Goal: Transaction & Acquisition: Book appointment/travel/reservation

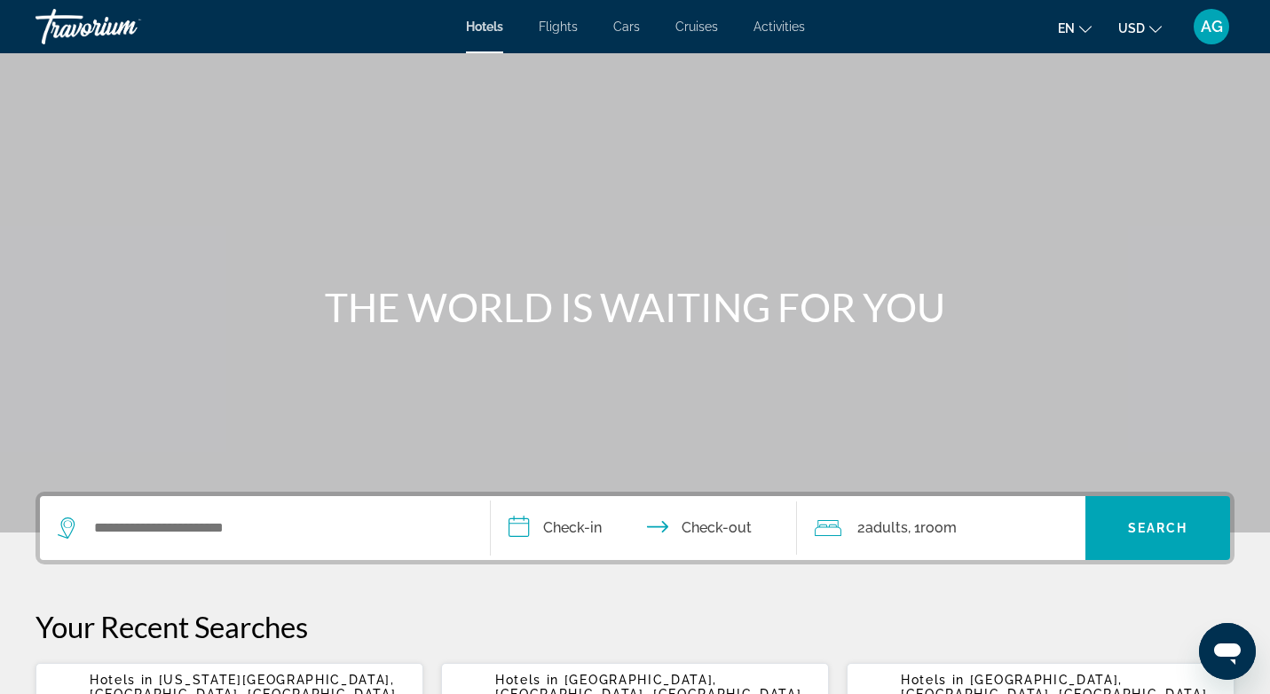
click at [799, 28] on span "Activities" at bounding box center [778, 27] width 51 height 14
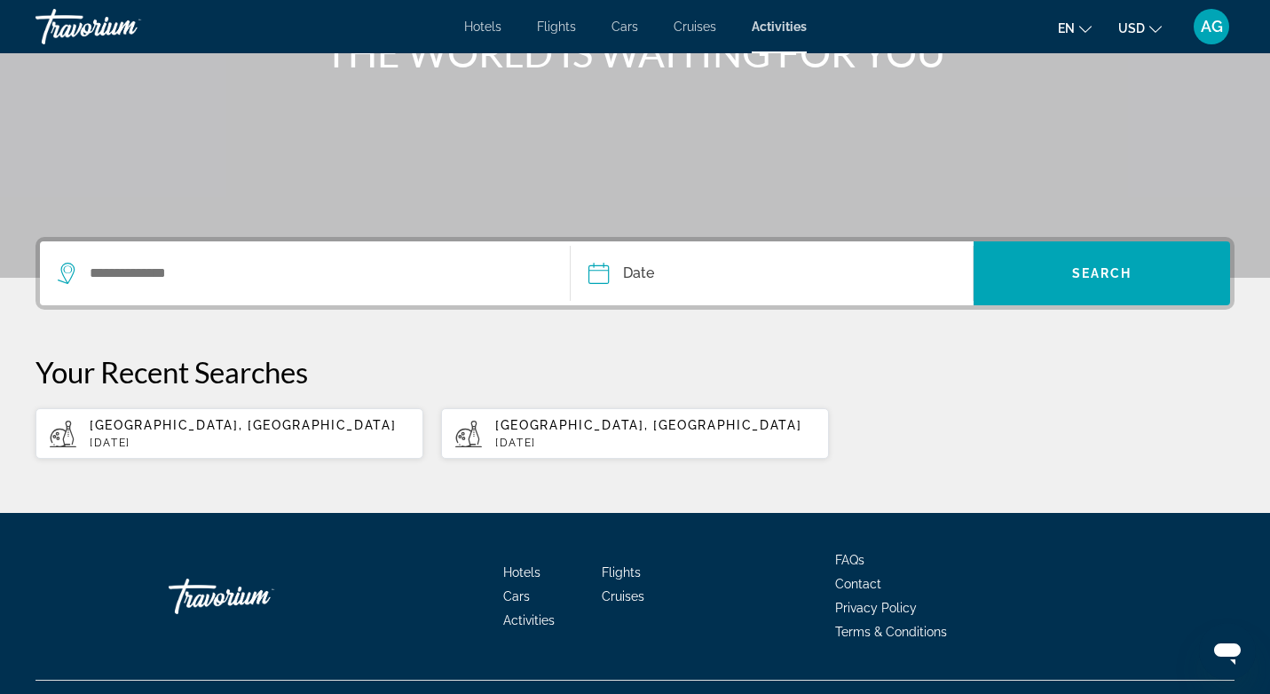
scroll to position [291, 0]
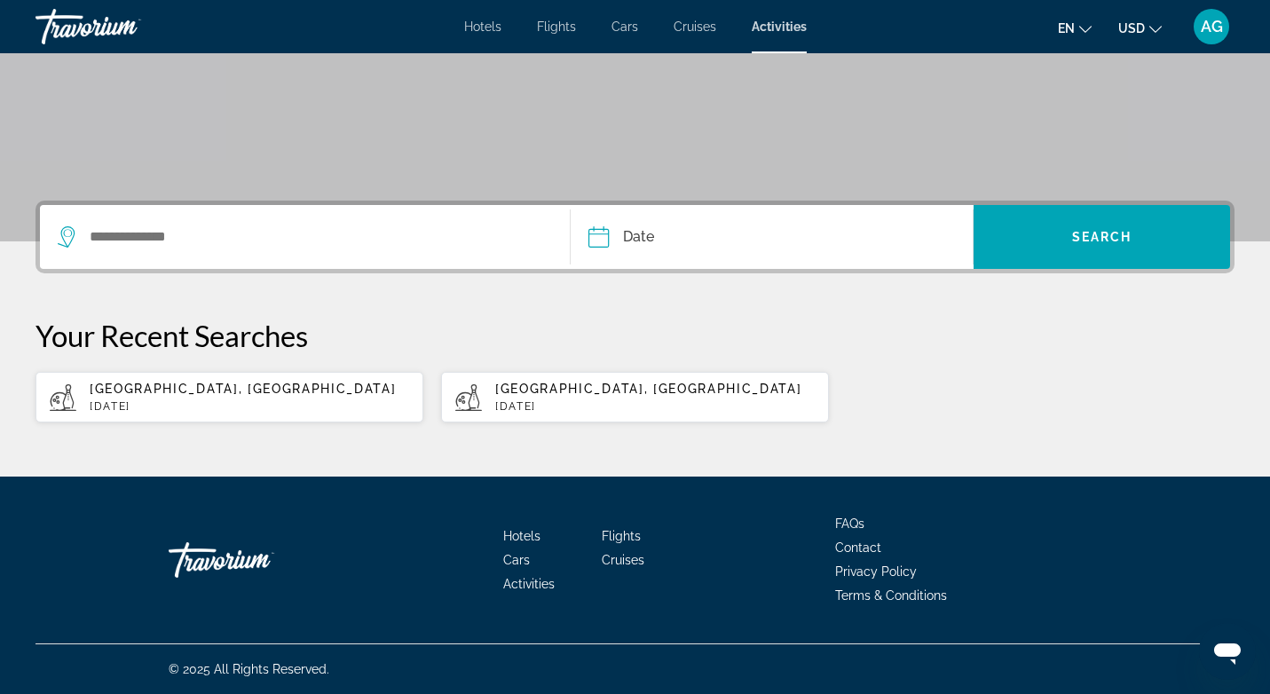
click at [682, 398] on div "[GEOGRAPHIC_DATA], [GEOGRAPHIC_DATA][DATE]" at bounding box center [654, 397] width 319 height 31
type input "**********"
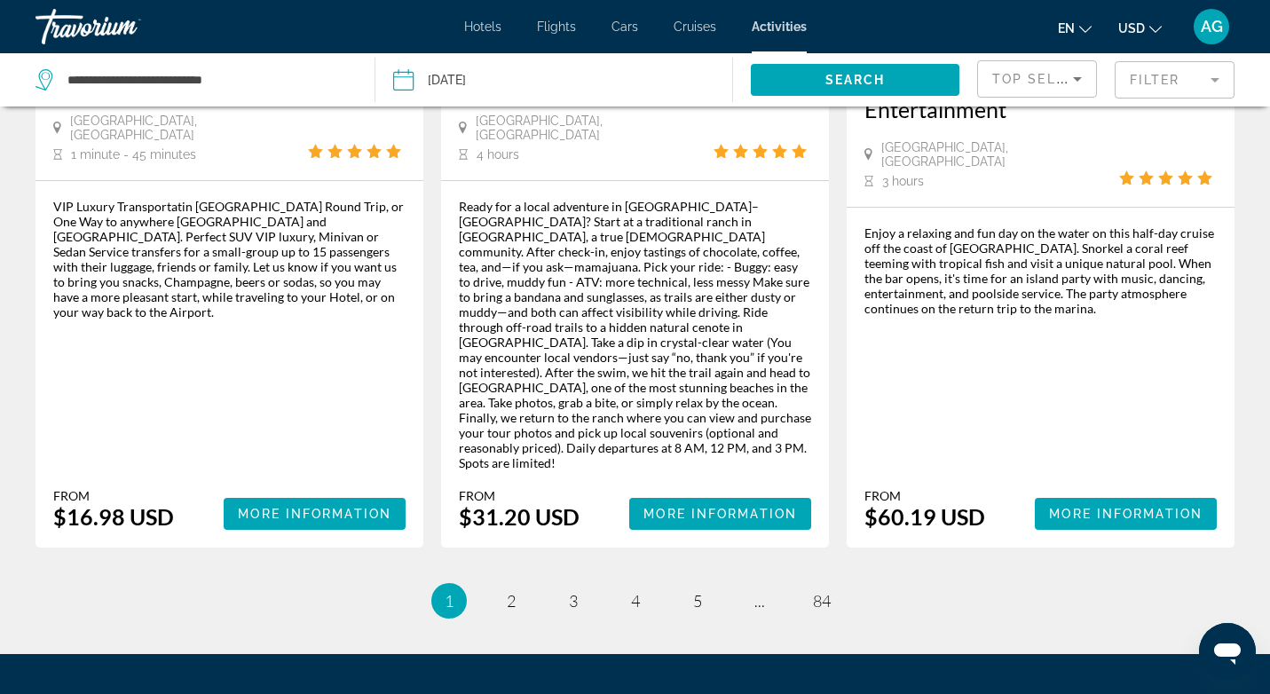
scroll to position [2943, 0]
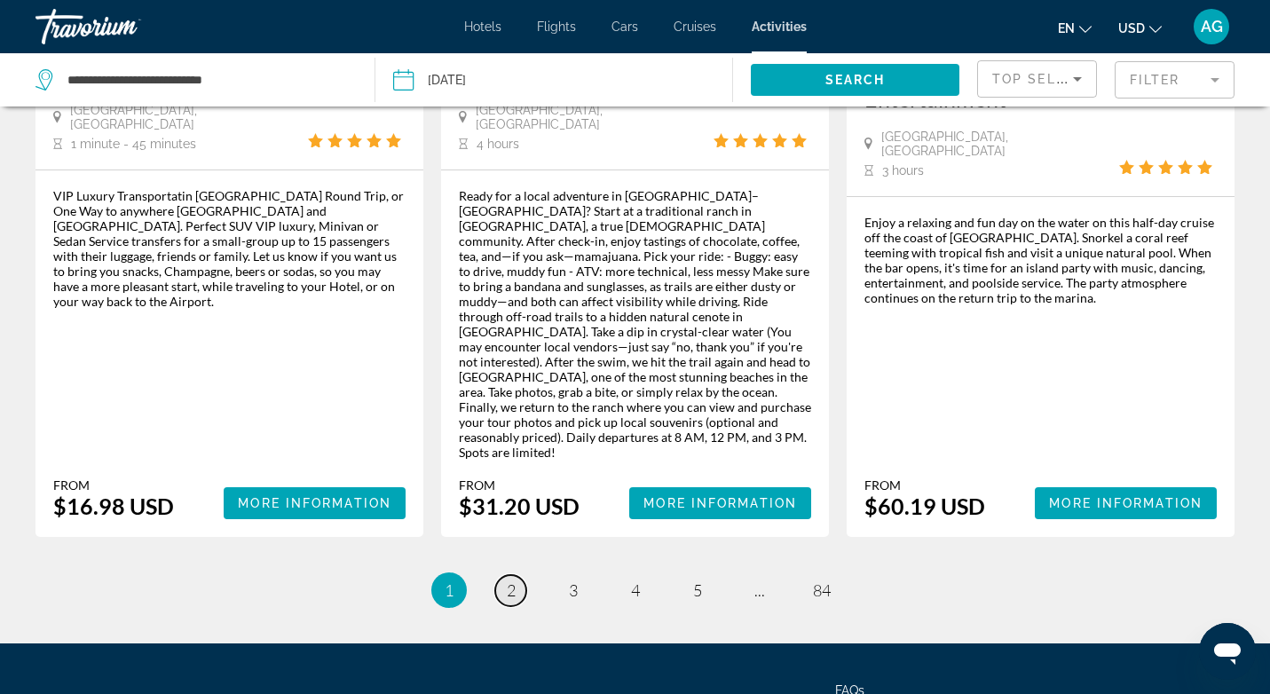
click at [513, 580] on span "2" at bounding box center [511, 590] width 9 height 20
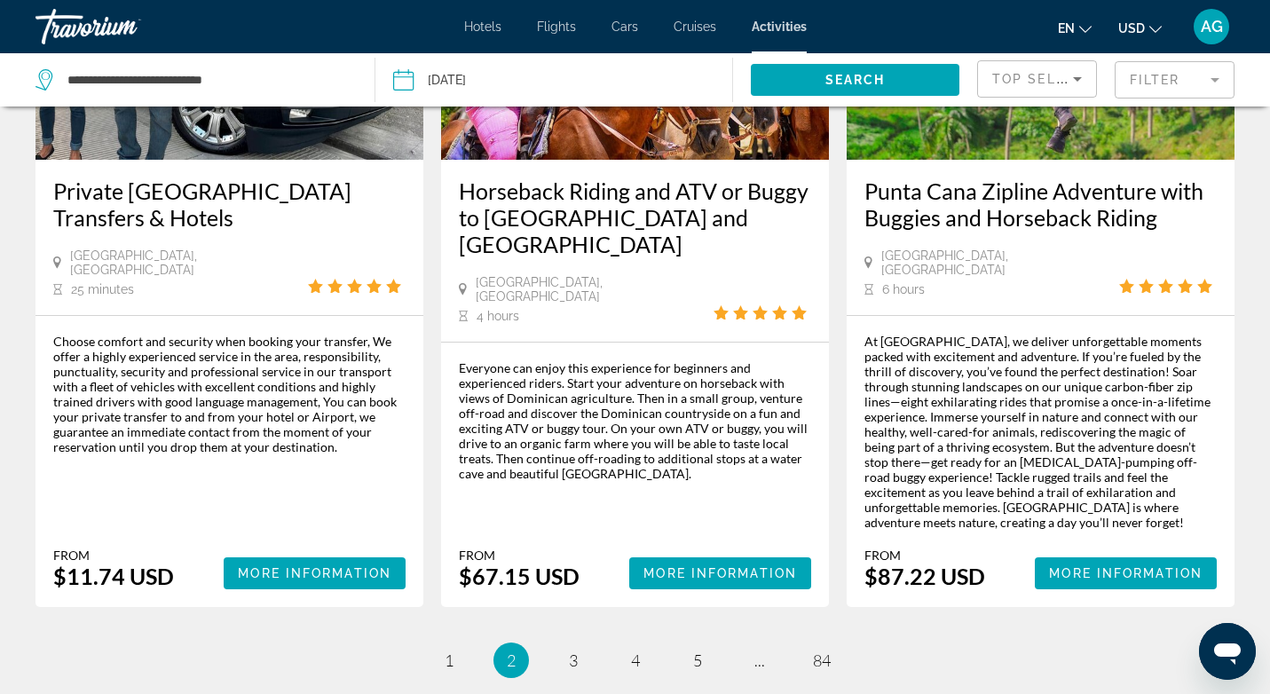
scroll to position [2901, 0]
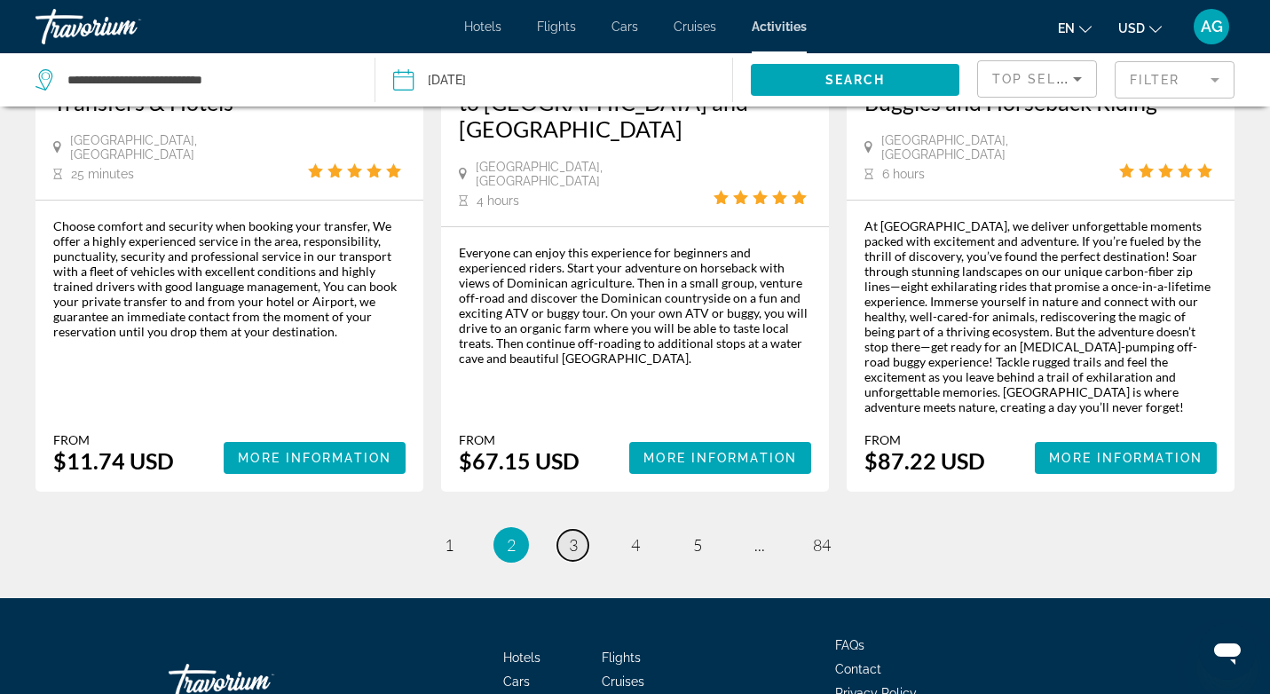
click at [574, 530] on link "page 3" at bounding box center [572, 545] width 31 height 31
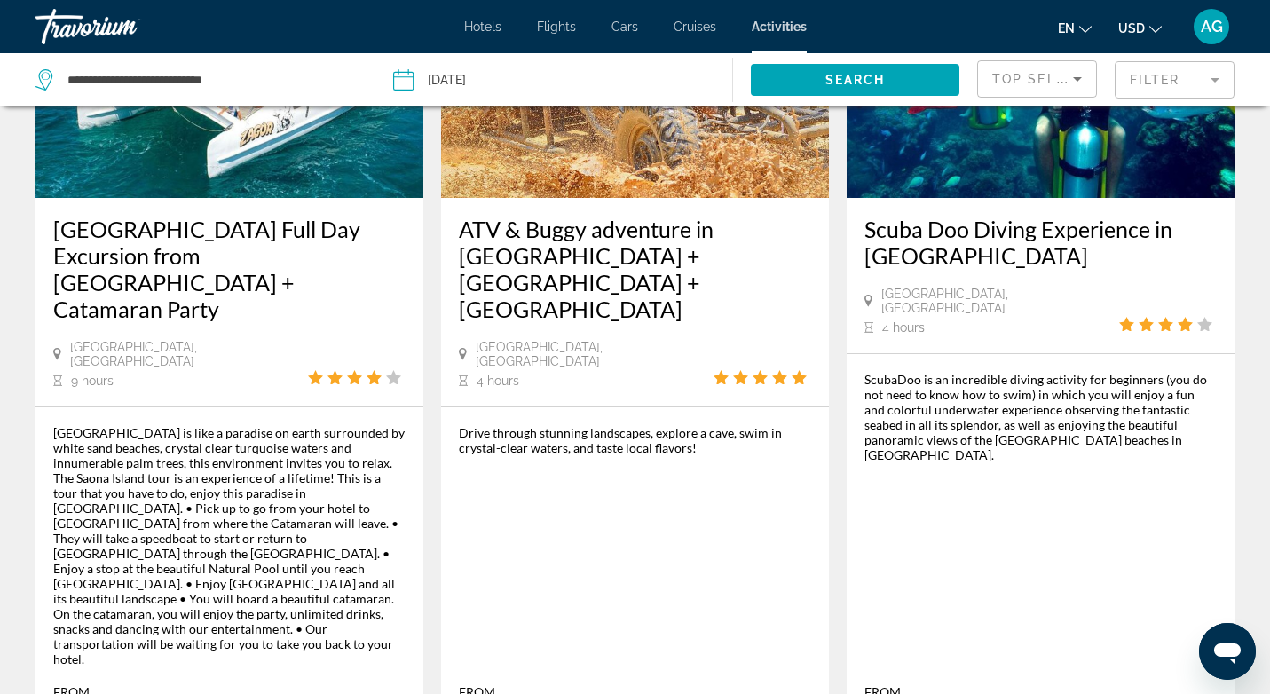
scroll to position [2683, 0]
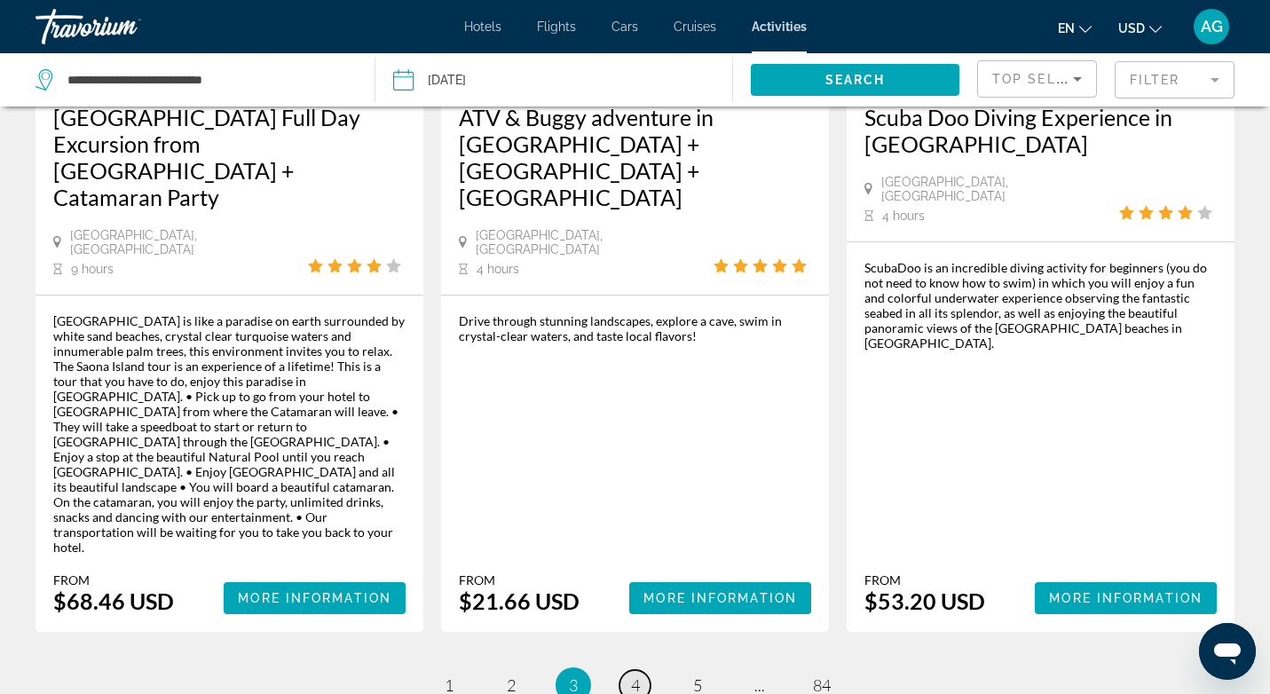
click at [642, 670] on link "page 4" at bounding box center [634, 685] width 31 height 31
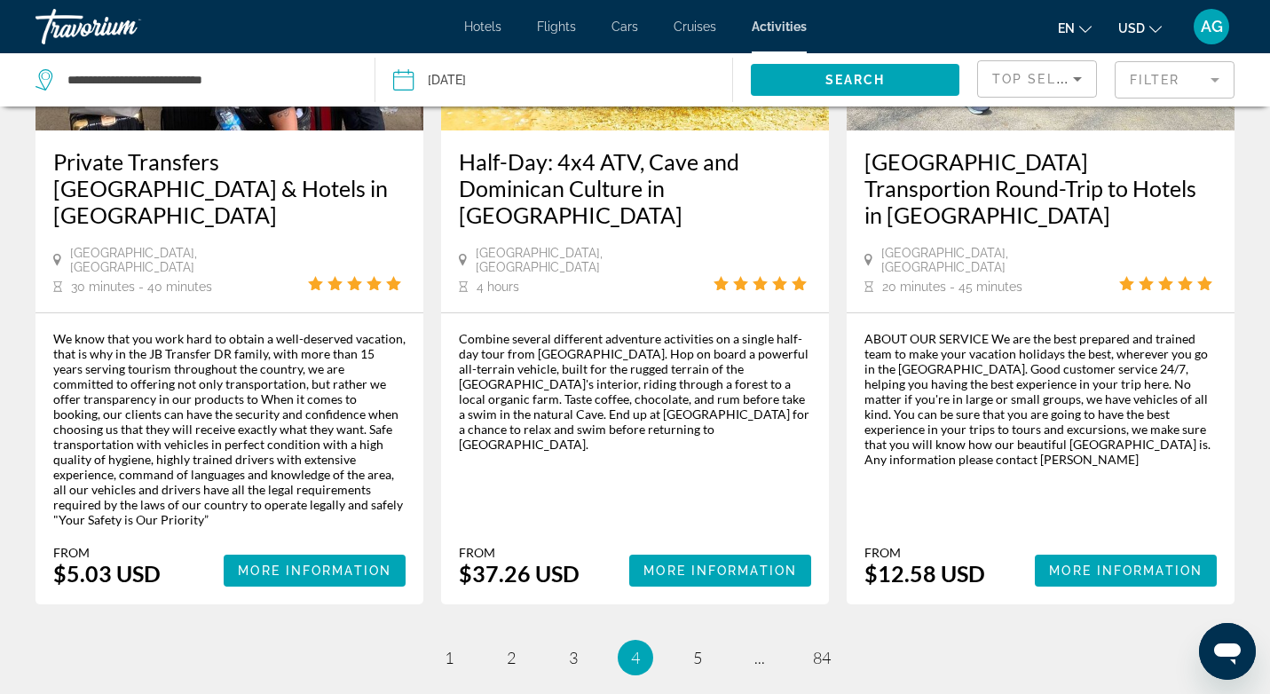
scroll to position [2780, 0]
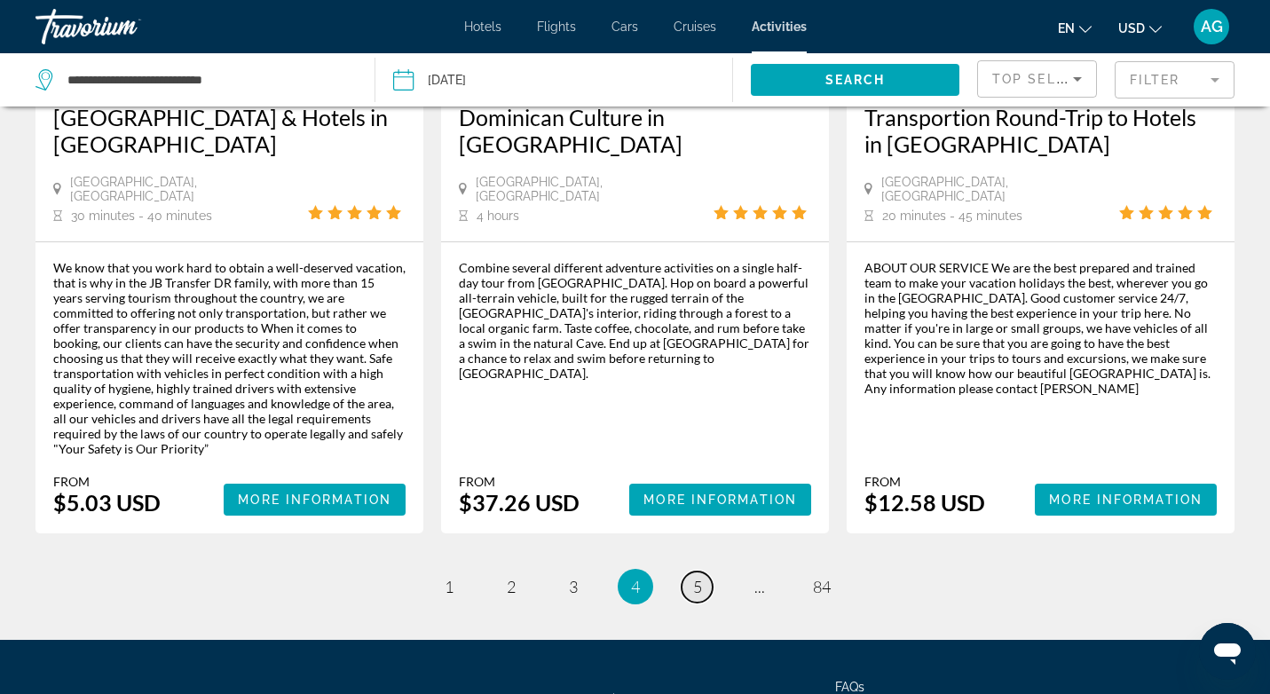
click at [703, 572] on link "page 5" at bounding box center [697, 587] width 31 height 31
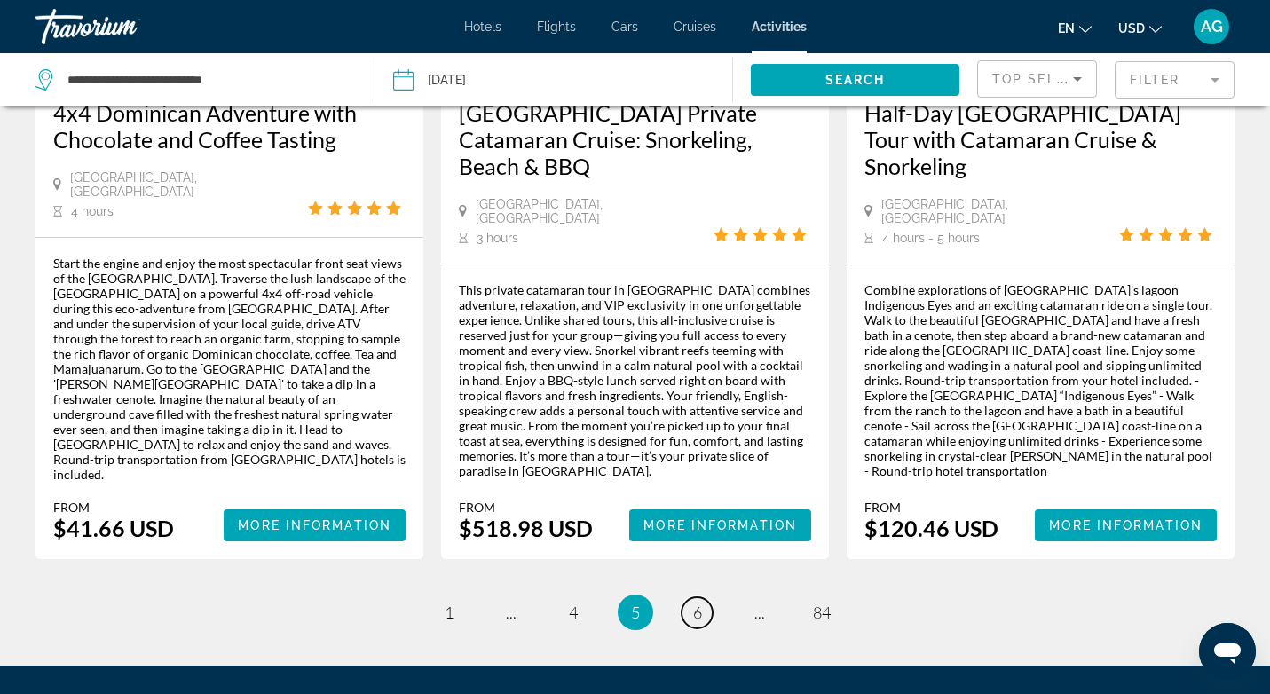
scroll to position [2917, 0]
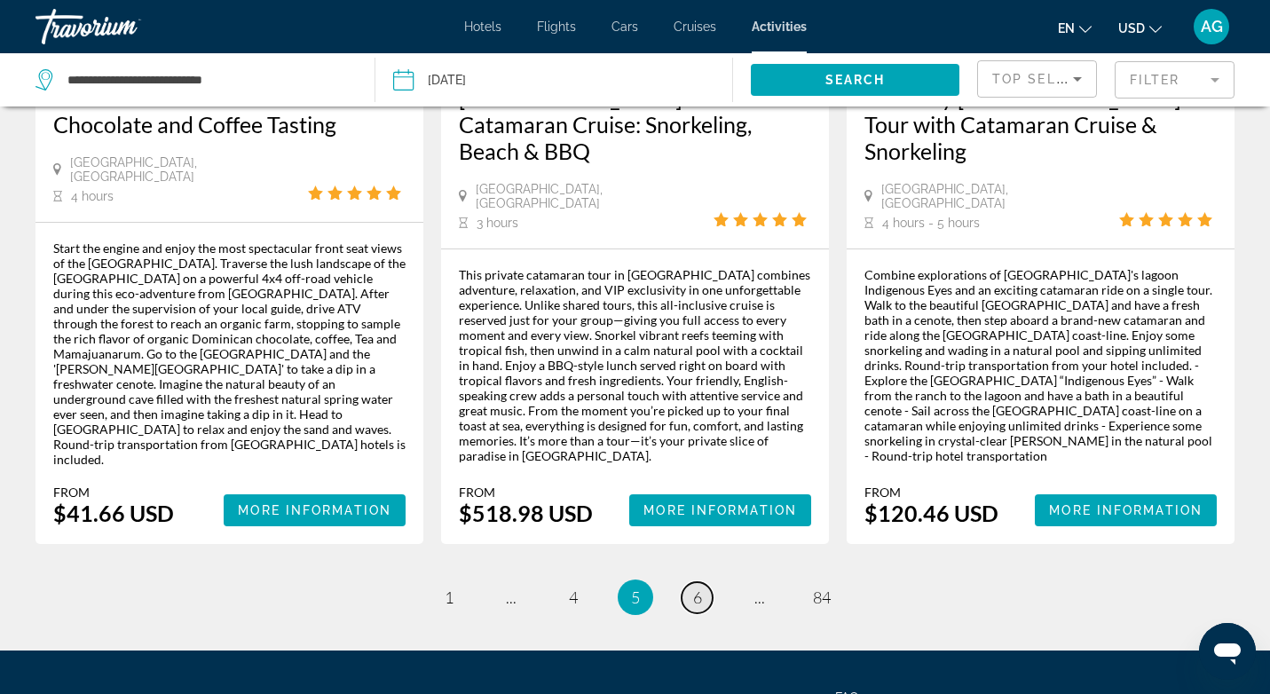
click at [698, 588] on span "6" at bounding box center [697, 598] width 9 height 20
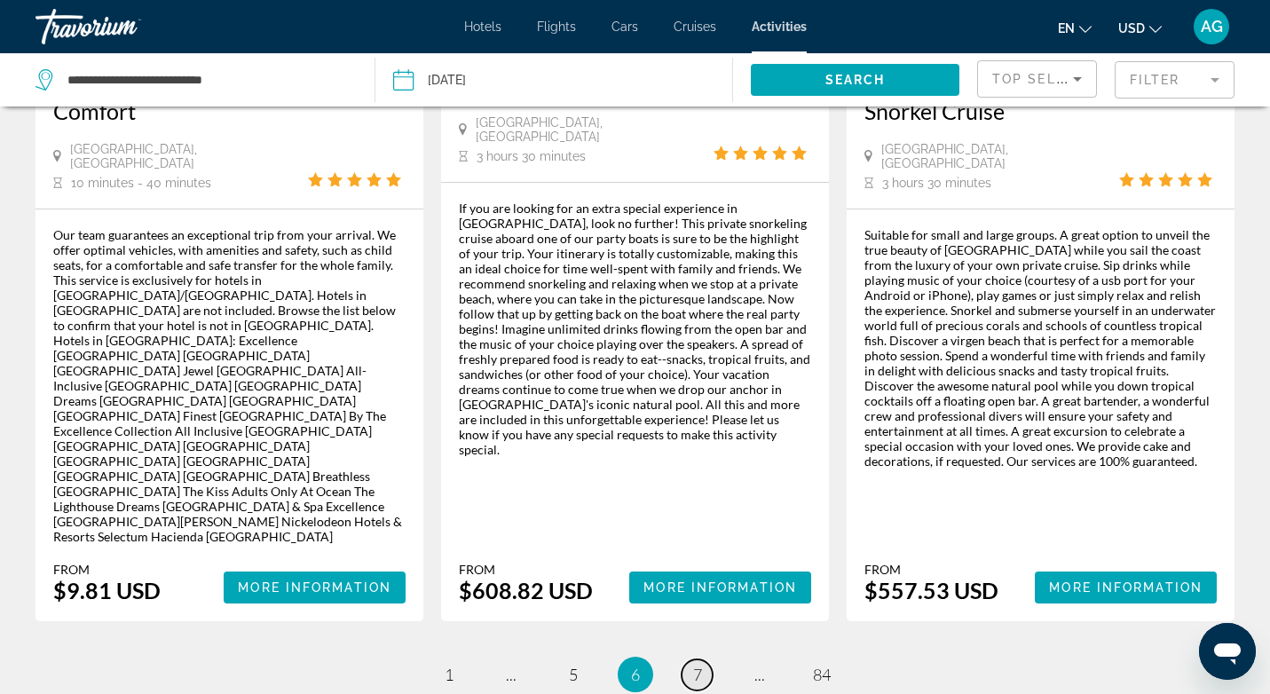
scroll to position [2920, 0]
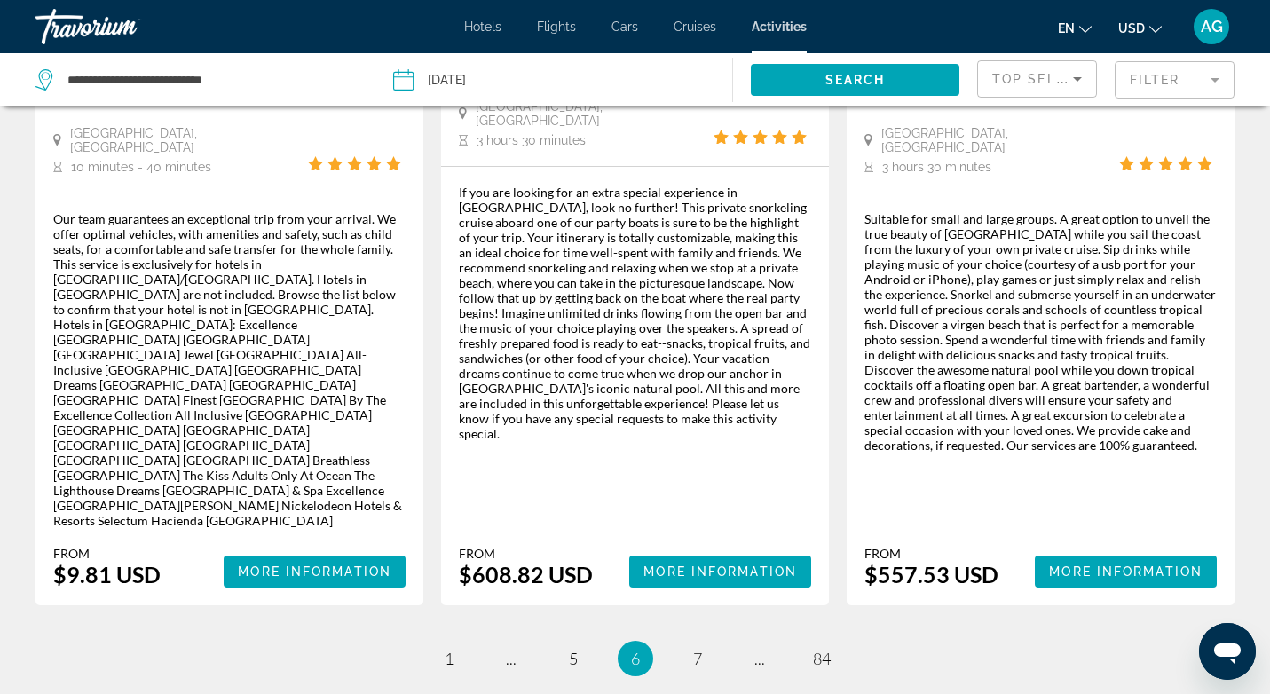
click at [1209, 75] on mat-form-field "Filter" at bounding box center [1175, 79] width 120 height 37
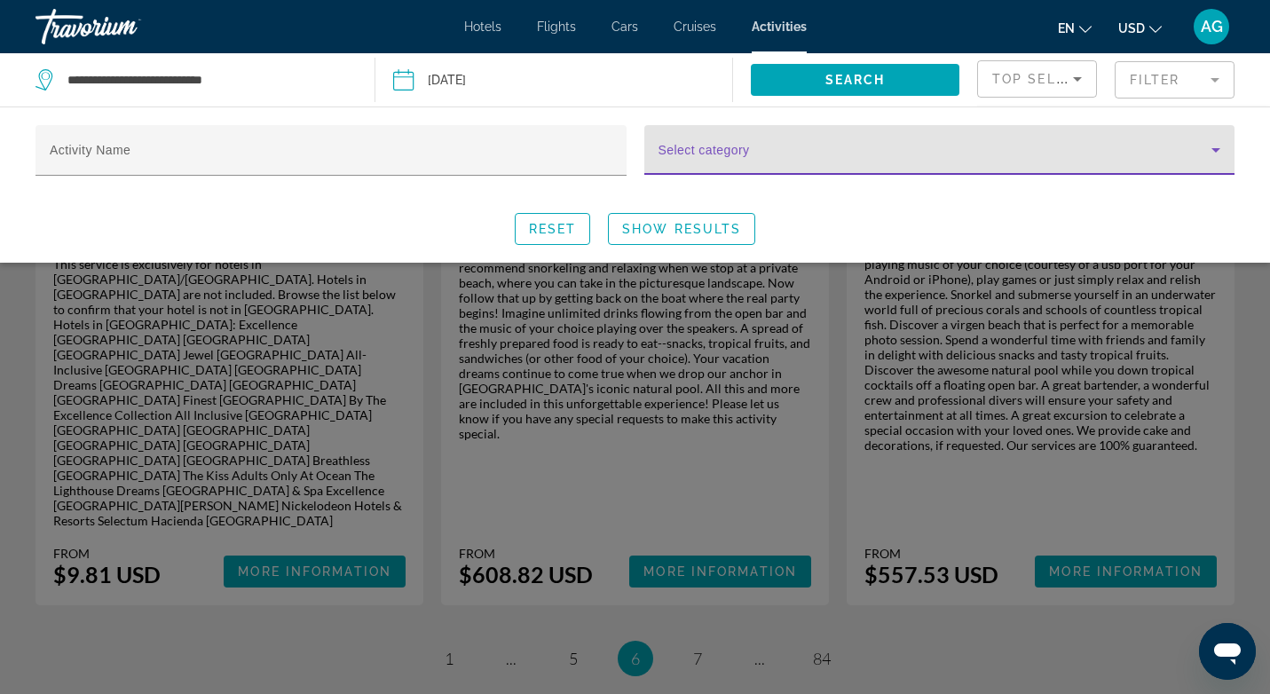
click at [1027, 162] on span "Search widget" at bounding box center [935, 156] width 554 height 21
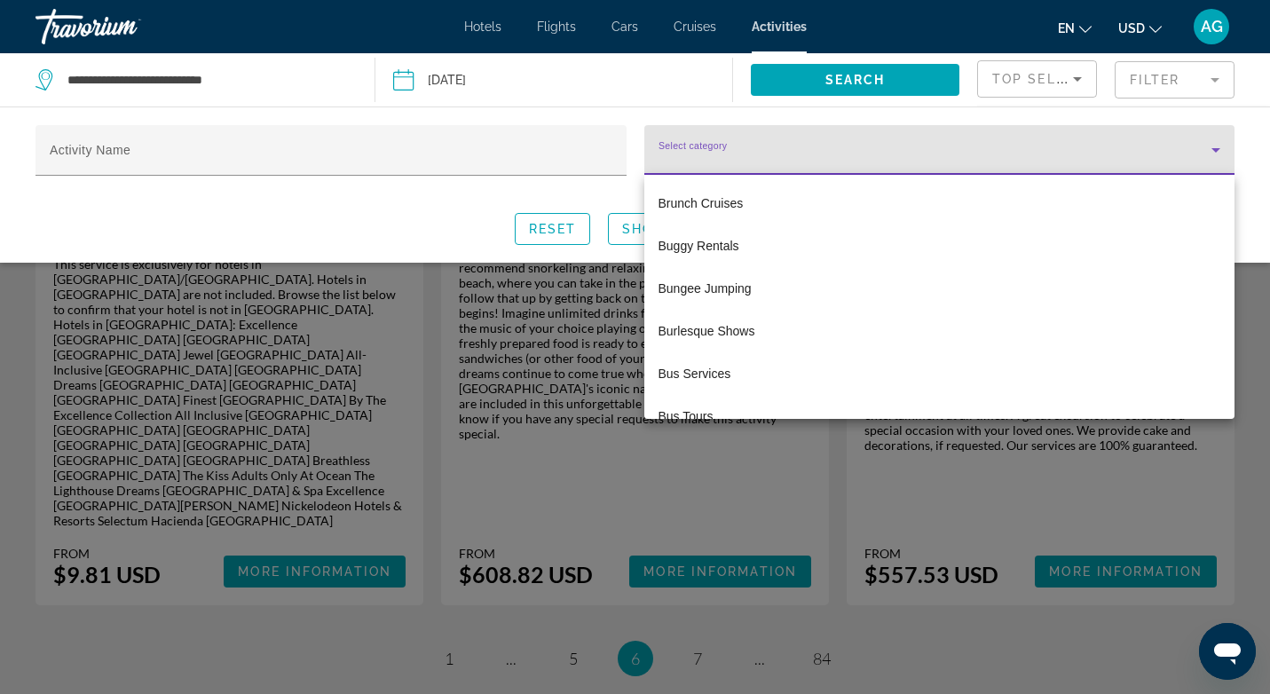
scroll to position [718, 0]
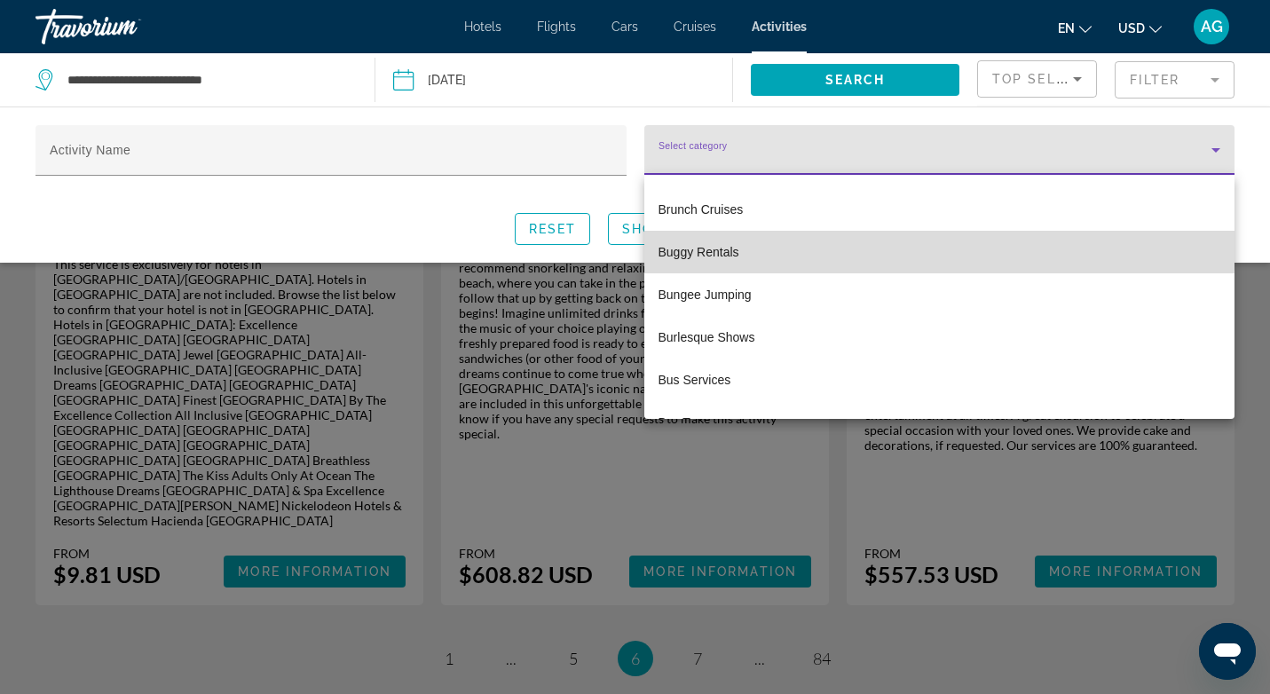
click at [761, 241] on mat-option "Buggy Rentals" at bounding box center [939, 252] width 591 height 43
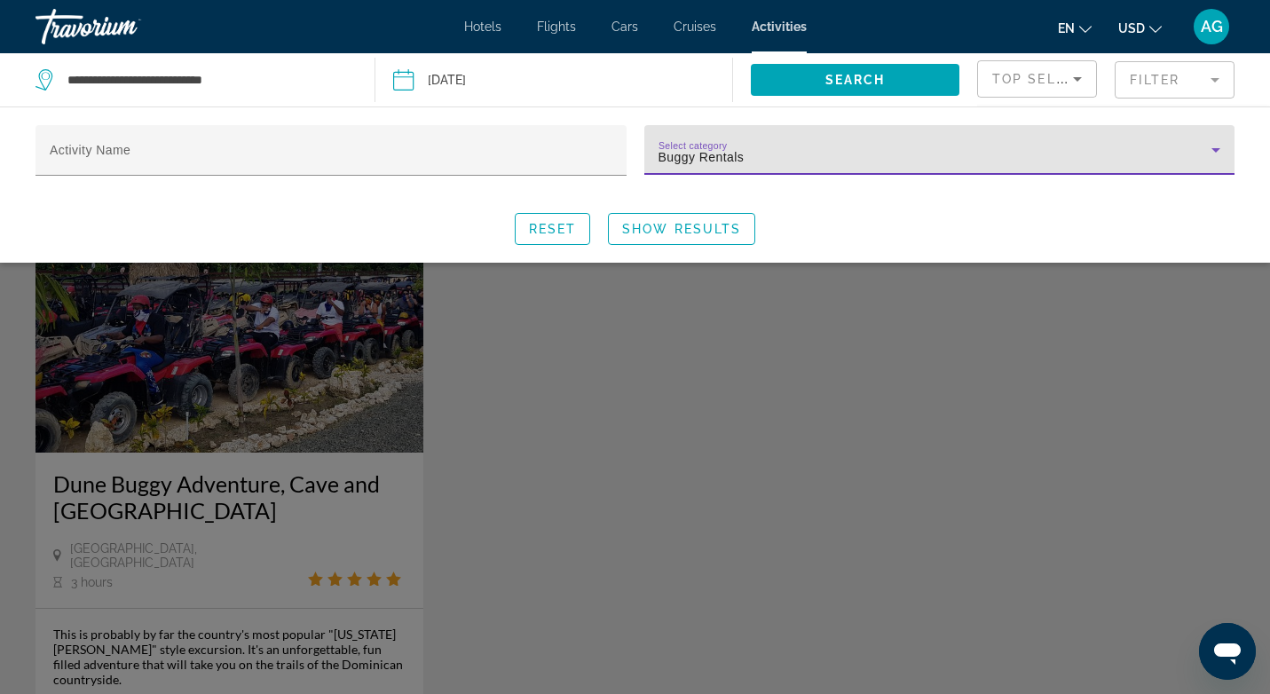
click at [1215, 150] on icon "Search widget" at bounding box center [1215, 150] width 9 height 4
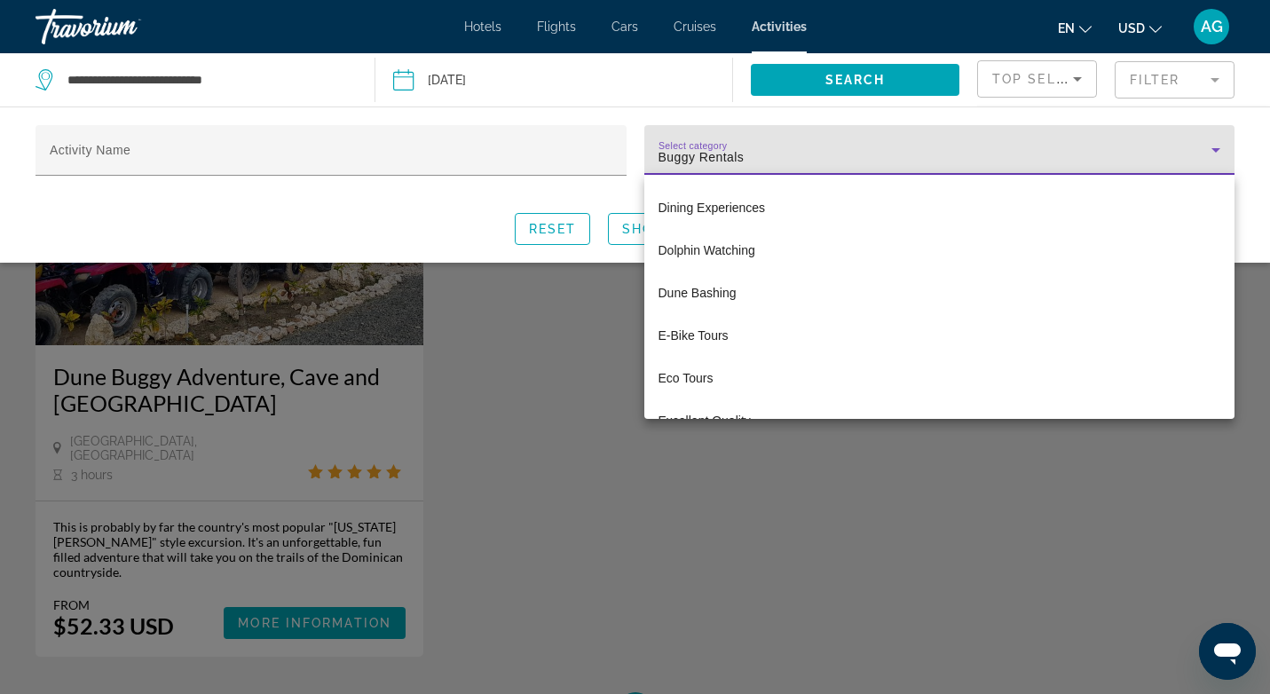
scroll to position [1471, 0]
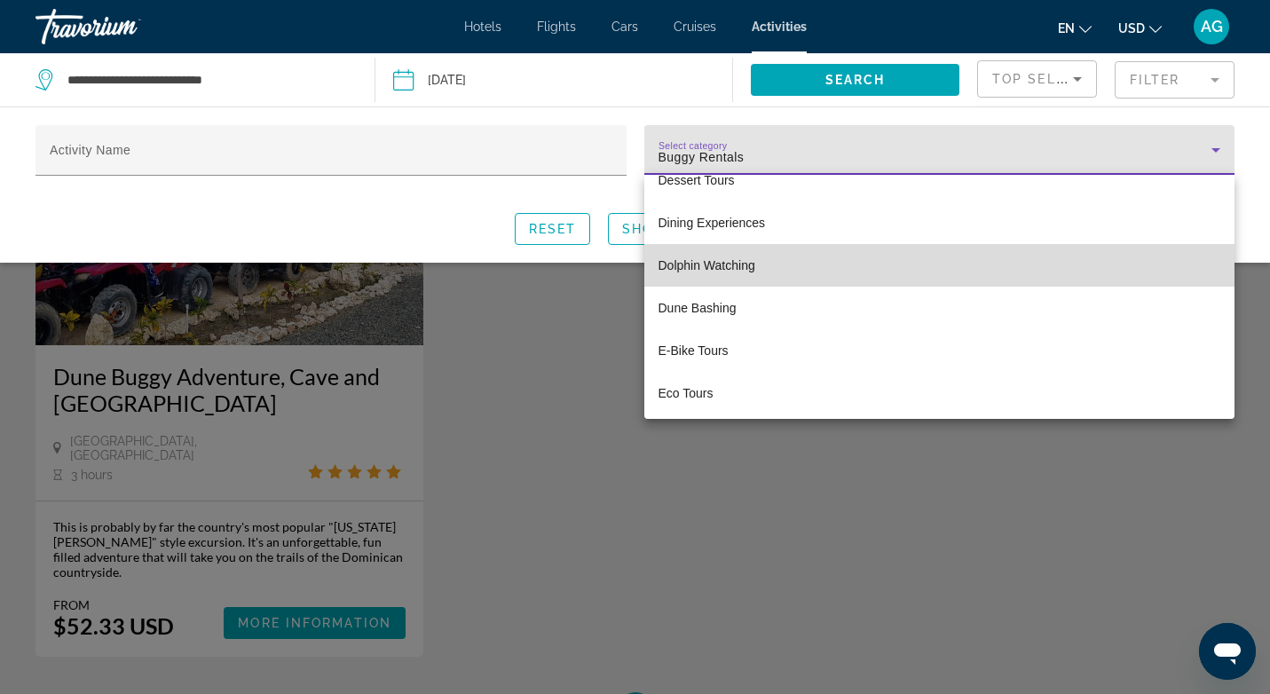
click at [954, 261] on mat-option "Dolphin Watching" at bounding box center [939, 265] width 591 height 43
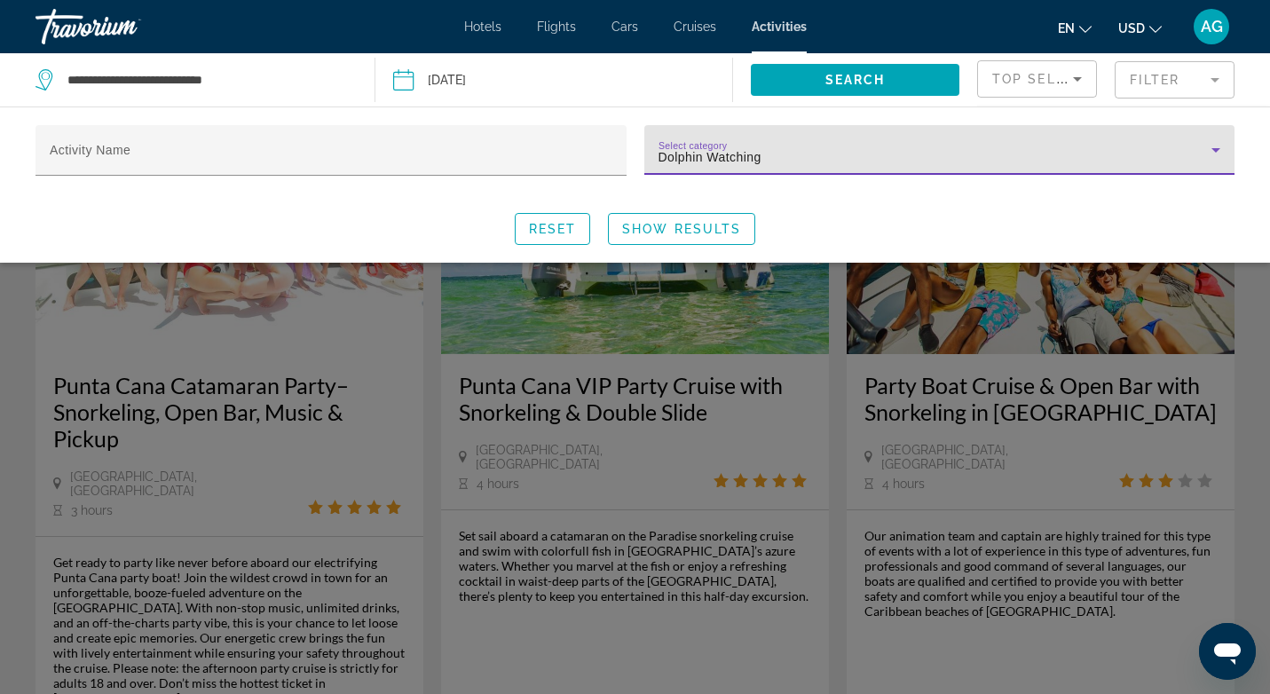
scroll to position [99, 0]
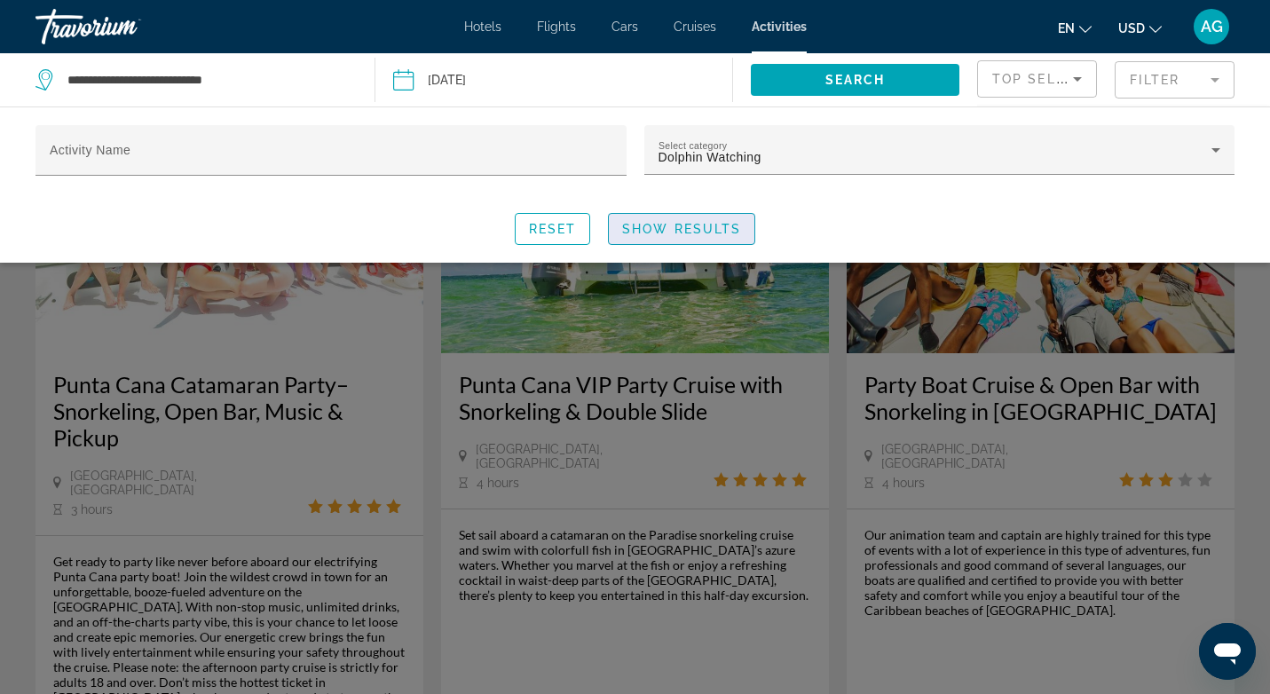
click at [706, 230] on span "Show Results" at bounding box center [681, 229] width 119 height 14
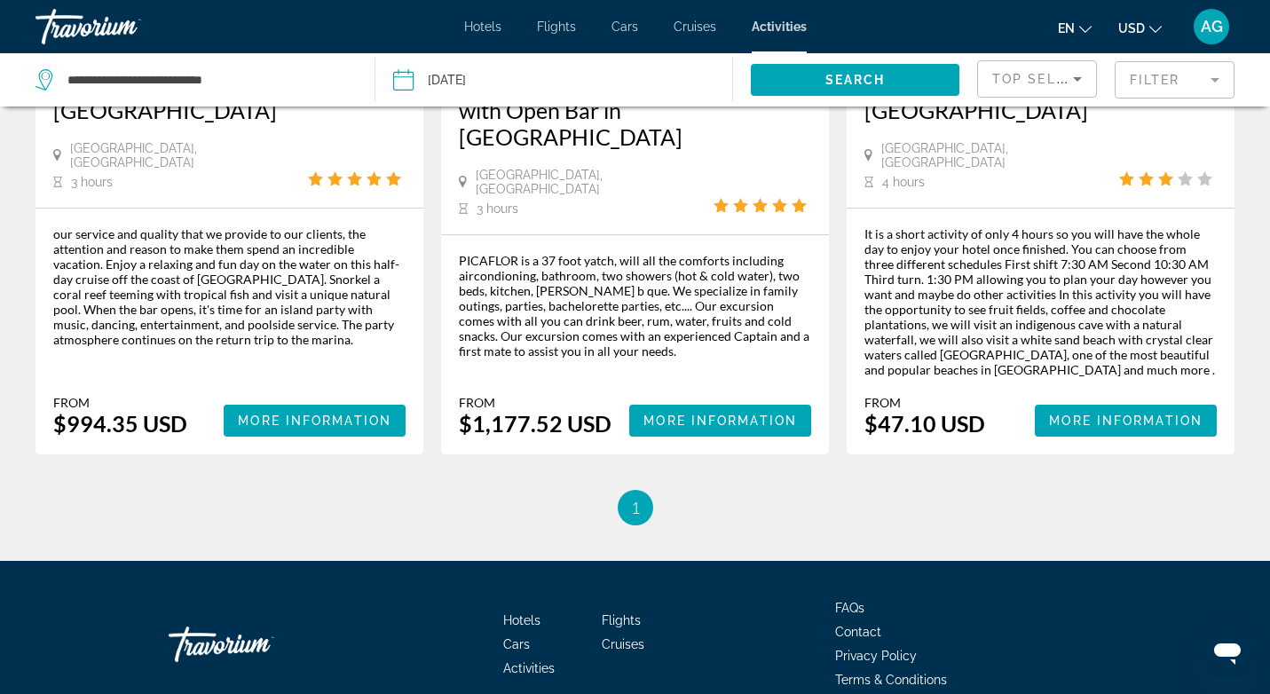
scroll to position [1096, 0]
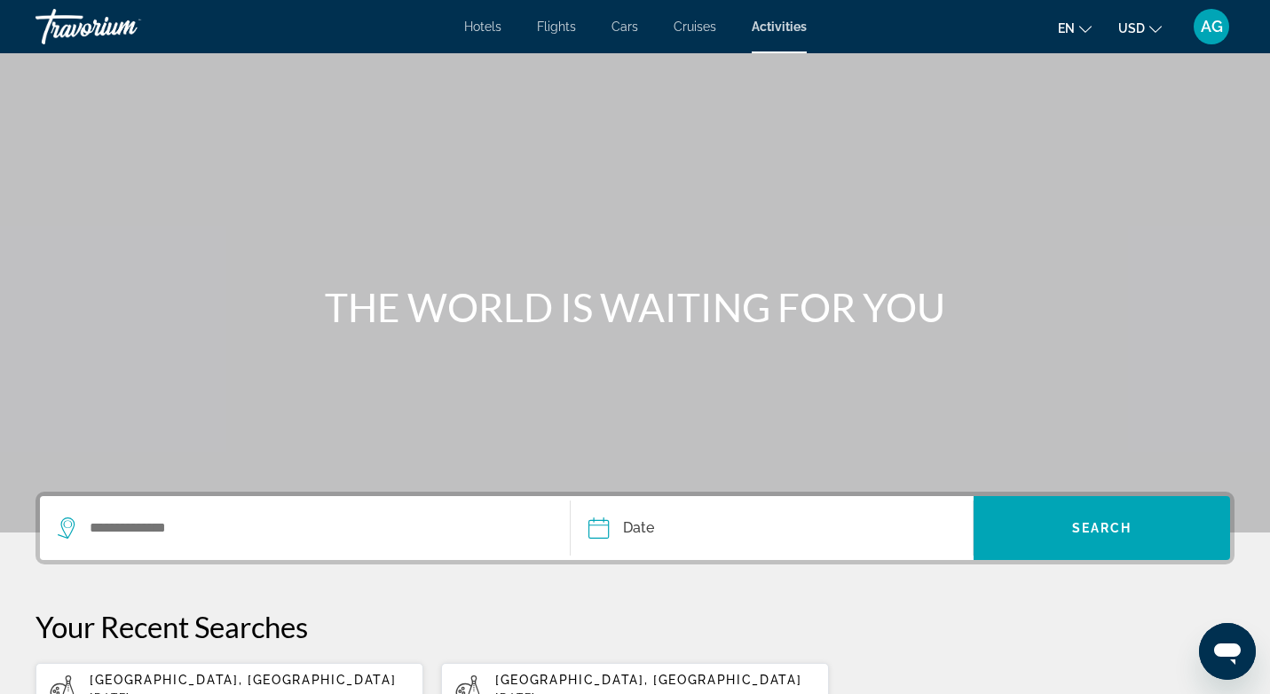
click at [655, 528] on input "Date" at bounding box center [683, 530] width 199 height 69
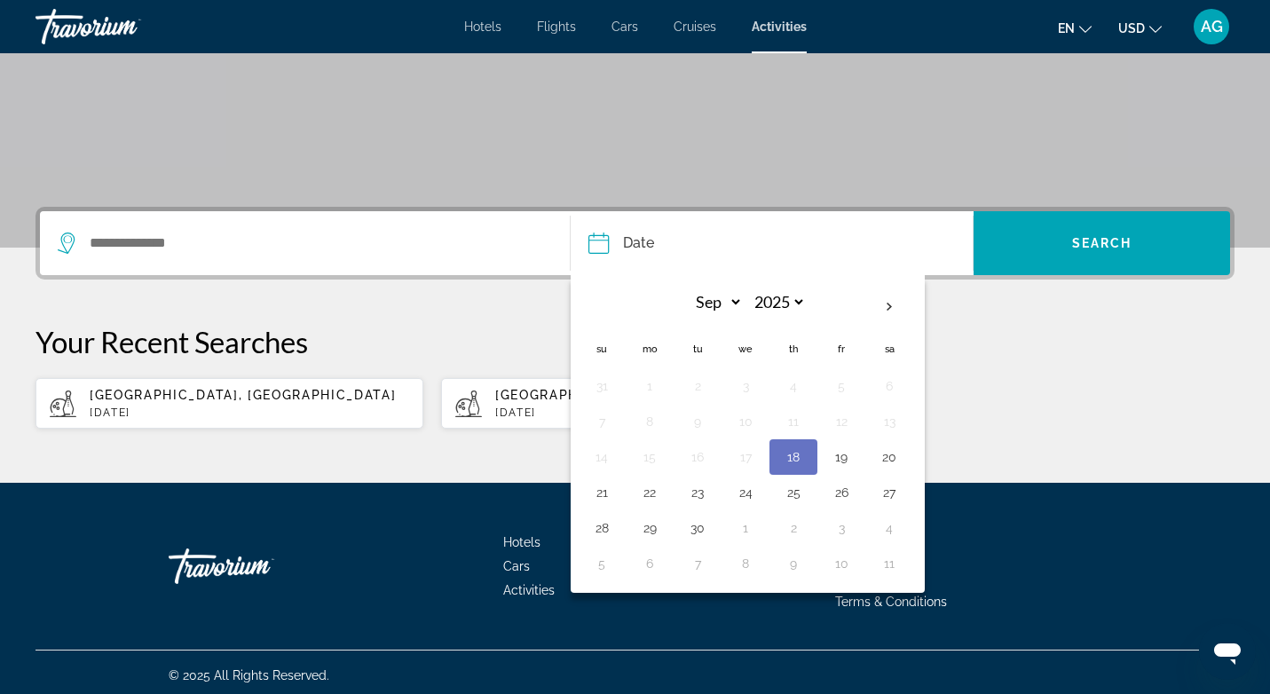
scroll to position [291, 0]
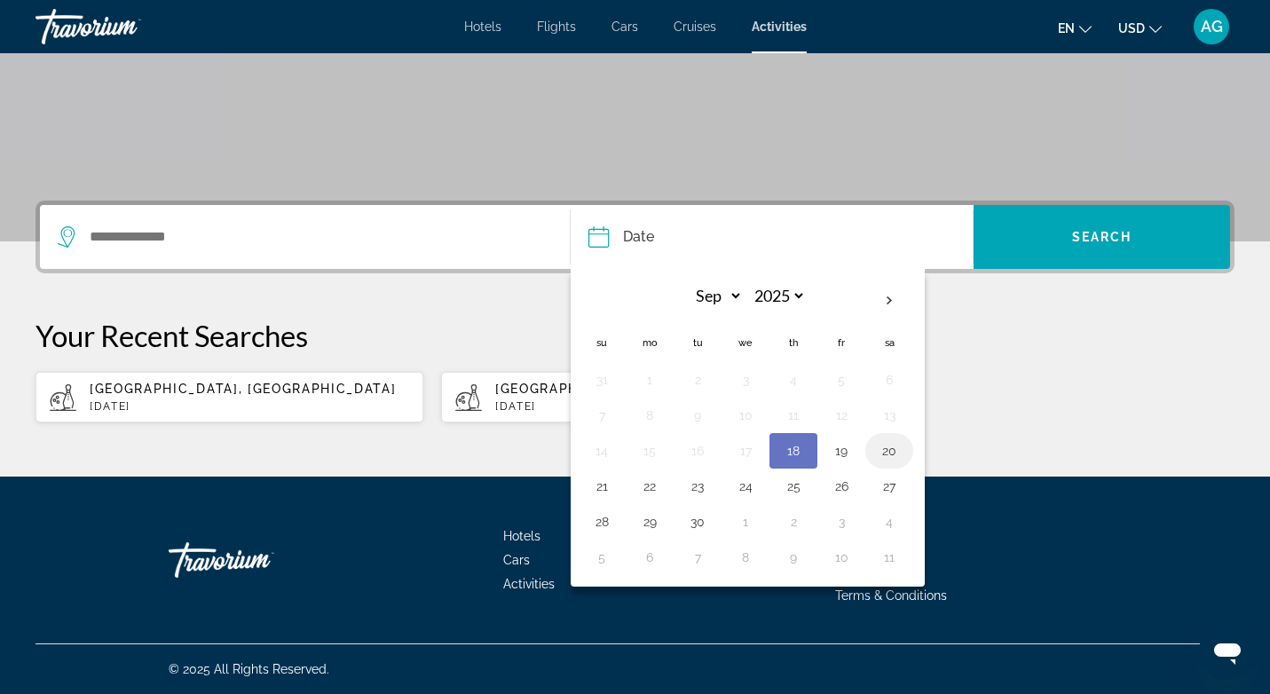
click at [895, 454] on button "20" at bounding box center [889, 450] width 28 height 25
type input "**********"
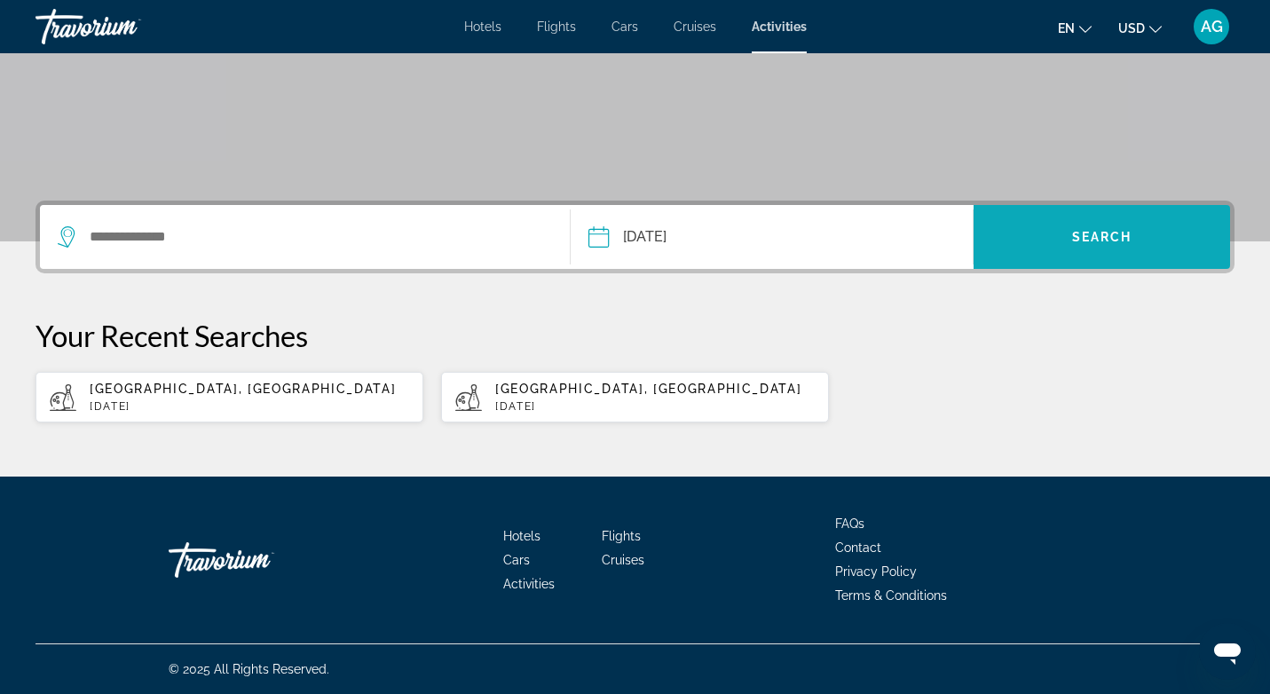
click at [1068, 240] on span "Search widget" at bounding box center [1102, 237] width 256 height 43
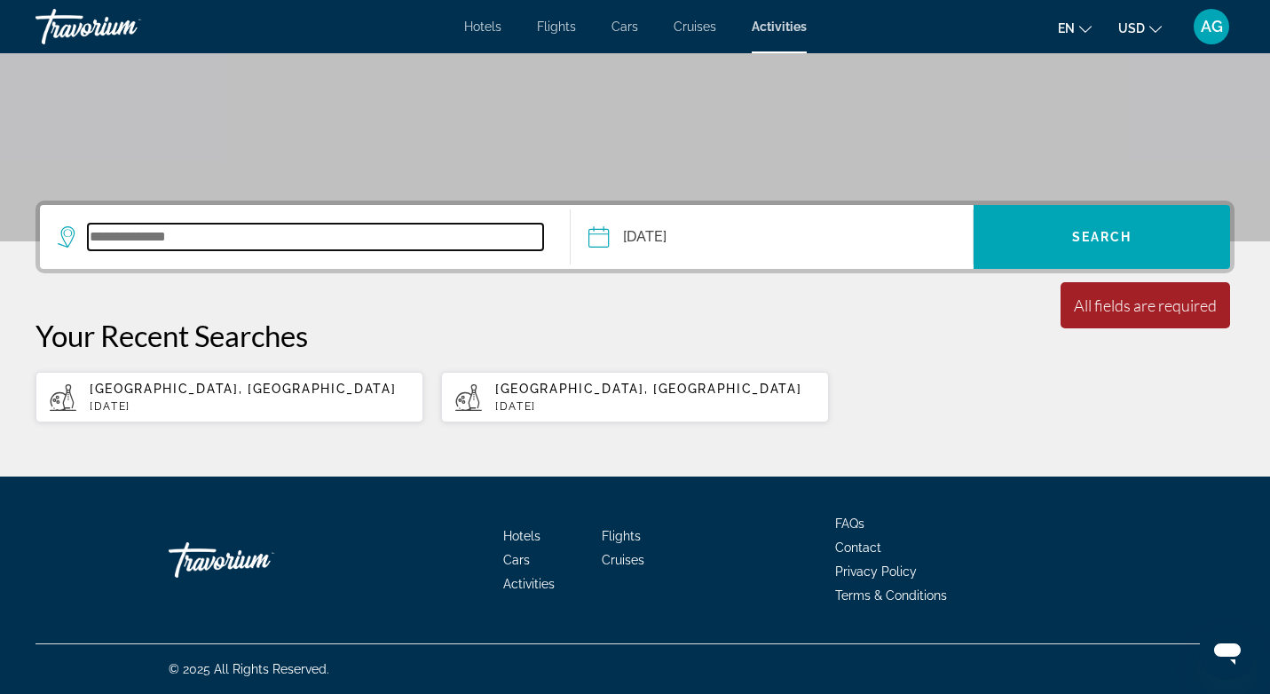
click at [355, 229] on input "Search widget" at bounding box center [315, 237] width 455 height 27
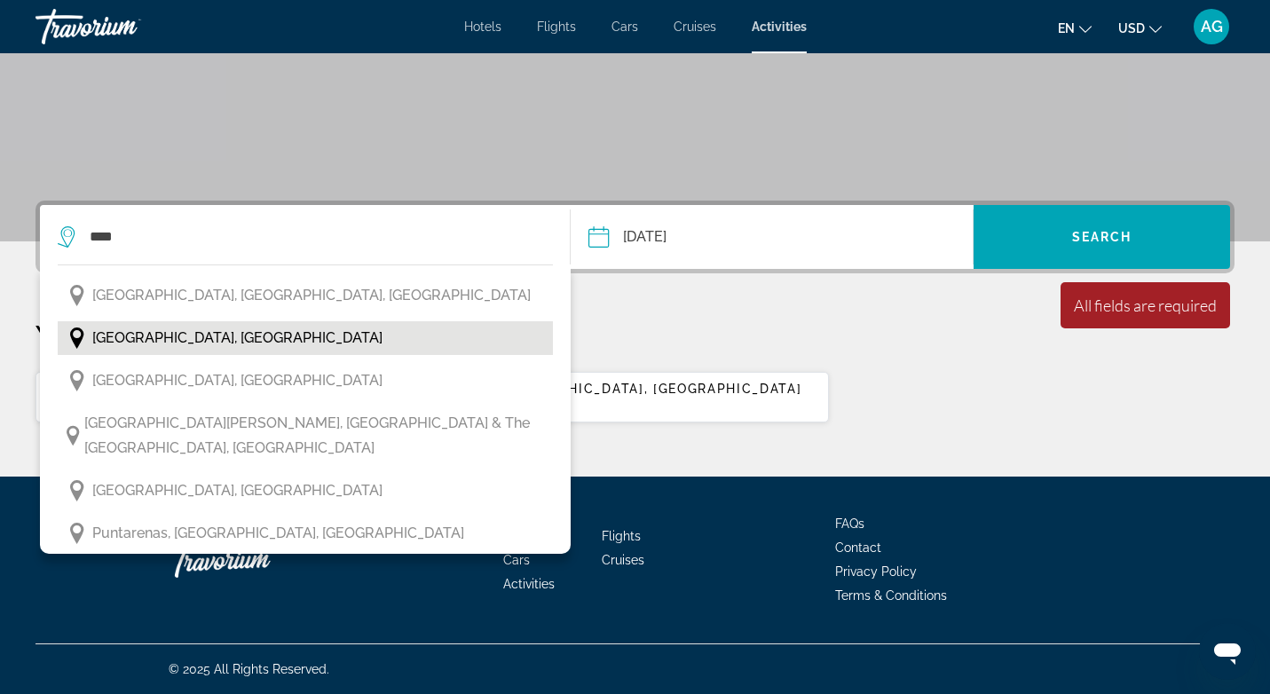
click at [176, 347] on span "[GEOGRAPHIC_DATA], [GEOGRAPHIC_DATA]" at bounding box center [237, 338] width 290 height 25
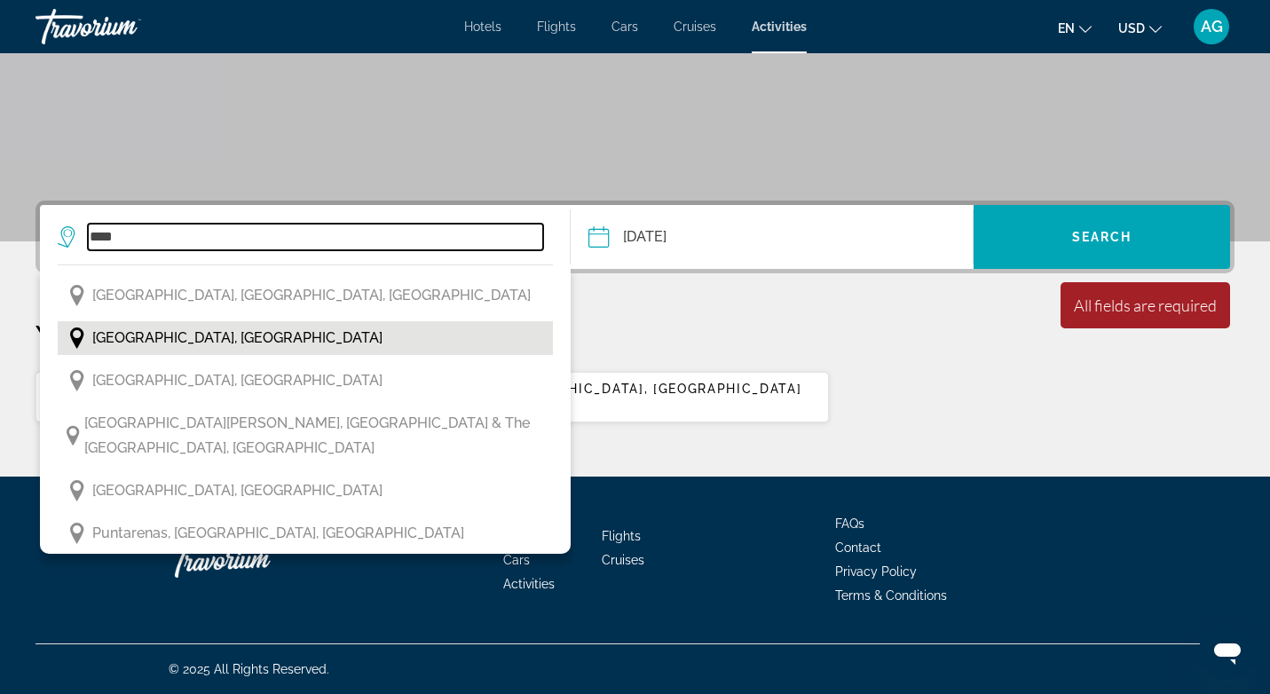
type input "**********"
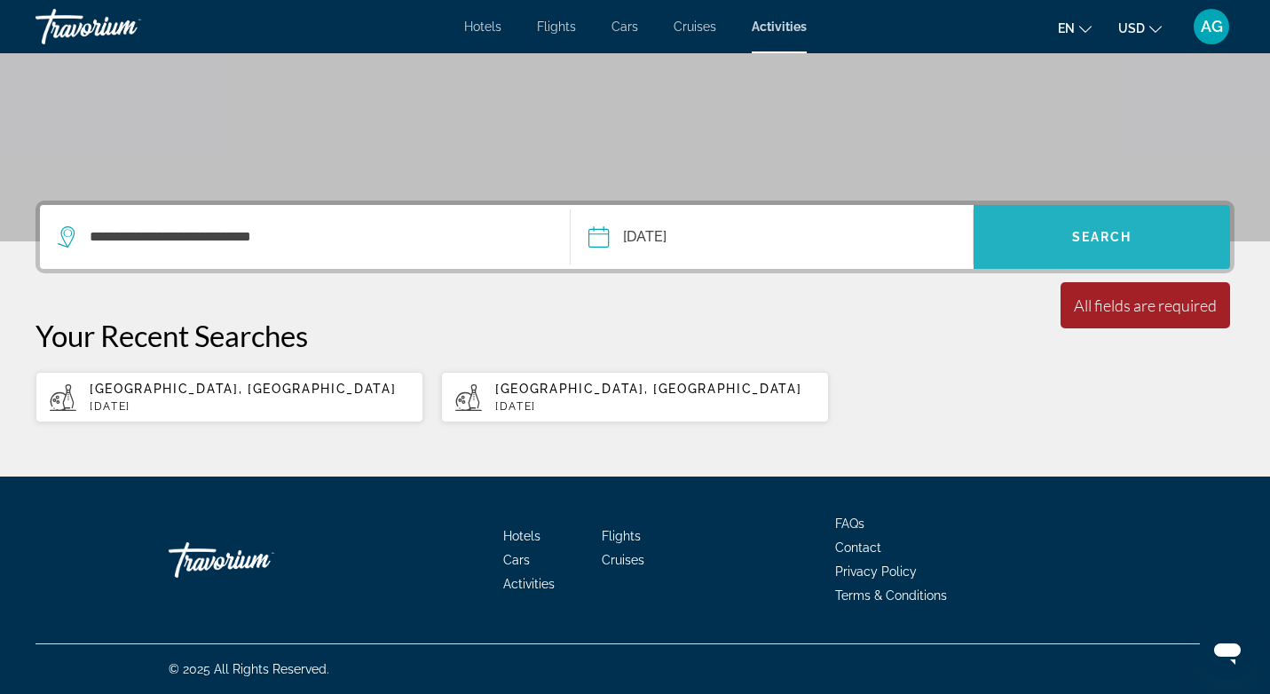
click at [1036, 242] on span "Search widget" at bounding box center [1102, 237] width 256 height 43
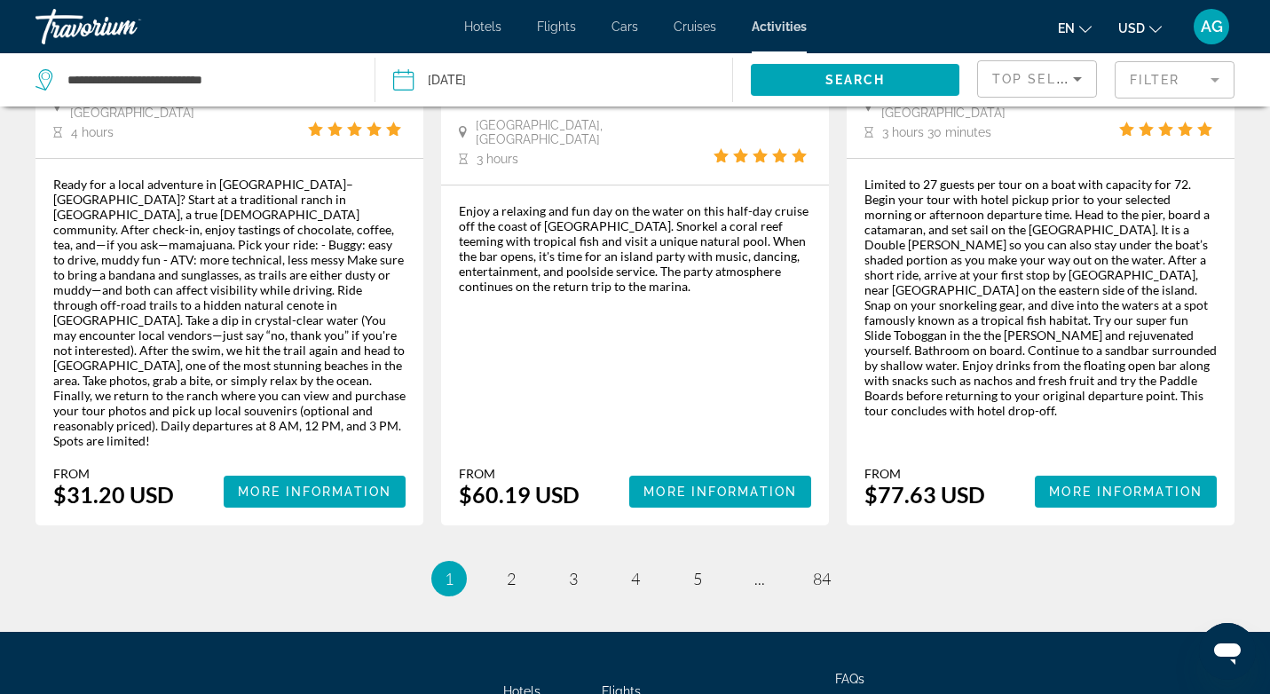
scroll to position [2822, 0]
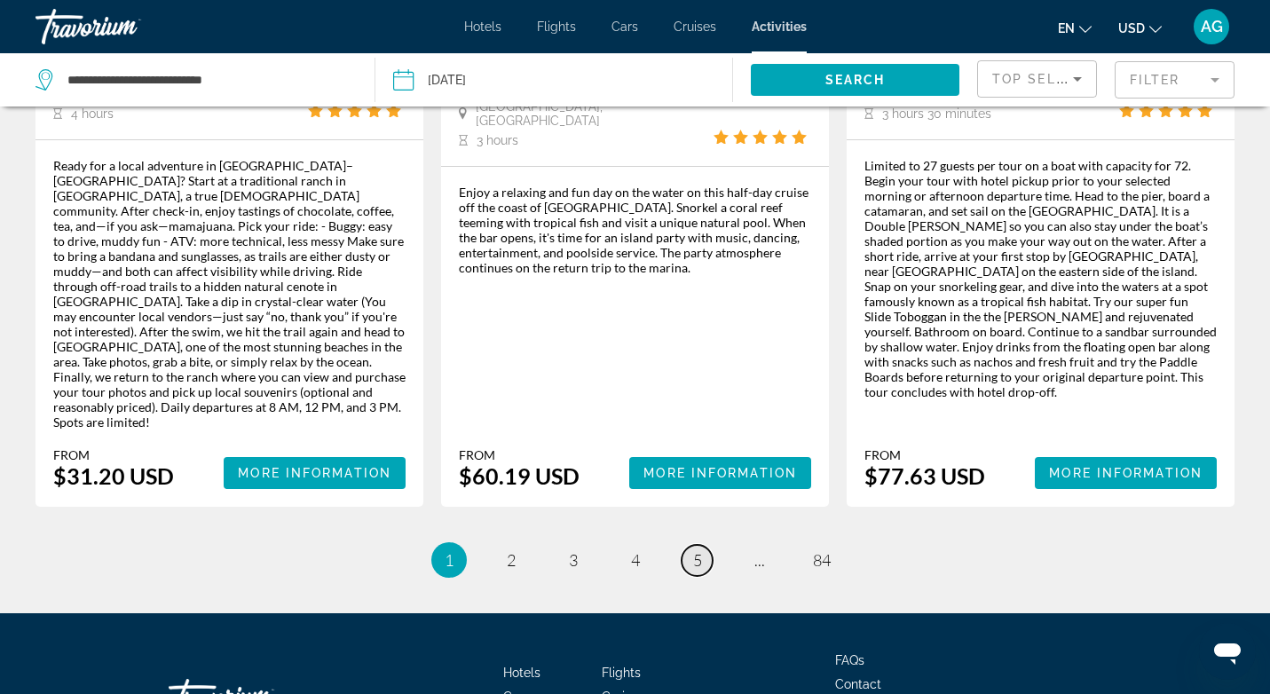
click at [698, 550] on span "5" at bounding box center [697, 560] width 9 height 20
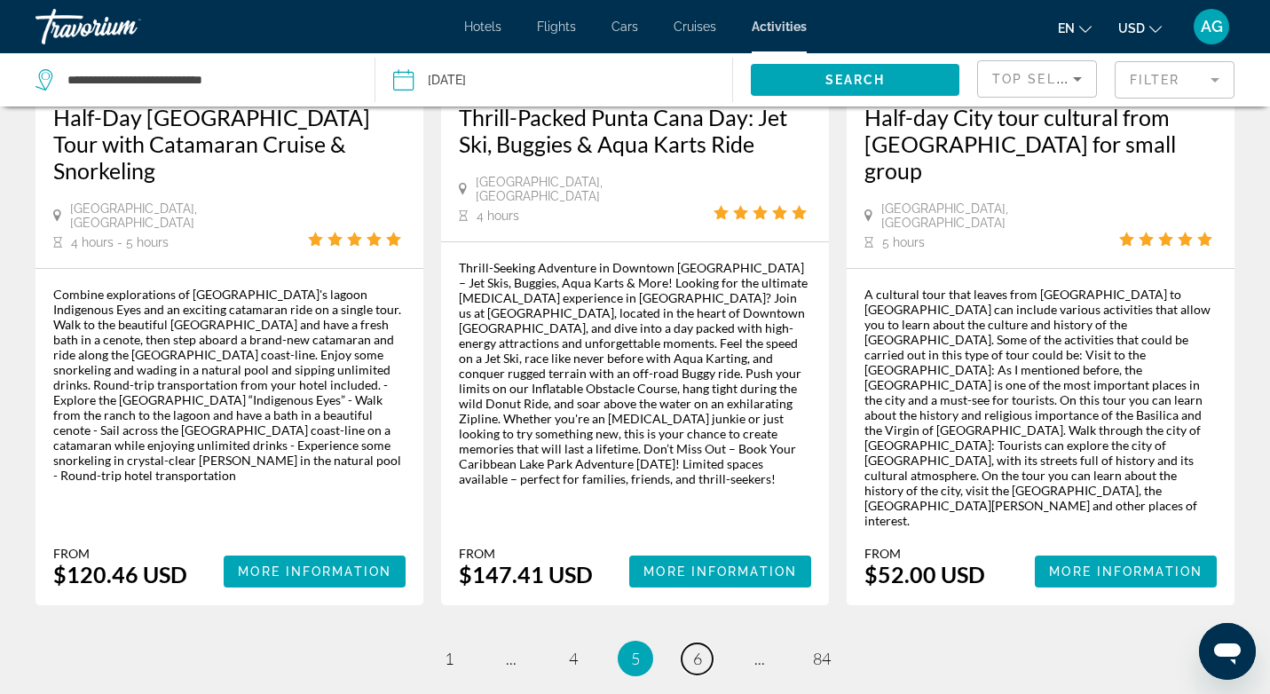
scroll to position [2894, 0]
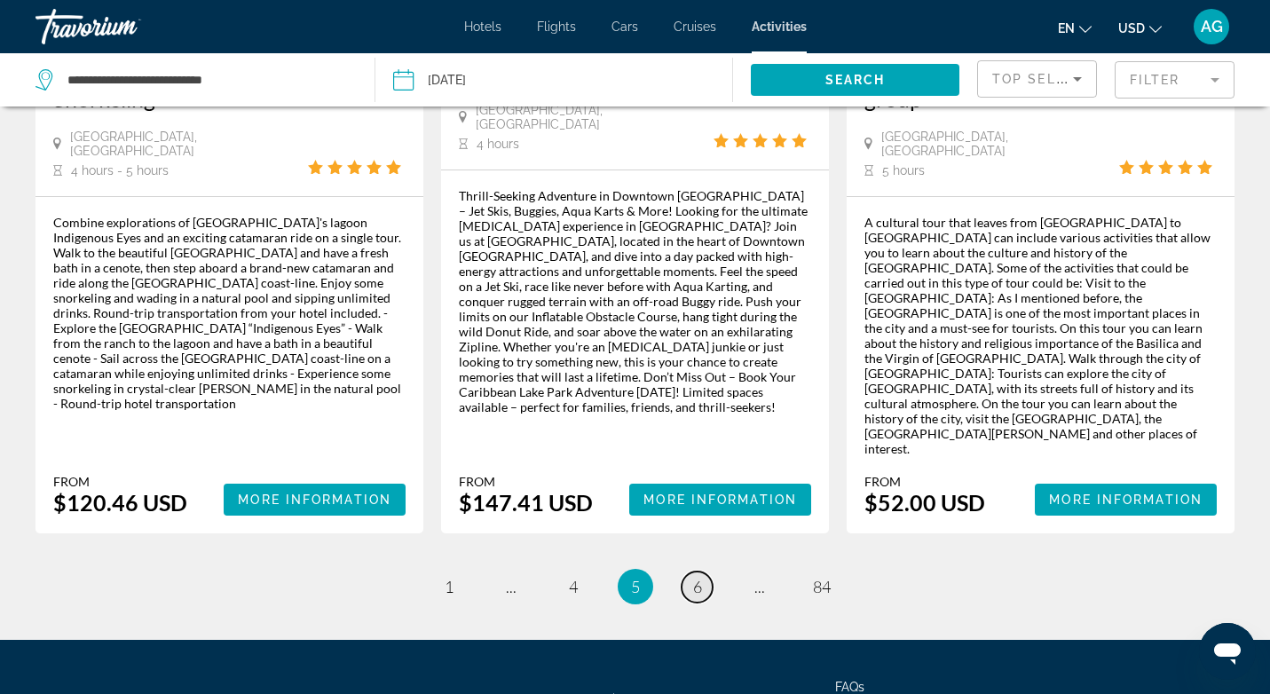
click at [697, 577] on span "6" at bounding box center [697, 587] width 9 height 20
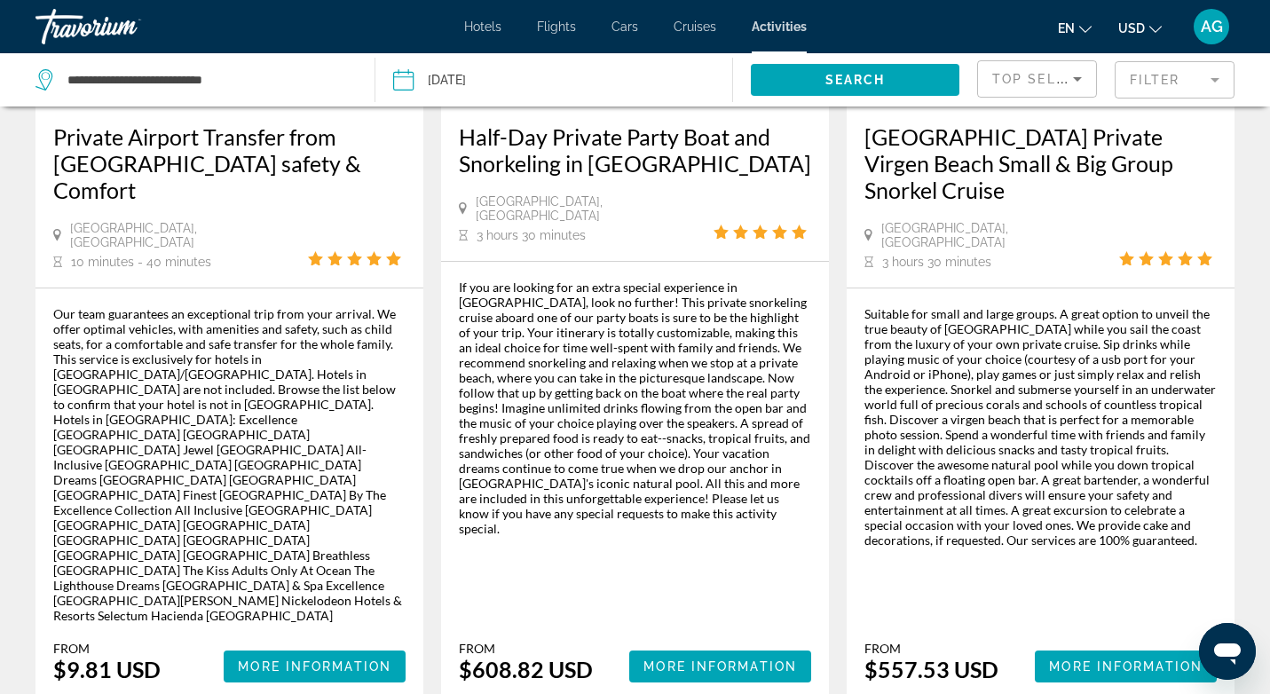
scroll to position [2920, 0]
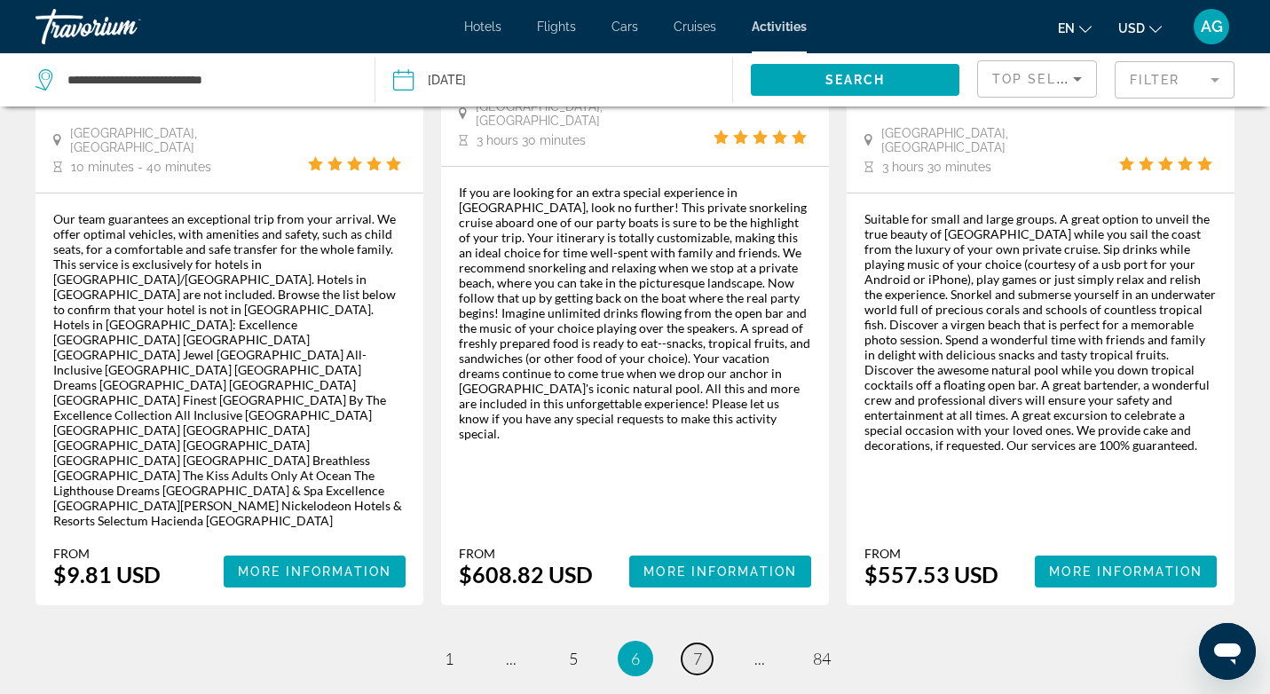
click at [703, 643] on link "page 7" at bounding box center [697, 658] width 31 height 31
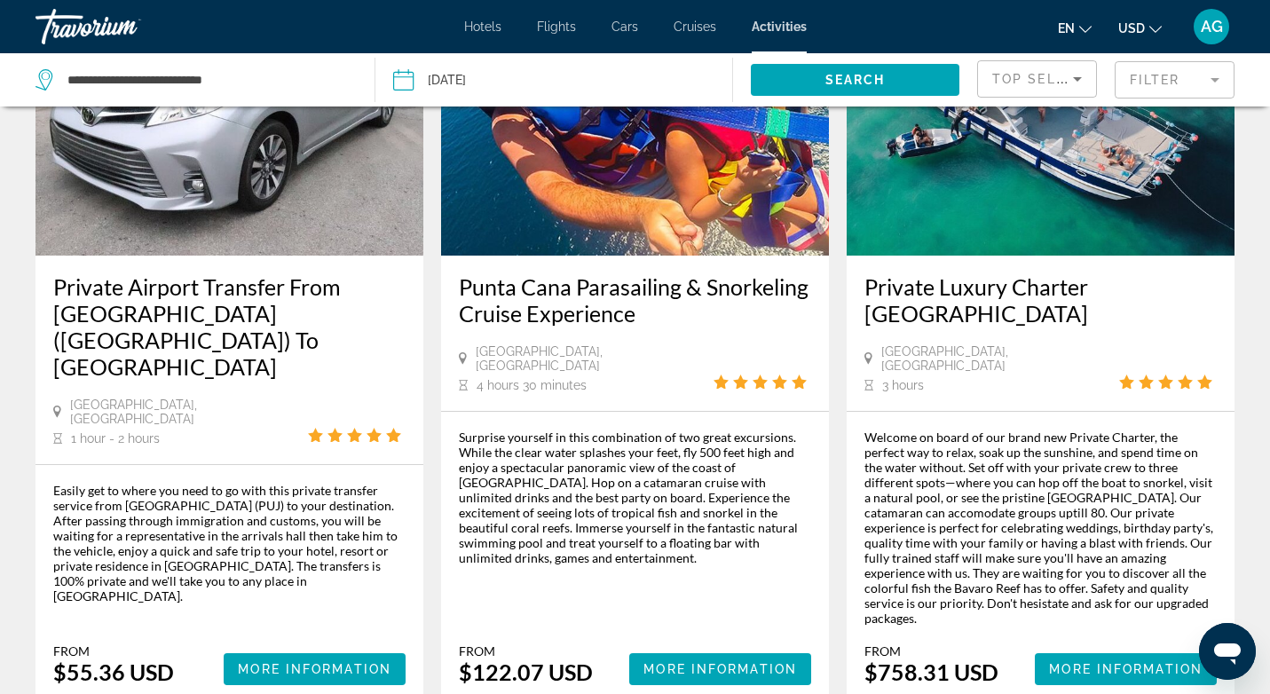
scroll to position [2765, 0]
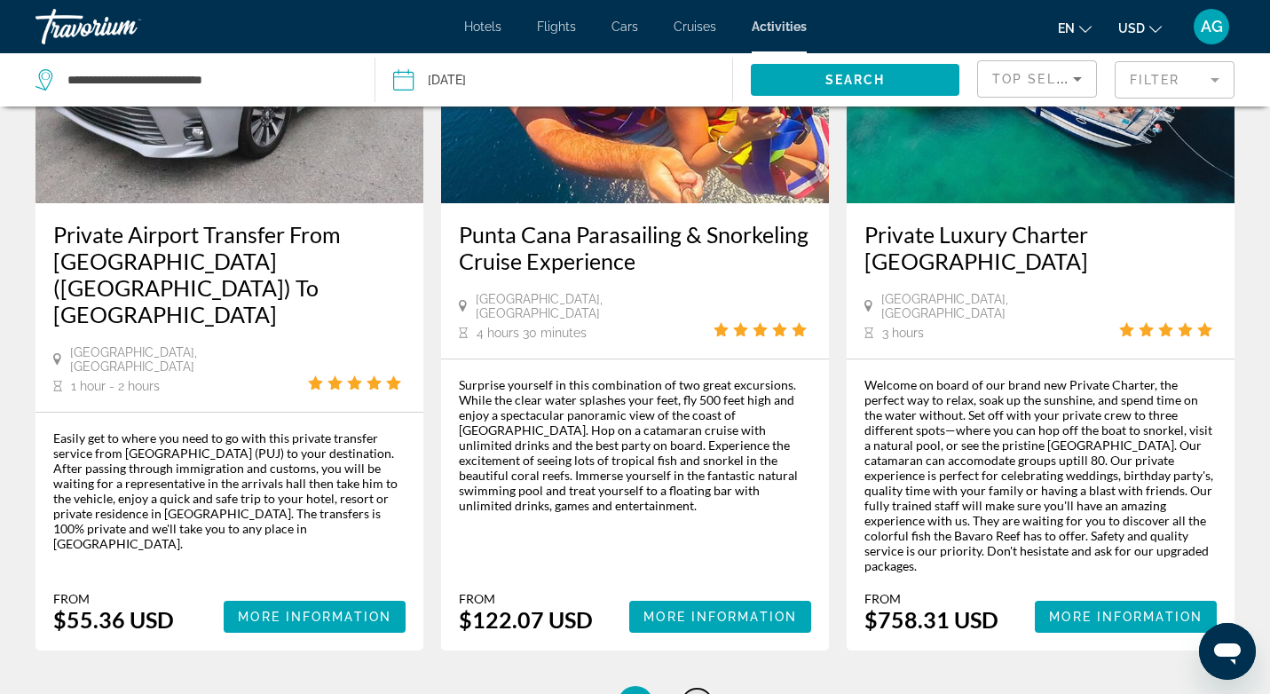
click at [695, 689] on link "page 8" at bounding box center [697, 704] width 31 height 31
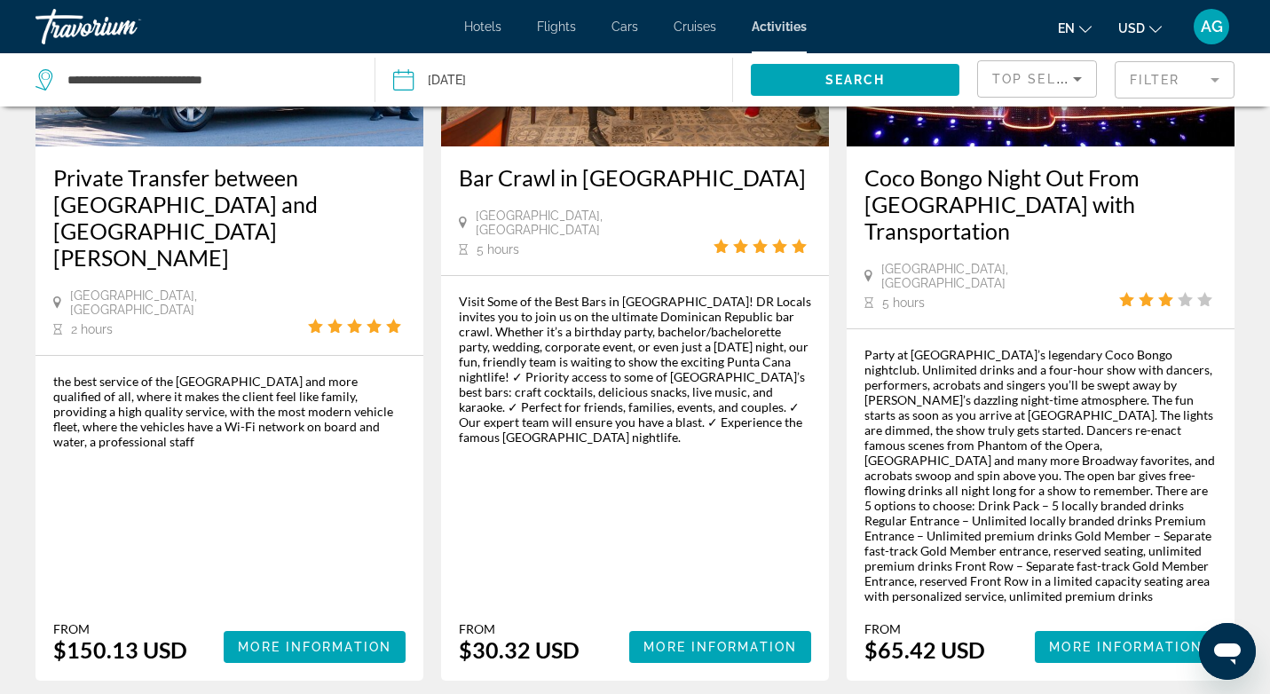
scroll to position [2937, 0]
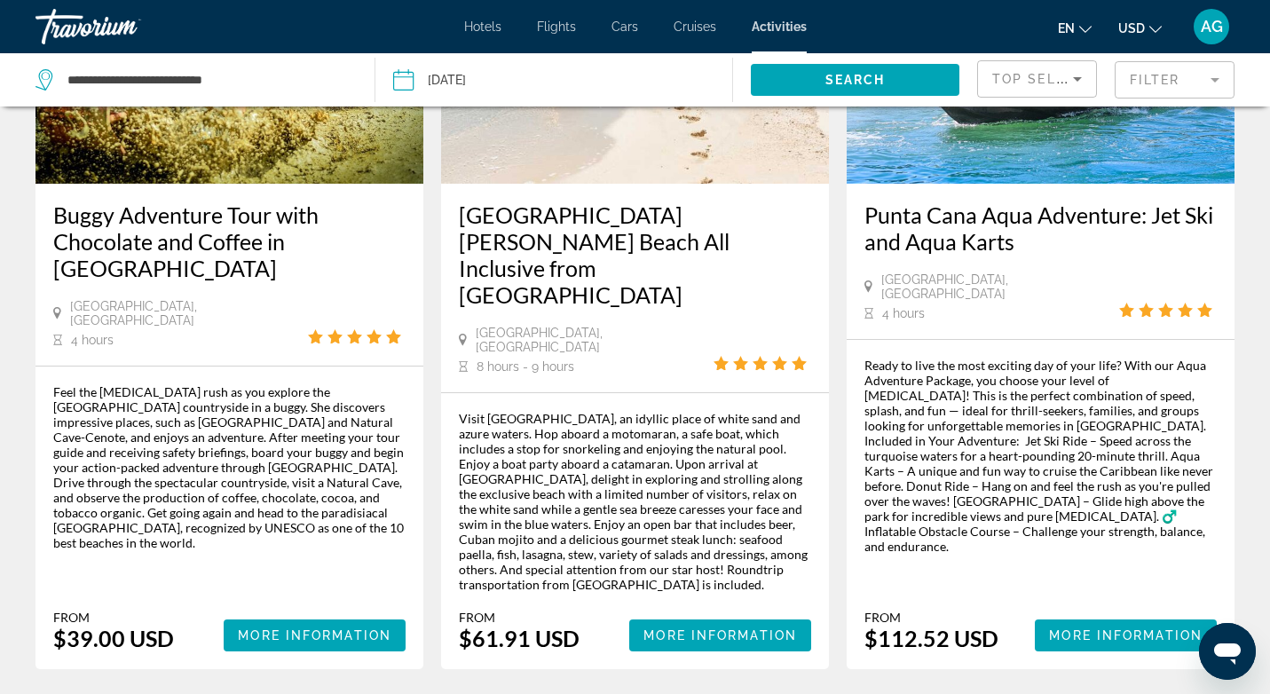
scroll to position [1905, 0]
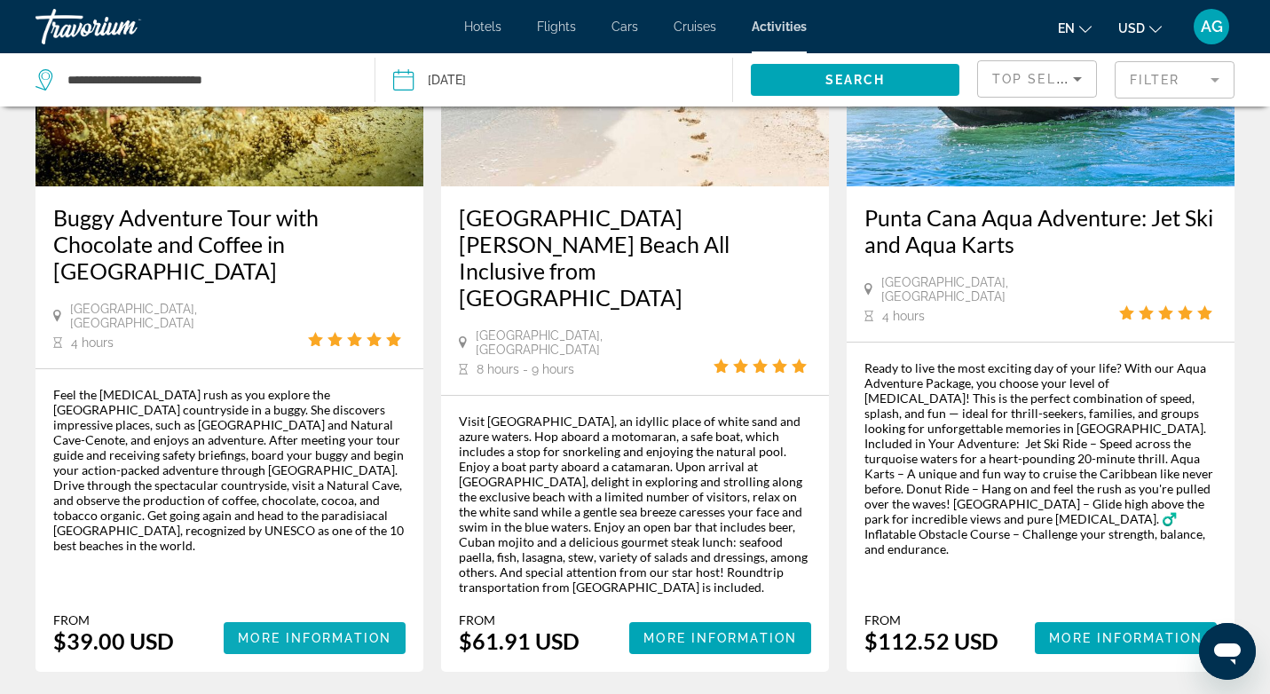
click at [299, 631] on span "More Information" at bounding box center [315, 638] width 154 height 14
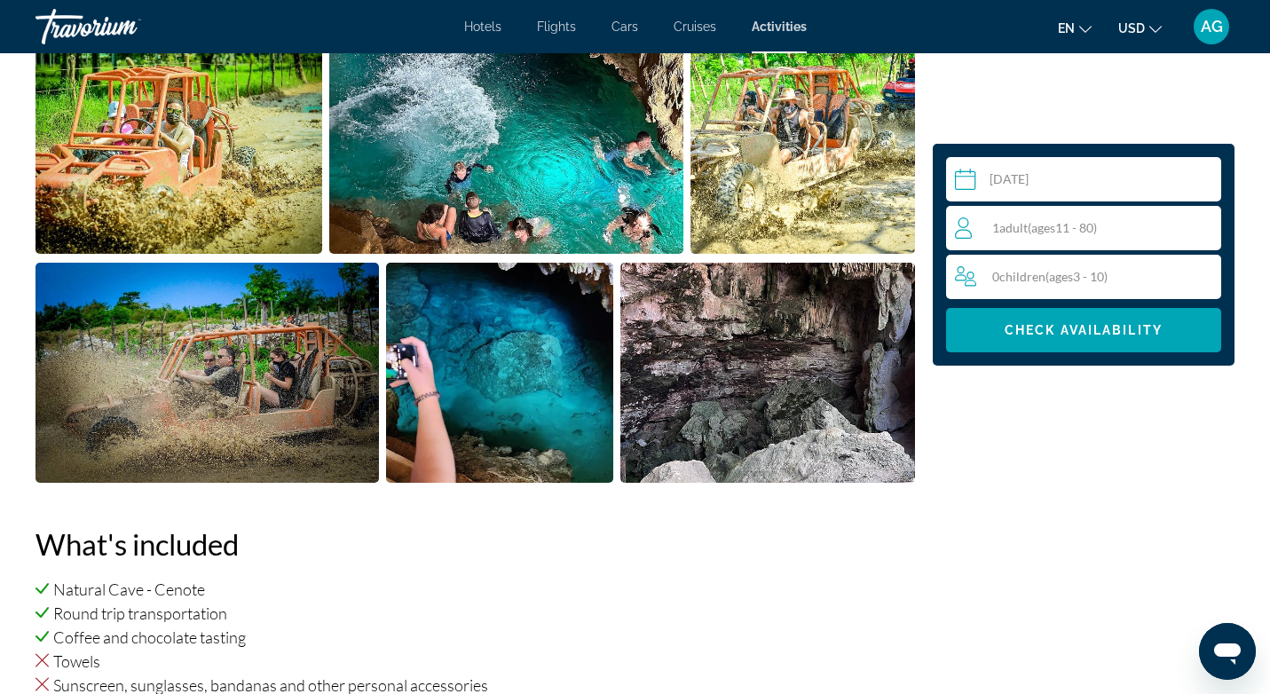
scroll to position [838, 0]
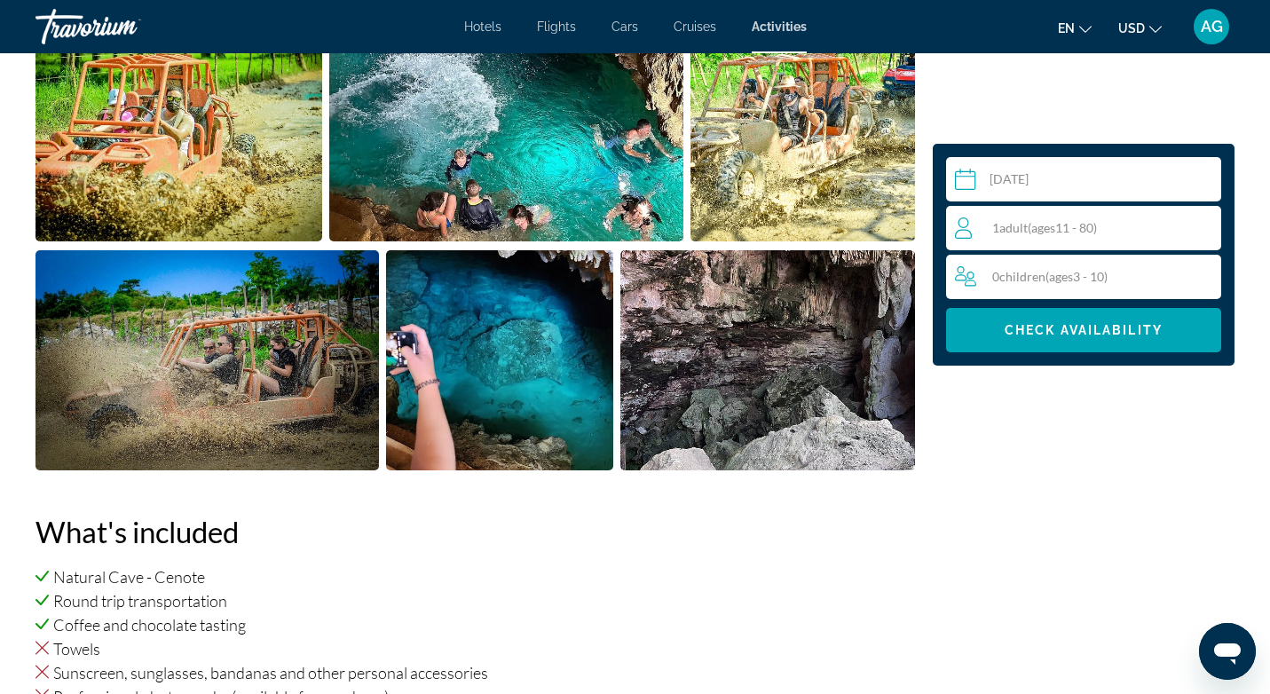
click at [470, 138] on img "Open full-screen image slider" at bounding box center [505, 131] width 353 height 220
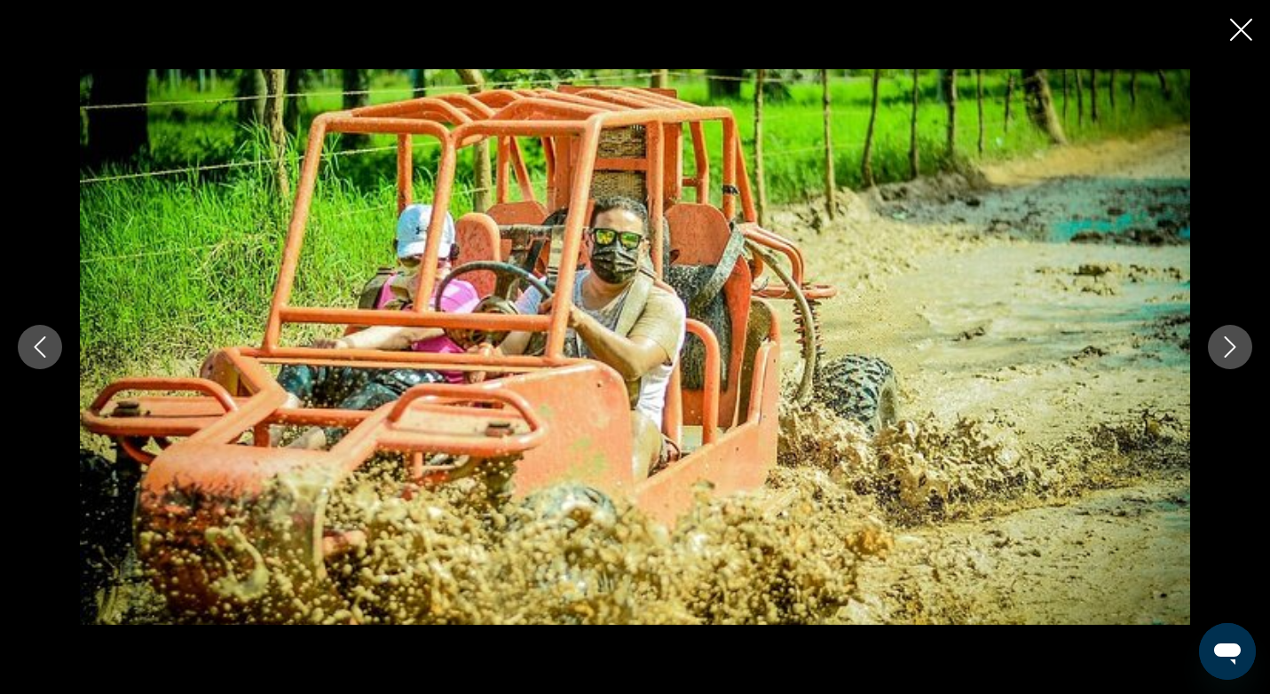
click at [1226, 351] on icon "Next image" at bounding box center [1229, 346] width 21 height 21
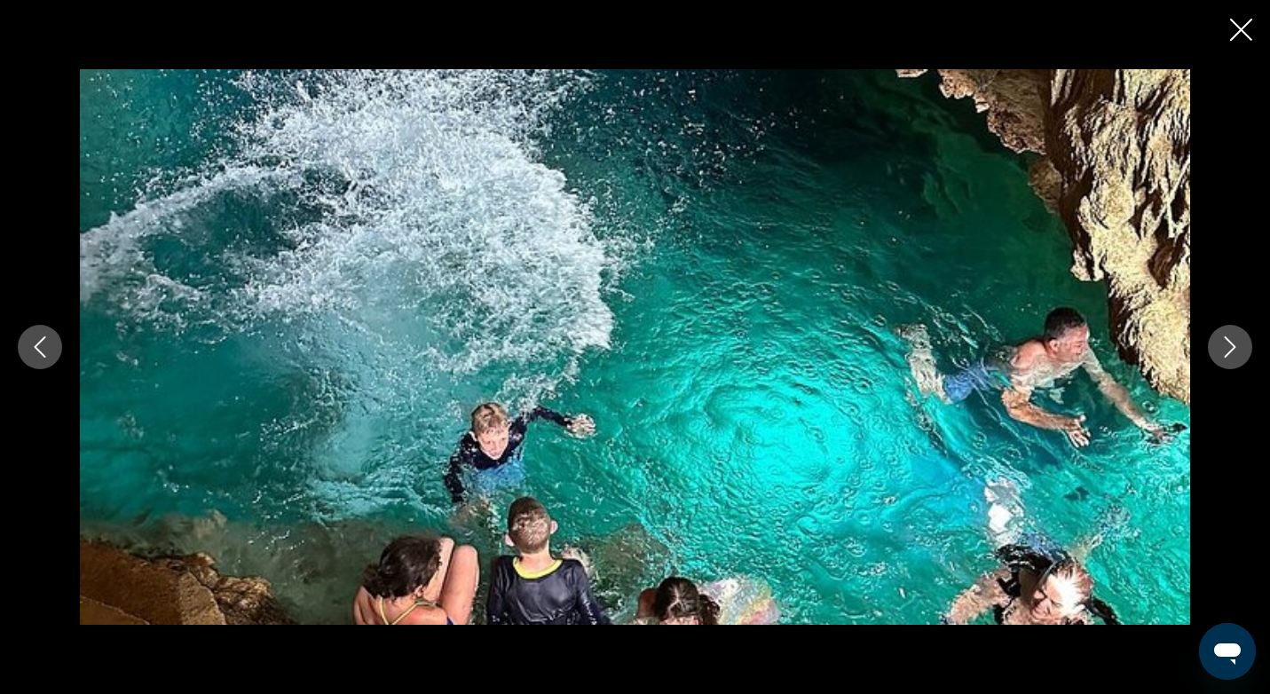
click at [1226, 350] on icon "Next image" at bounding box center [1229, 346] width 21 height 21
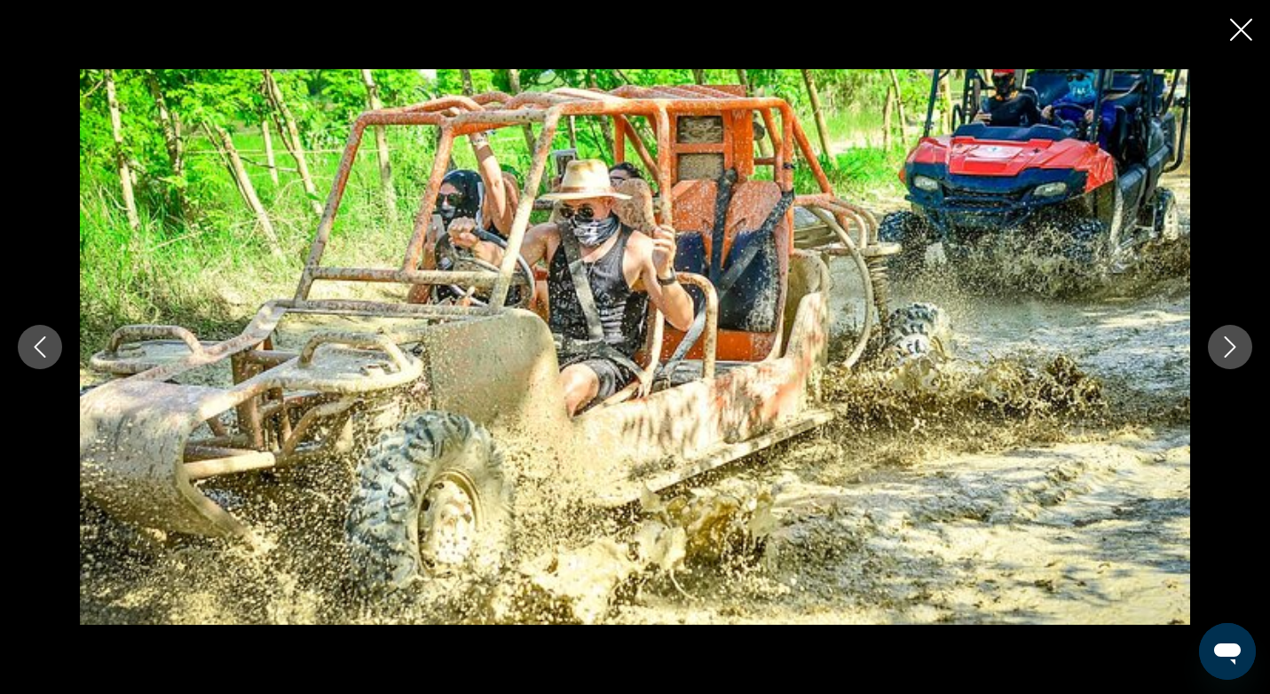
click at [1226, 350] on icon "Next image" at bounding box center [1229, 346] width 21 height 21
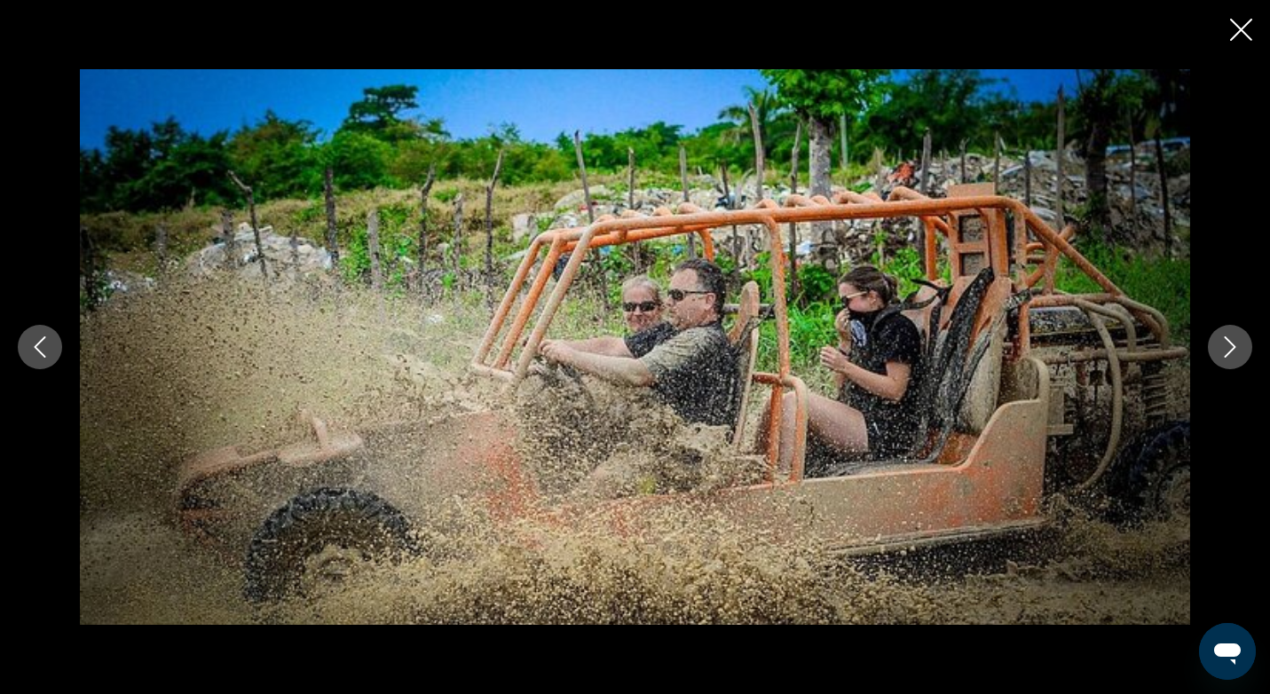
click at [1226, 350] on icon "Next image" at bounding box center [1229, 346] width 21 height 21
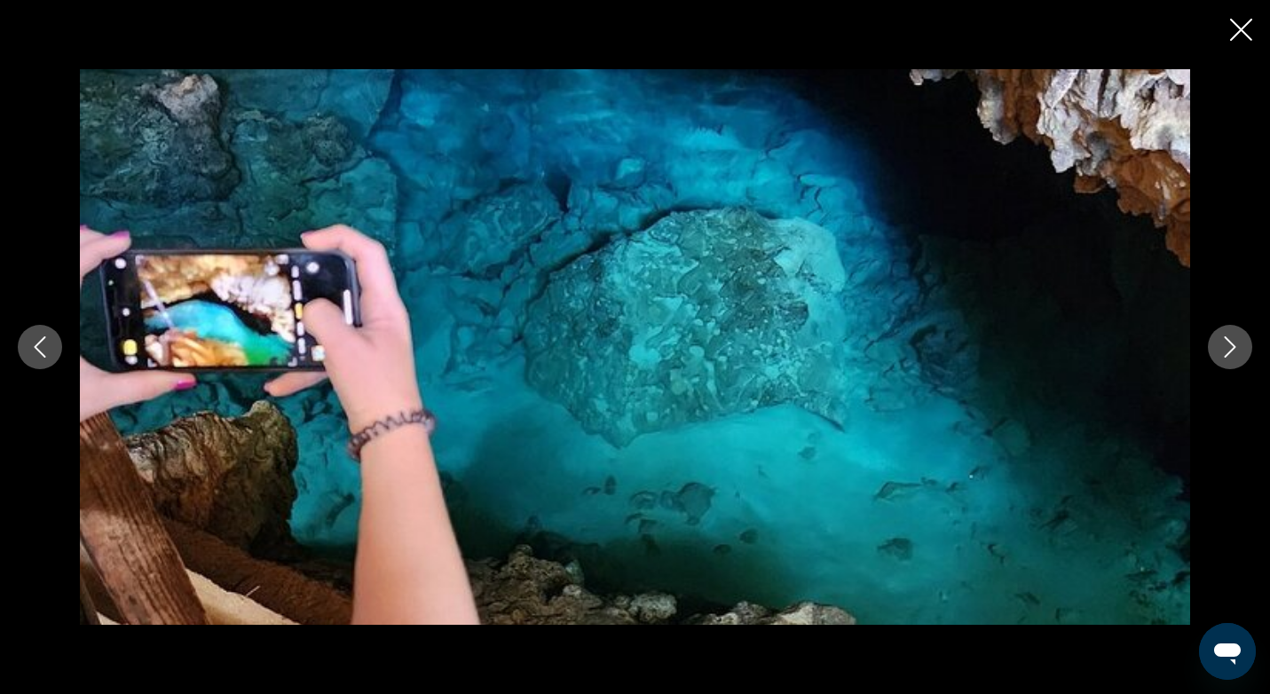
click at [1226, 350] on icon "Next image" at bounding box center [1229, 346] width 21 height 21
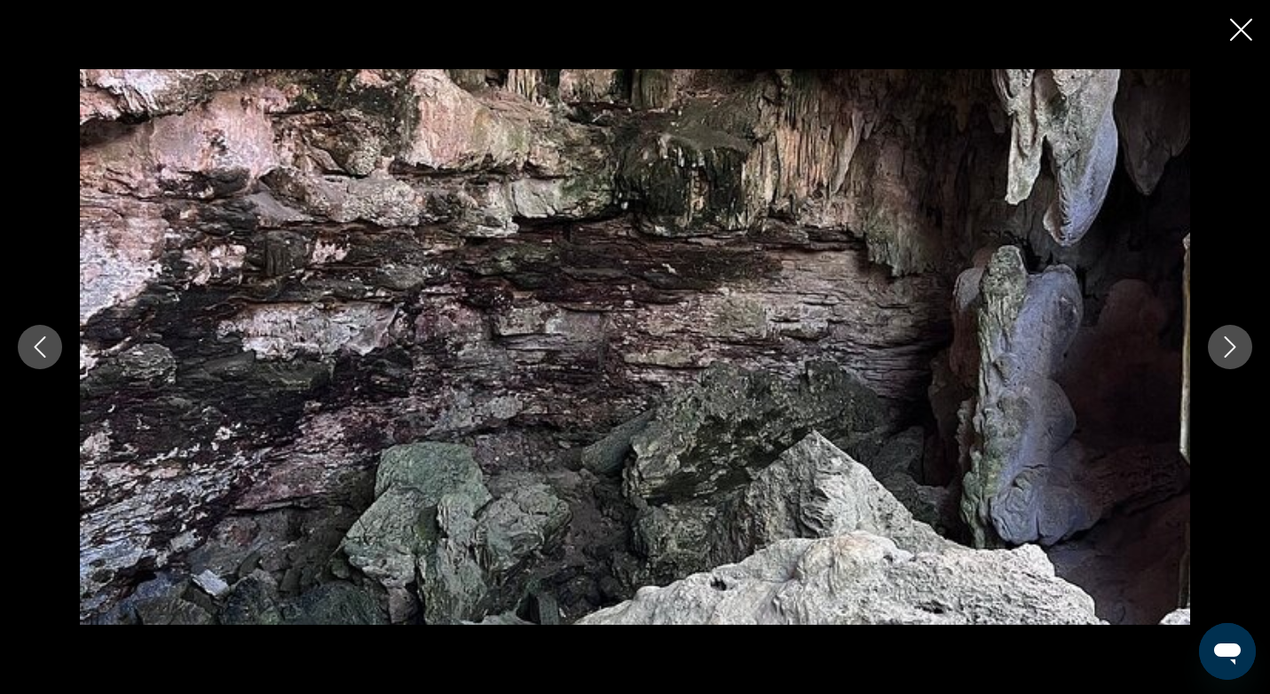
click at [1226, 350] on icon "Next image" at bounding box center [1229, 346] width 21 height 21
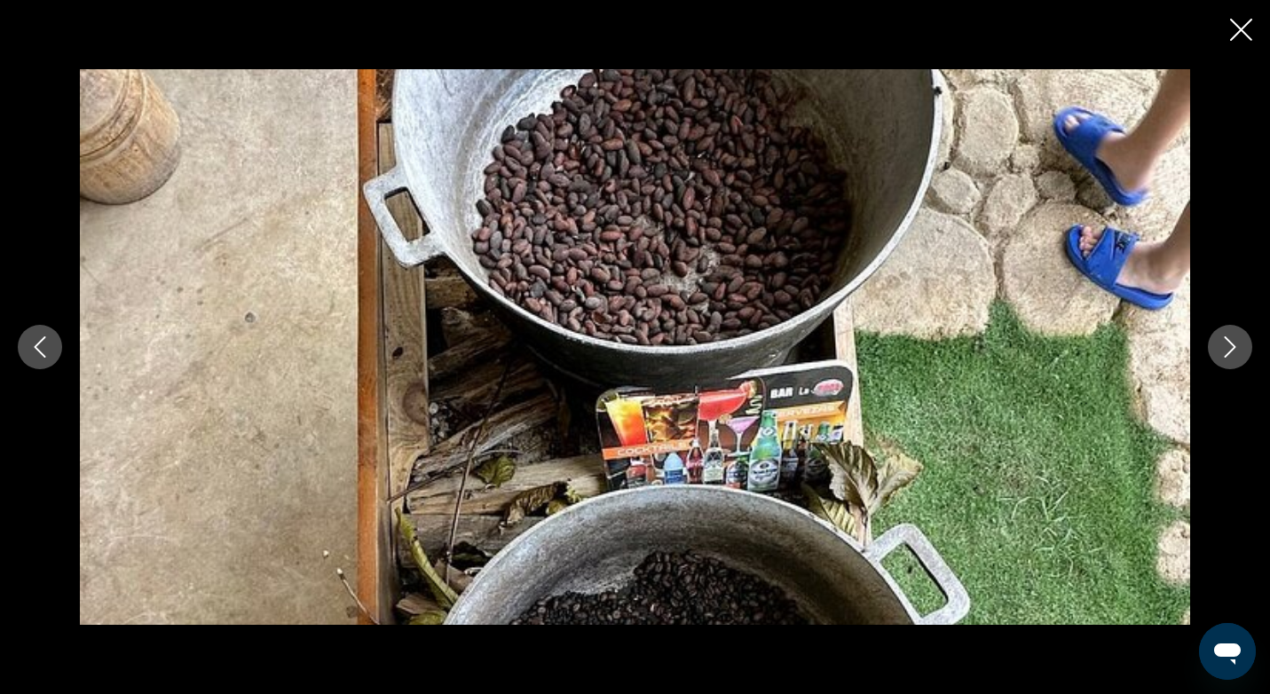
click at [1226, 350] on icon "Next image" at bounding box center [1229, 346] width 21 height 21
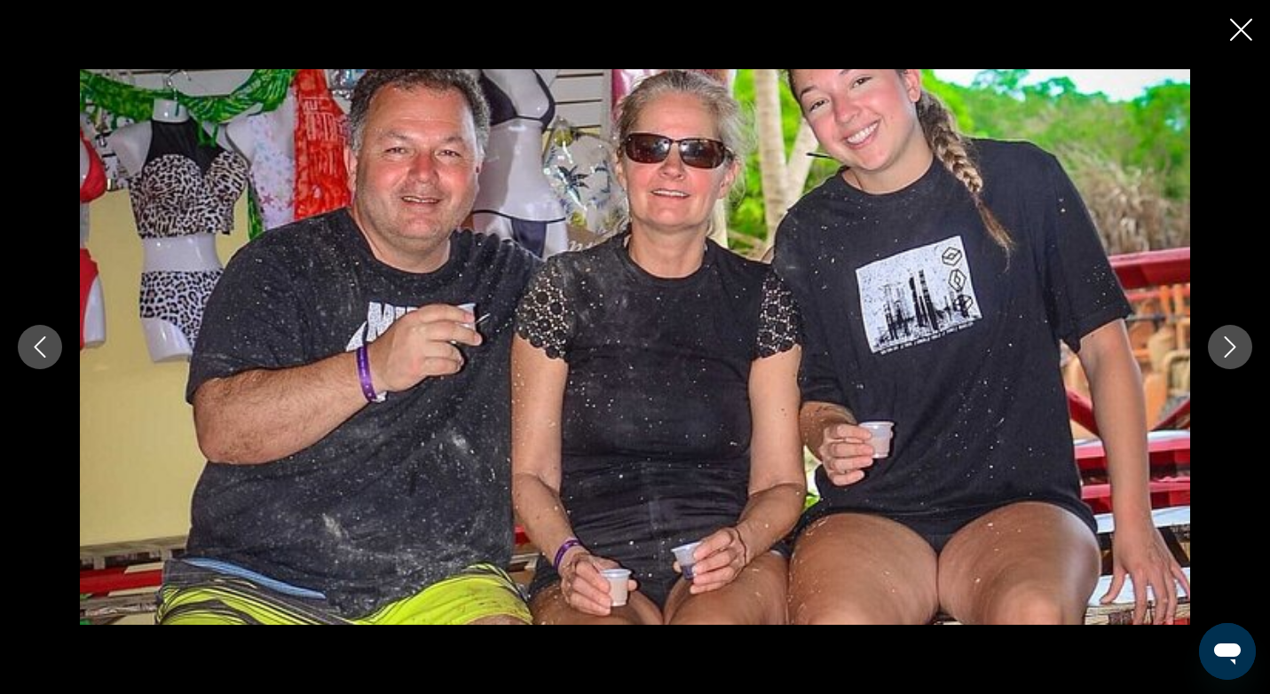
click at [1226, 350] on icon "Next image" at bounding box center [1229, 346] width 21 height 21
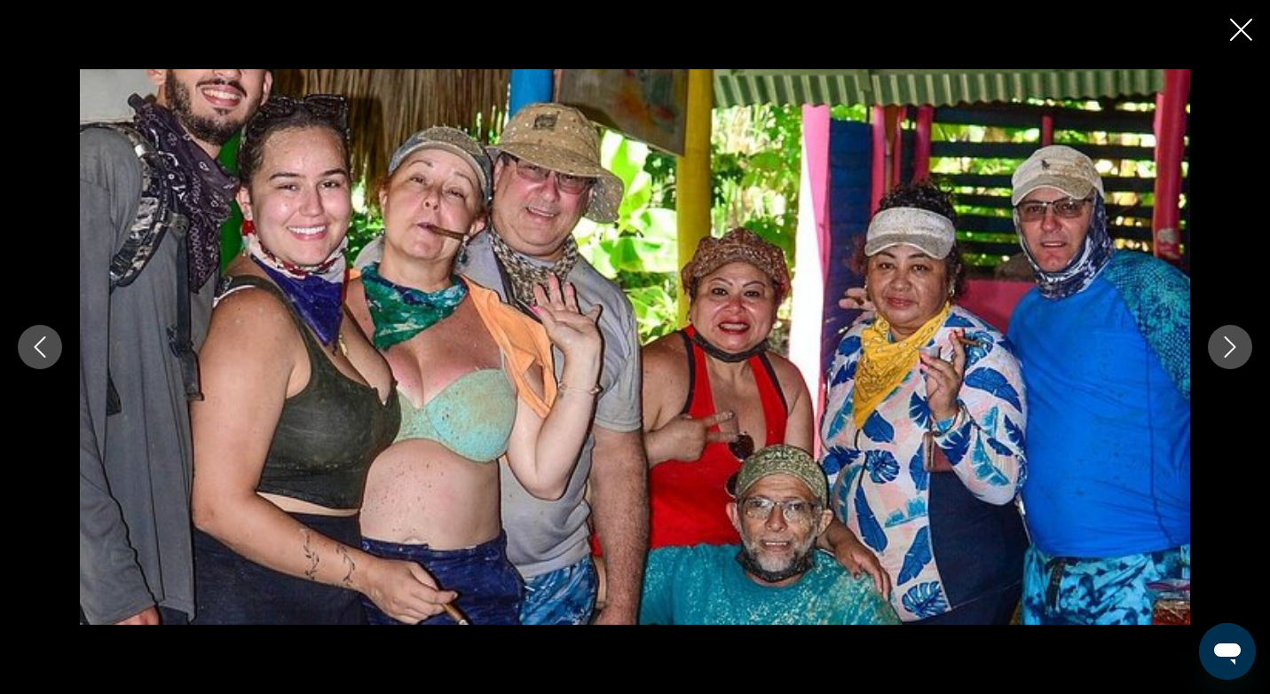
click at [1226, 350] on icon "Next image" at bounding box center [1229, 346] width 21 height 21
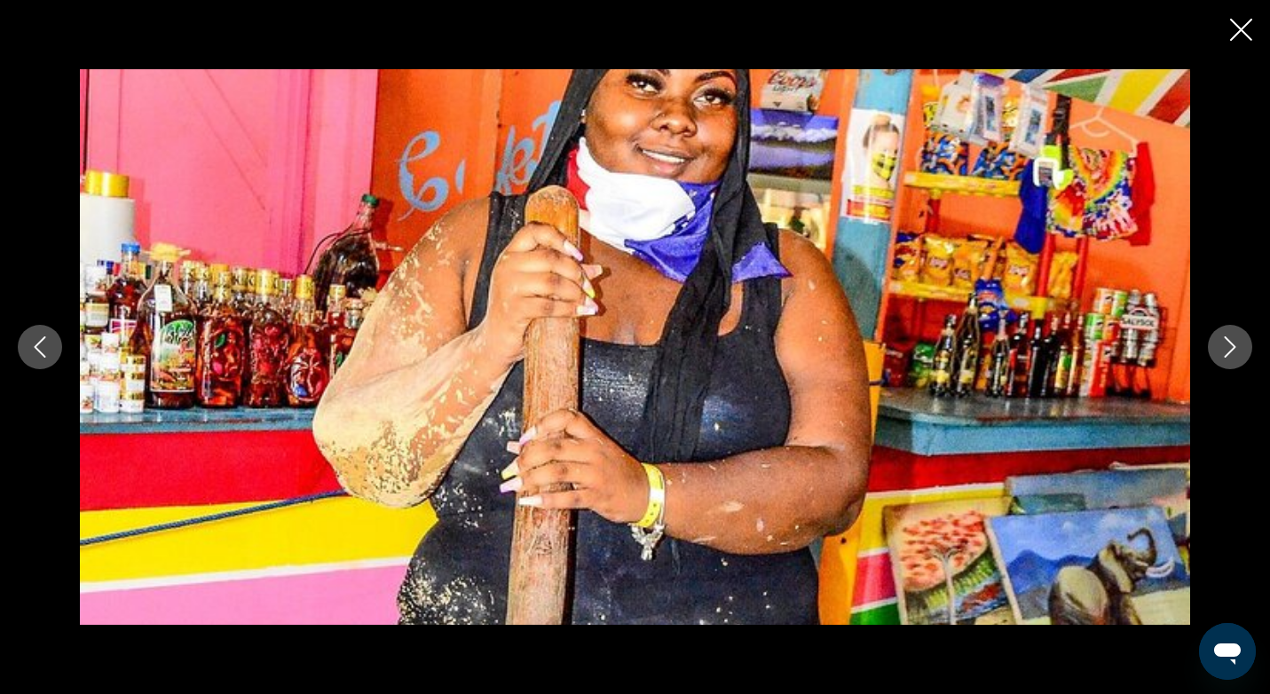
click at [1226, 350] on icon "Next image" at bounding box center [1229, 346] width 21 height 21
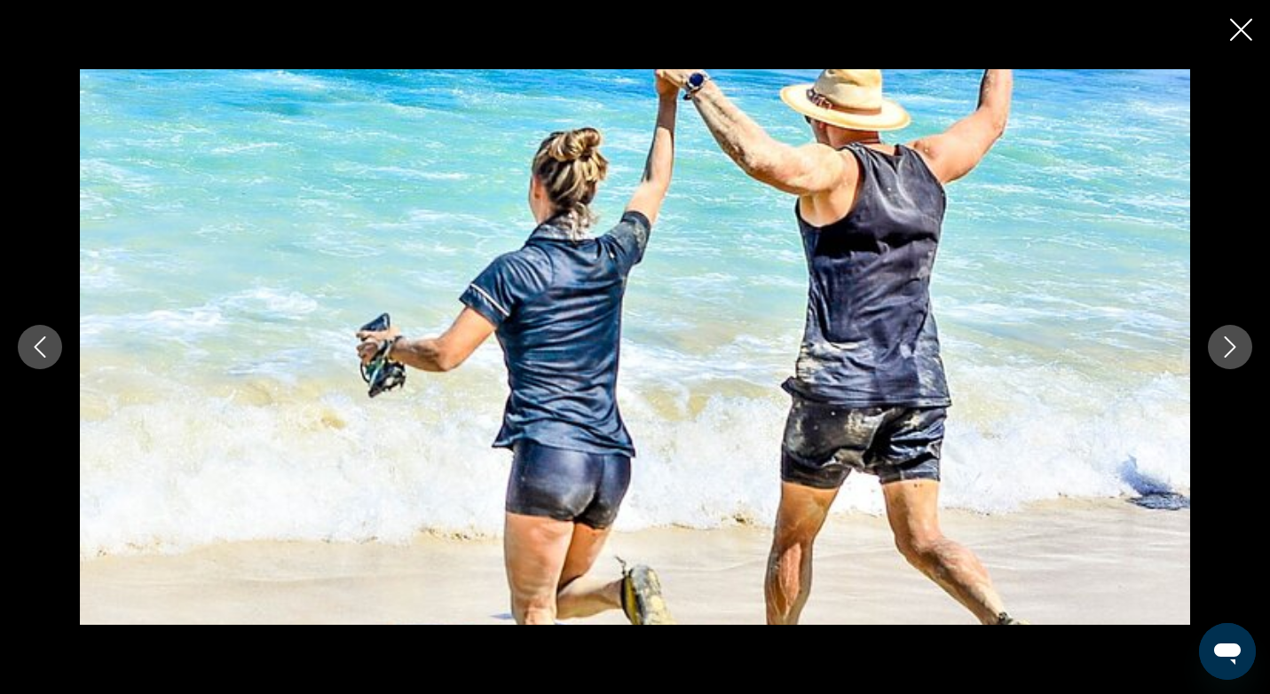
click at [1226, 350] on icon "Next image" at bounding box center [1229, 346] width 21 height 21
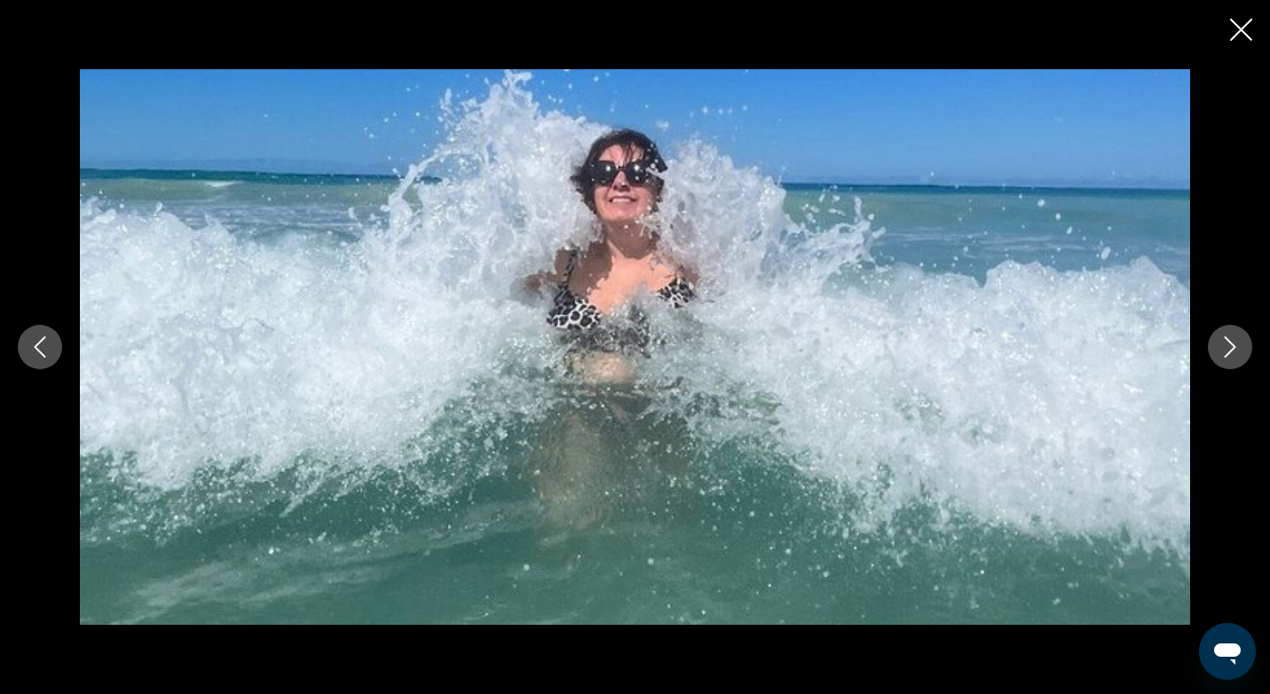
click at [1226, 350] on icon "Next image" at bounding box center [1229, 346] width 21 height 21
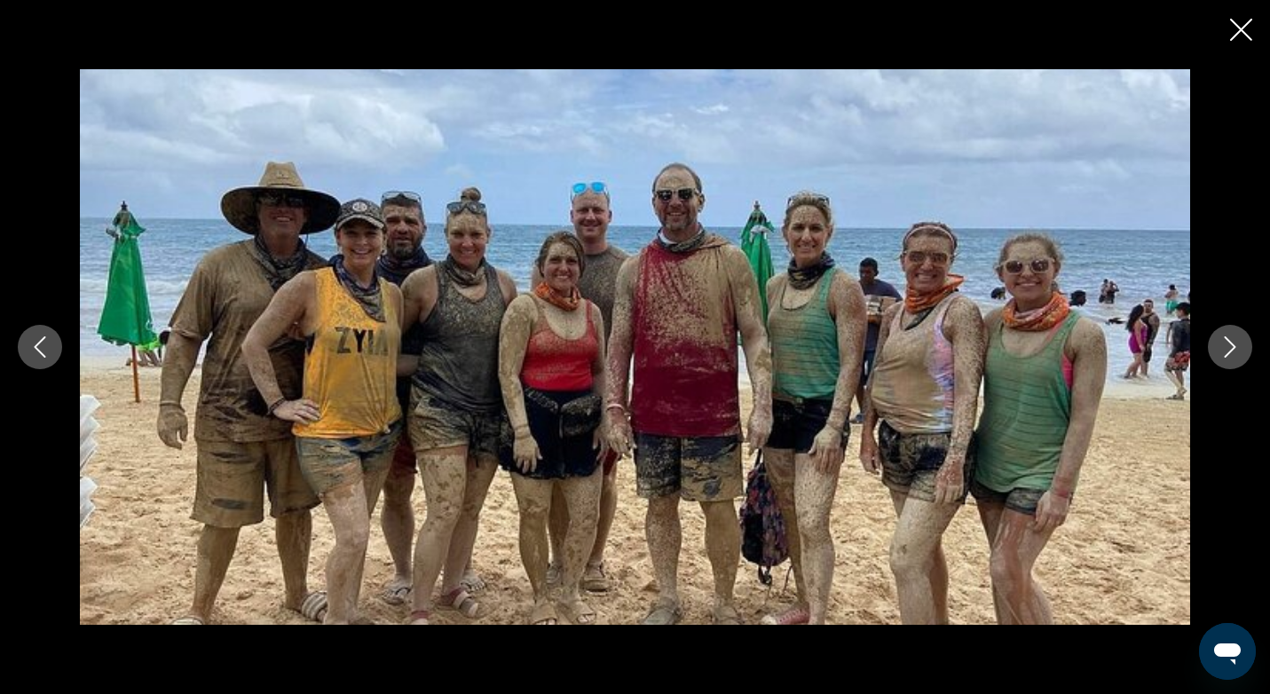
click at [1226, 350] on icon "Next image" at bounding box center [1229, 346] width 21 height 21
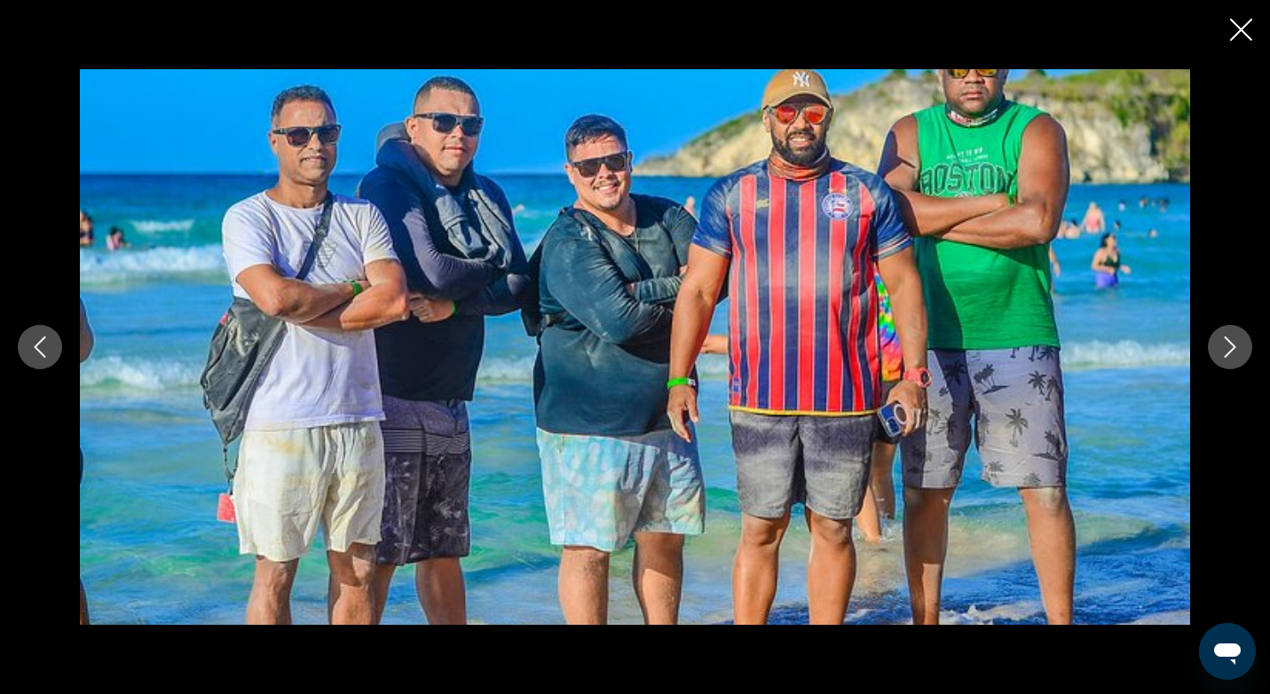
click at [1226, 350] on icon "Next image" at bounding box center [1229, 346] width 21 height 21
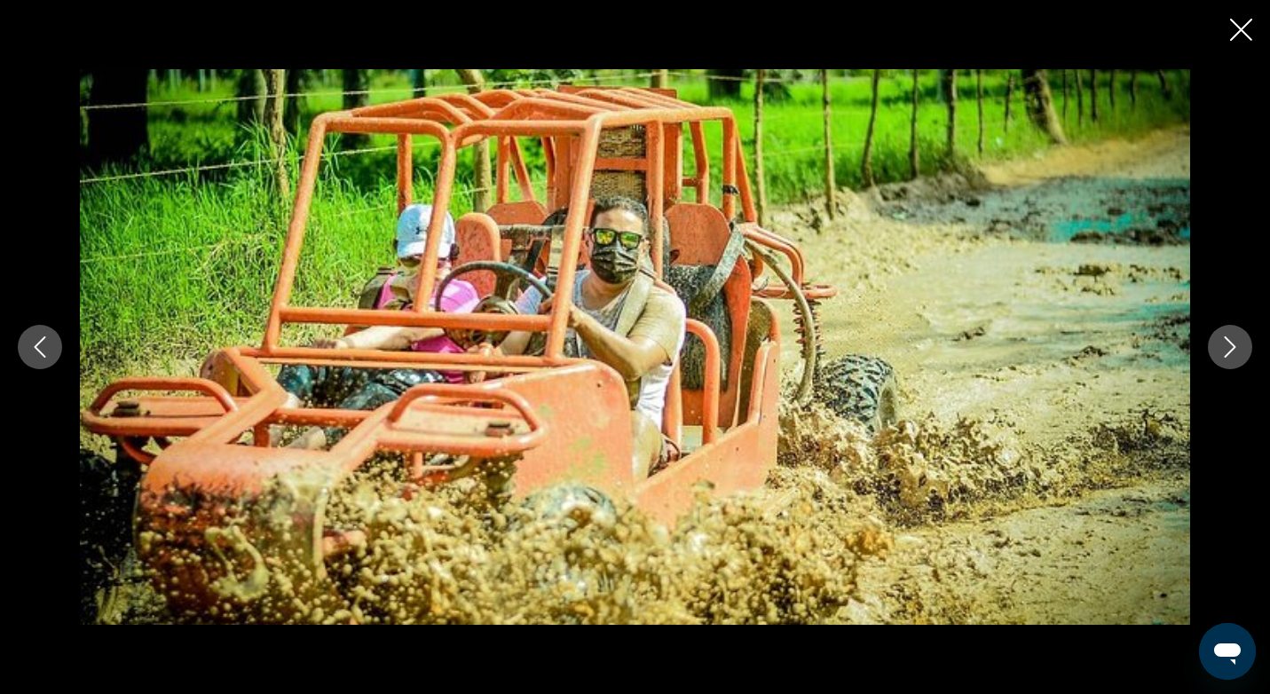
click at [1226, 350] on icon "Next image" at bounding box center [1229, 346] width 21 height 21
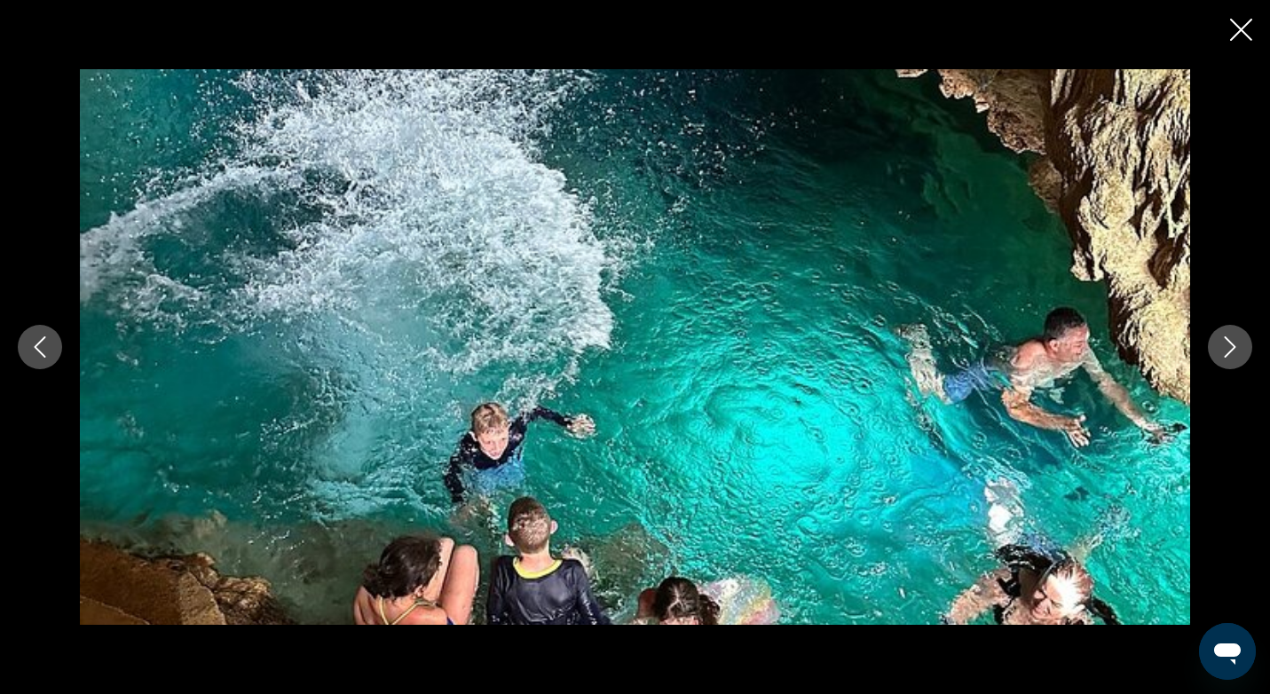
click at [1244, 24] on icon "Close slideshow" at bounding box center [1241, 30] width 22 height 22
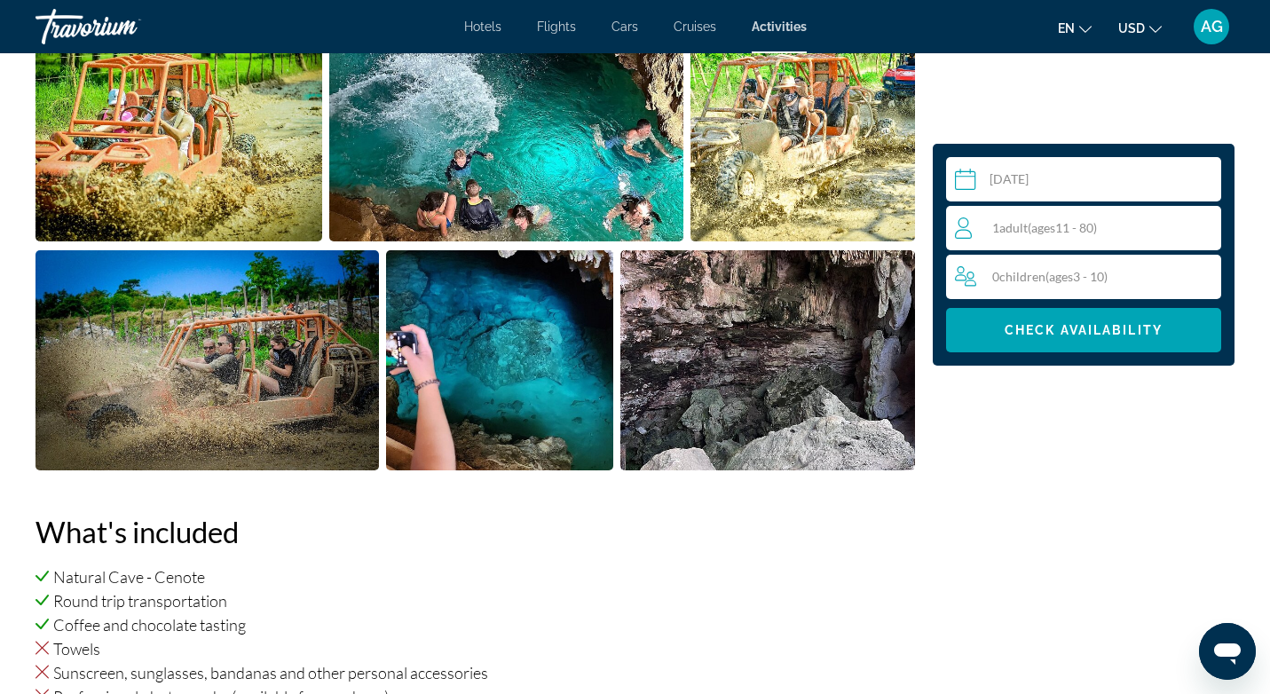
click at [1205, 224] on div "1 Adult Adults ( ages [DEMOGRAPHIC_DATA])" at bounding box center [1087, 227] width 265 height 21
click at [1211, 227] on icon "Increment adults" at bounding box center [1203, 227] width 16 height 21
click at [1153, 327] on span "Check Availability" at bounding box center [1084, 330] width 158 height 14
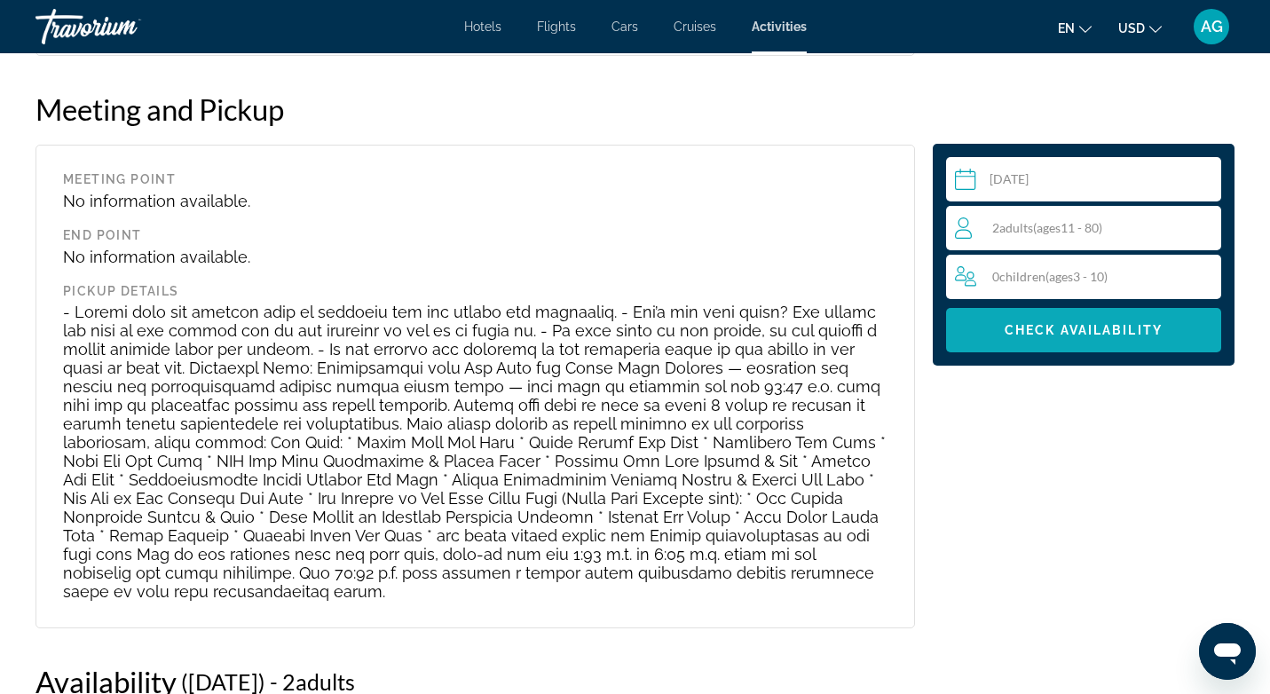
scroll to position [2352, 0]
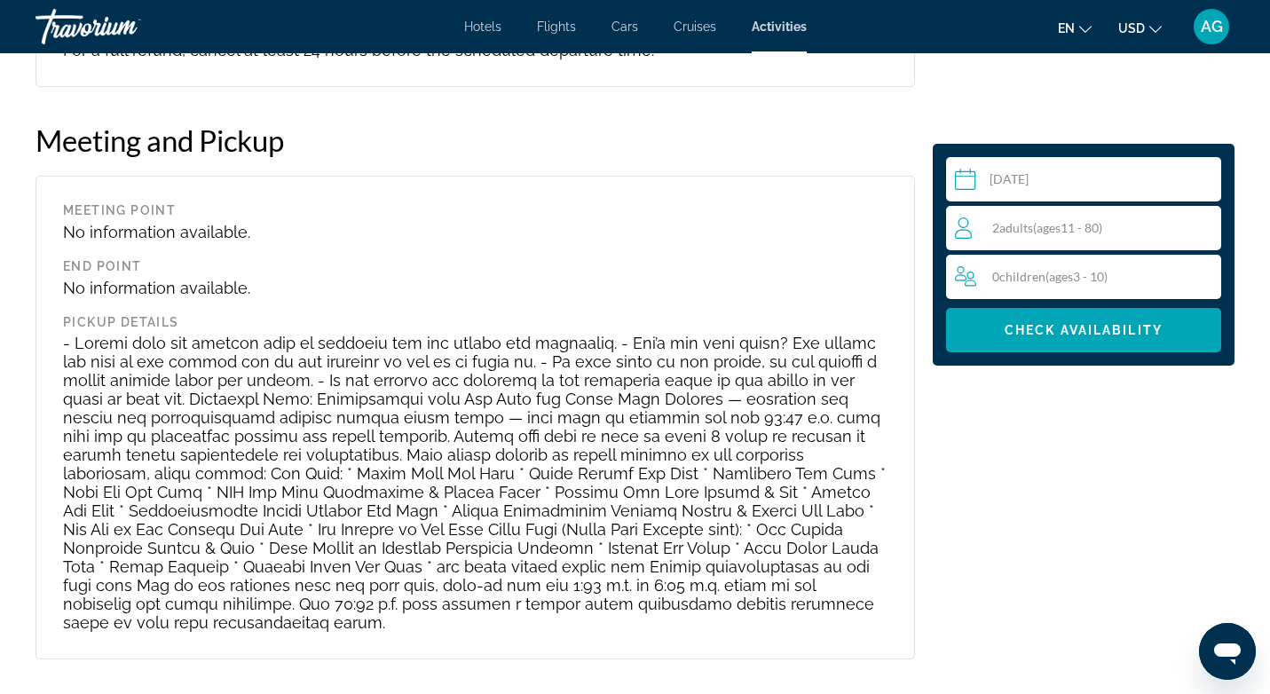
click at [1151, 166] on input "Main content" at bounding box center [1087, 182] width 282 height 50
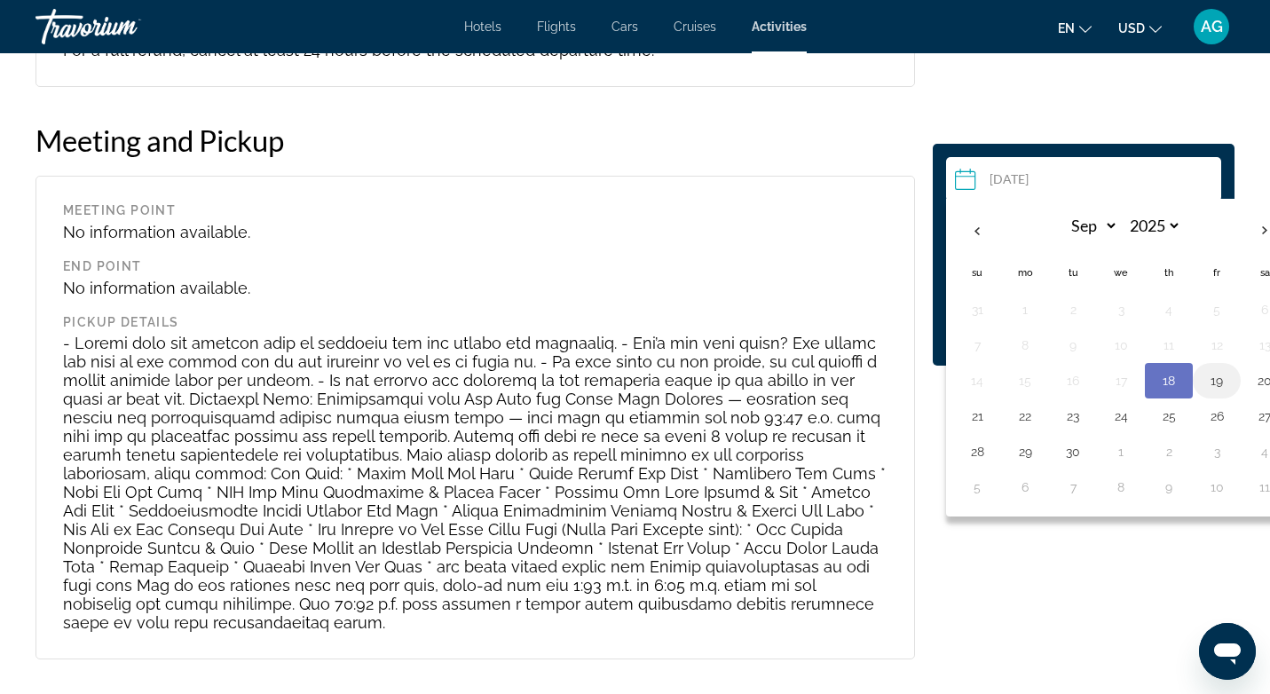
click at [1218, 379] on button "19" at bounding box center [1217, 380] width 28 height 25
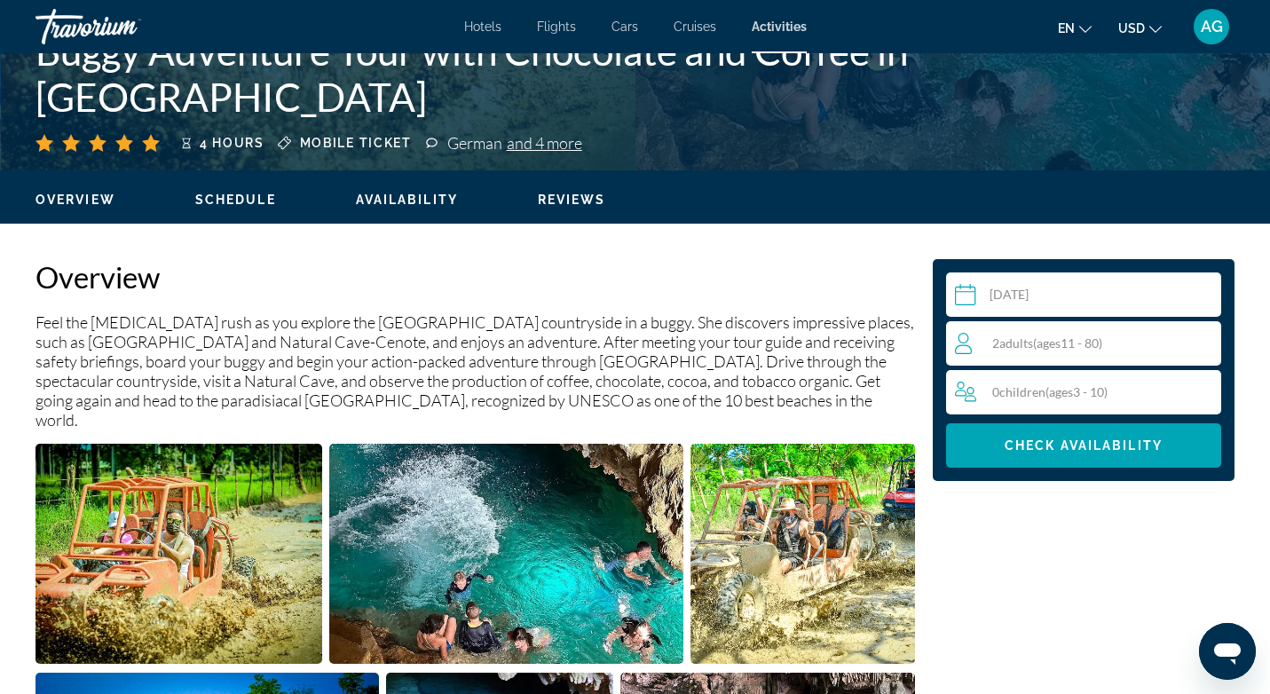
scroll to position [440, 0]
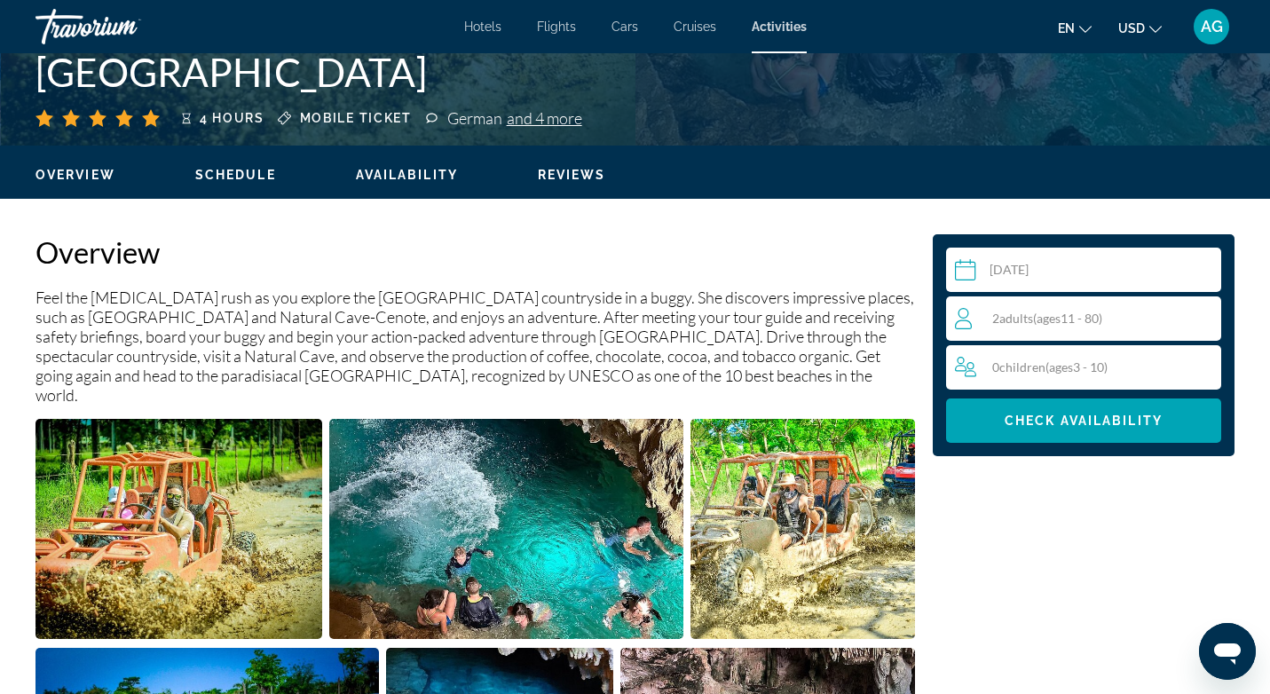
click at [1169, 280] on input "**********" at bounding box center [1087, 273] width 282 height 50
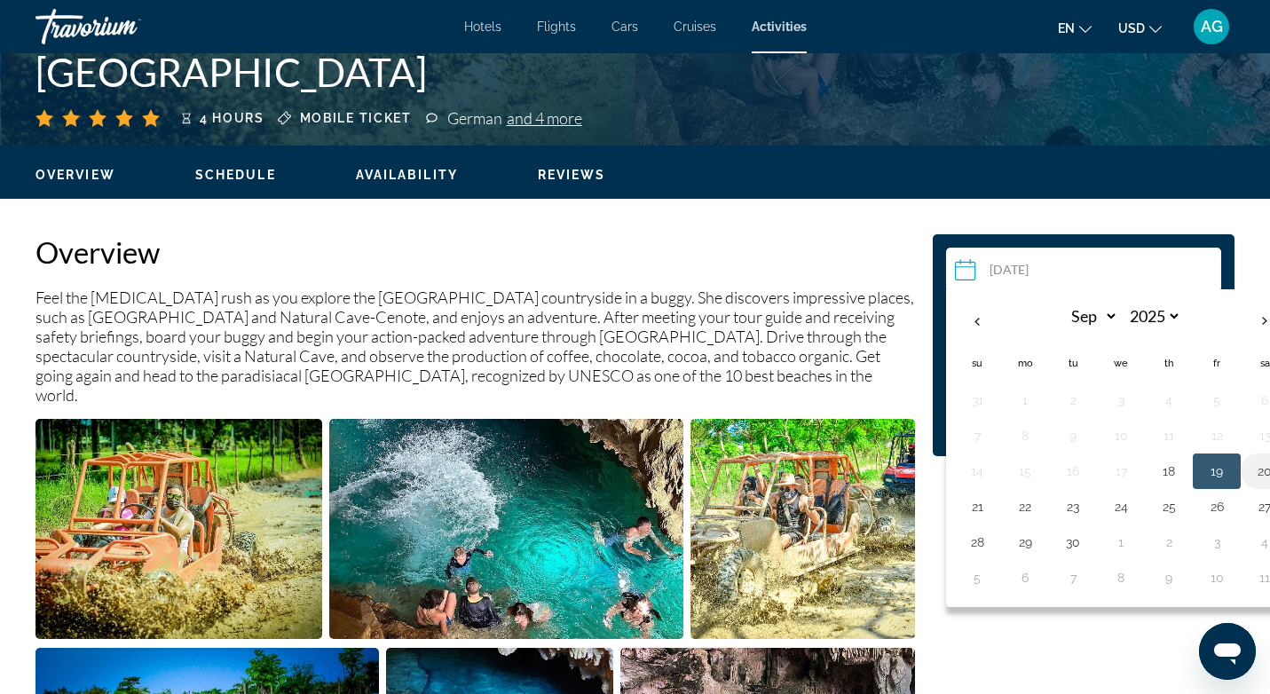
click at [1267, 477] on button "20" at bounding box center [1264, 471] width 28 height 25
type input "**********"
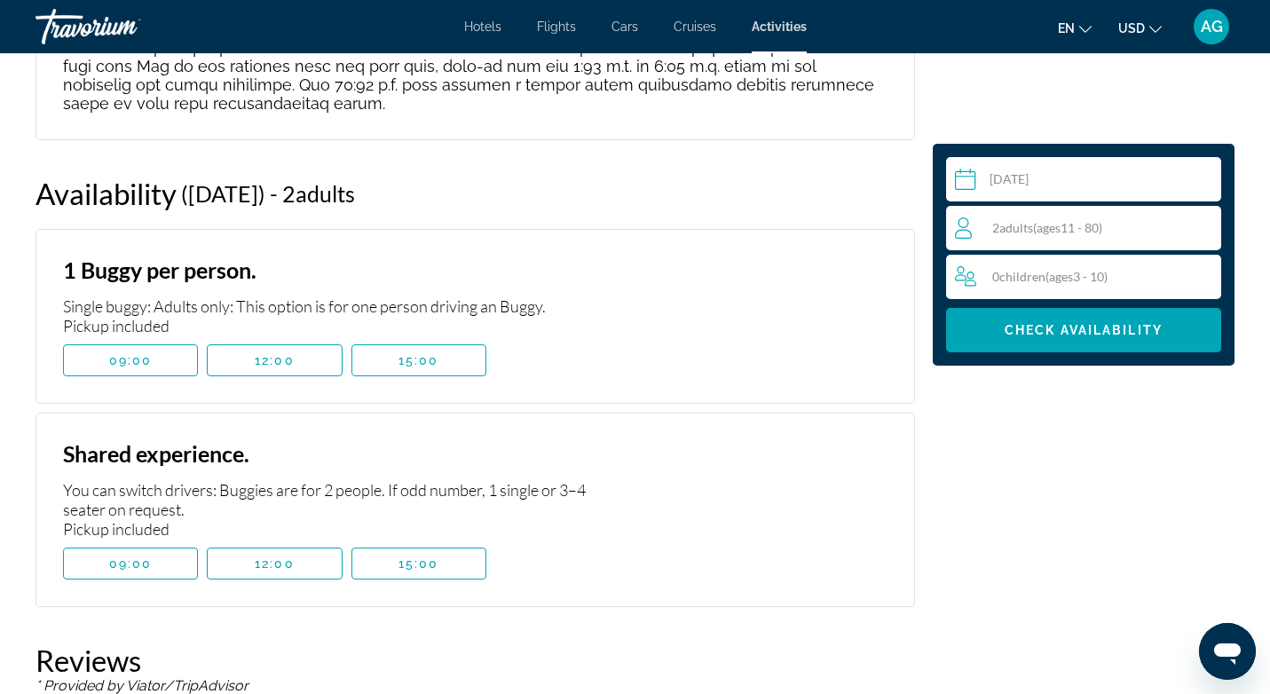
scroll to position [2902, 0]
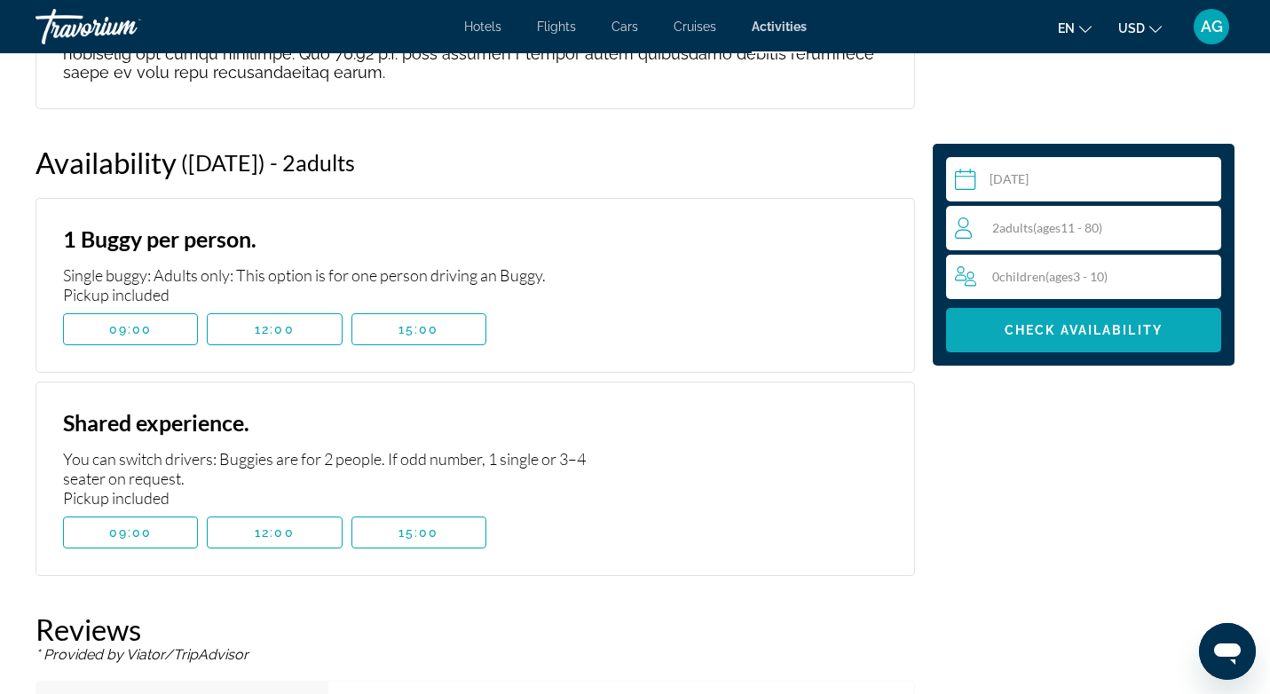
click at [1155, 323] on span "Check Availability" at bounding box center [1084, 330] width 158 height 14
click at [171, 511] on span "Main content" at bounding box center [130, 532] width 133 height 43
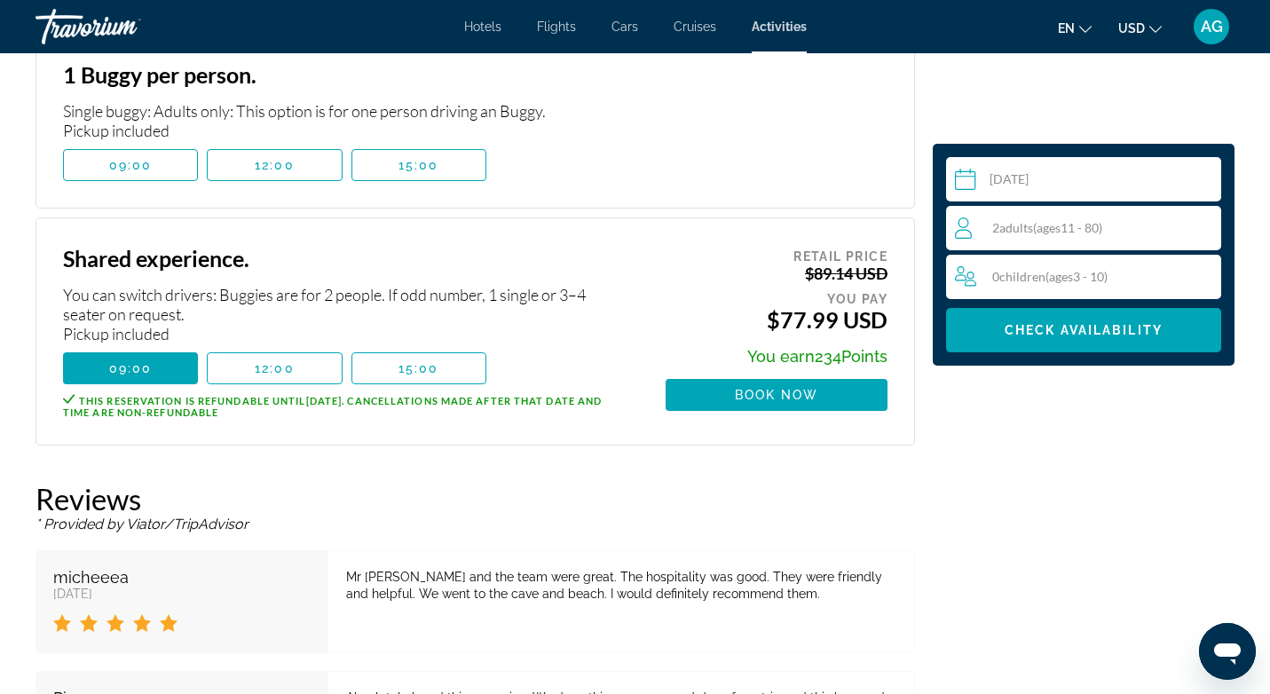
scroll to position [3064, 0]
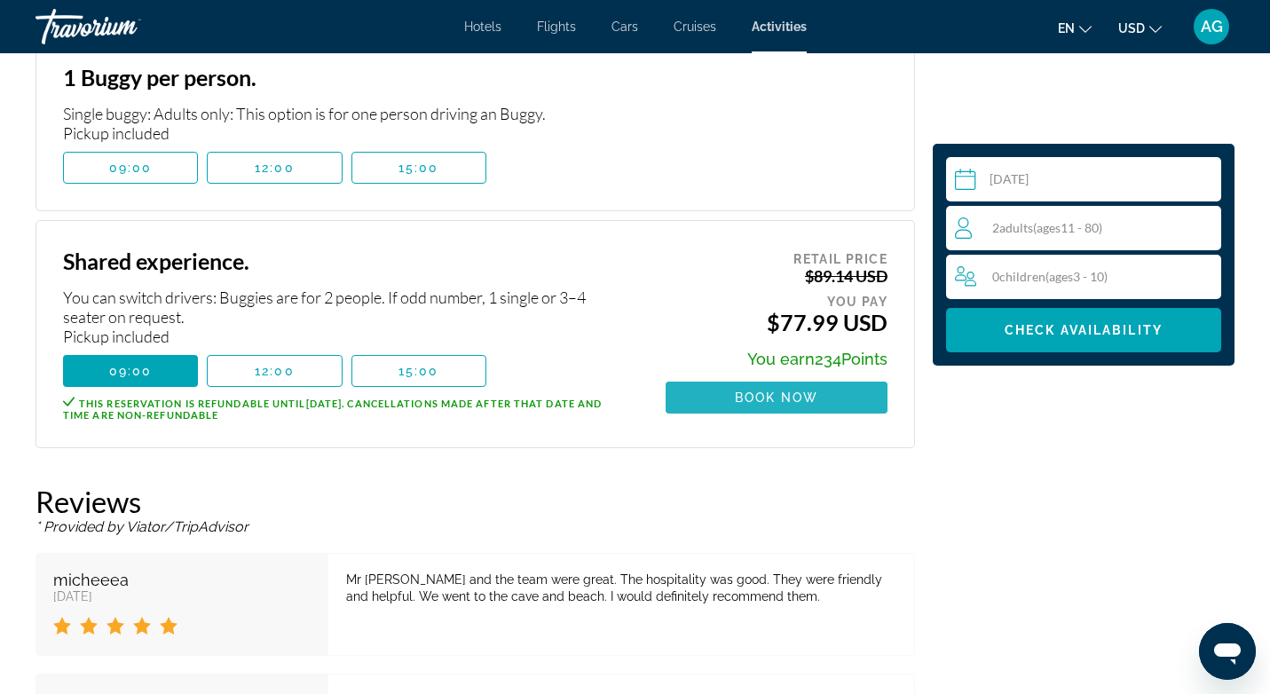
click at [685, 376] on span "Main content" at bounding box center [777, 397] width 222 height 43
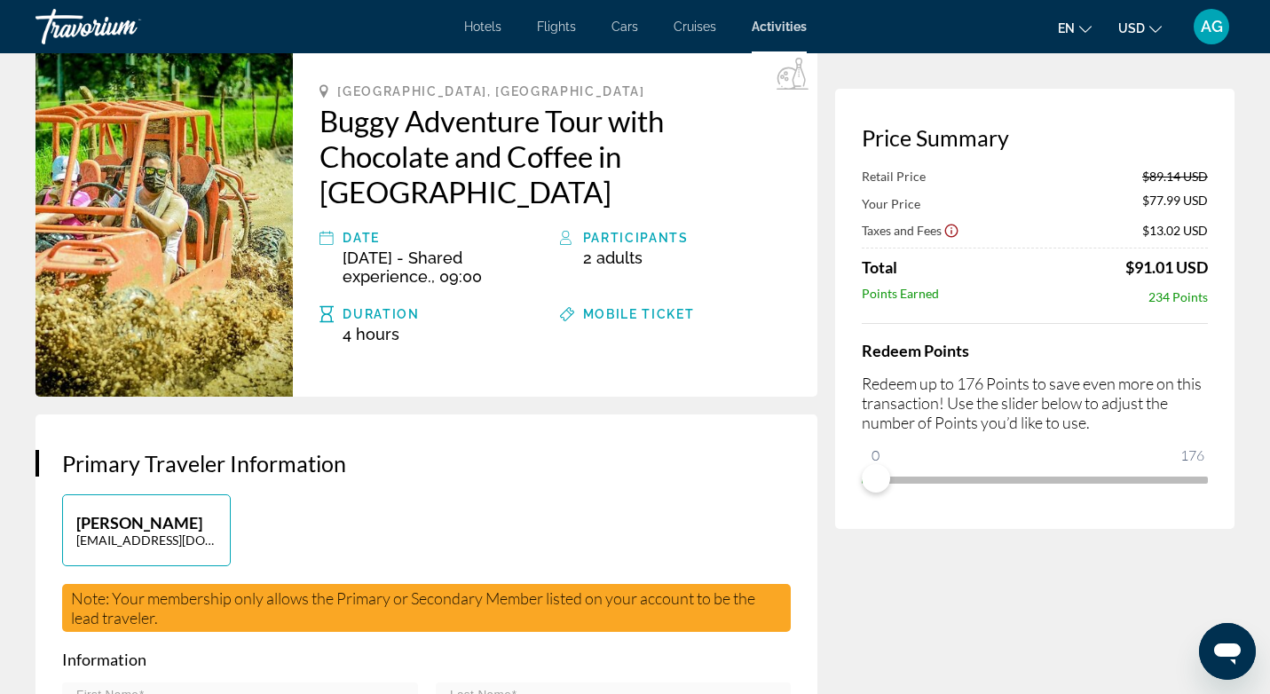
scroll to position [85, 0]
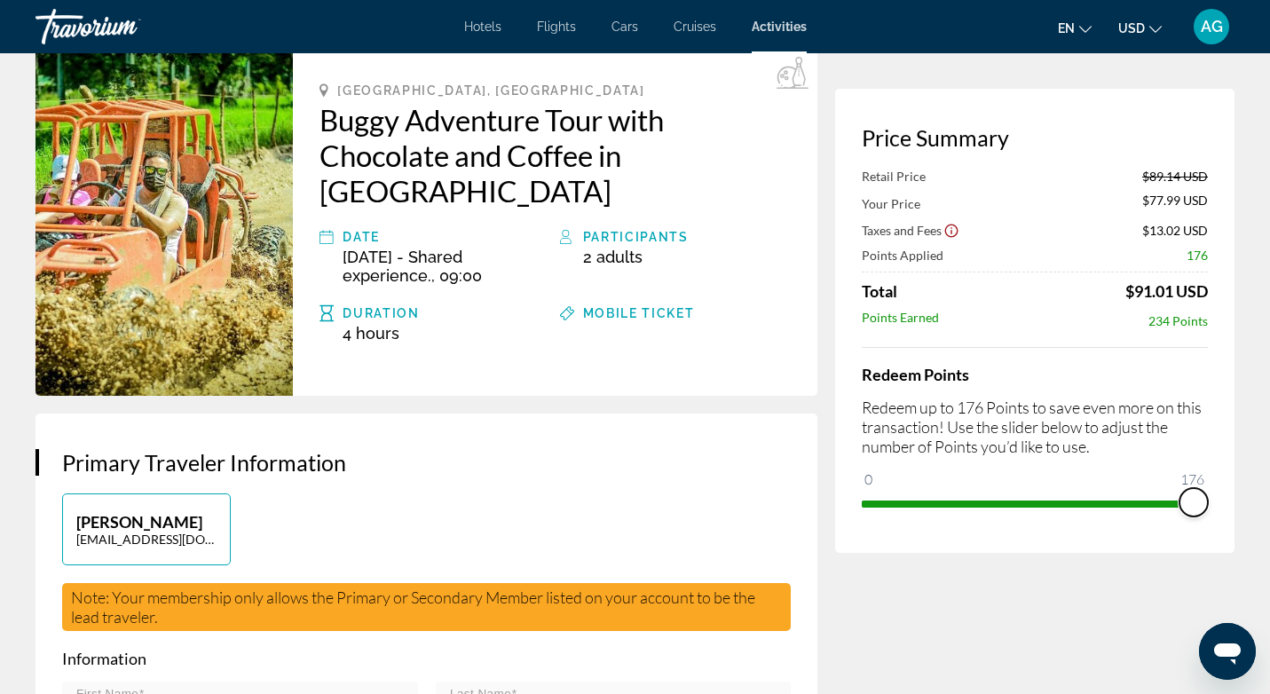
drag, startPoint x: 876, startPoint y: 468, endPoint x: 1231, endPoint y: 450, distance: 355.4
click at [1230, 450] on div "Price Summary Retail Price $89.14 USD Your Price $77.99 USD Taxes and Fees $13.…" at bounding box center [1034, 321] width 399 height 464
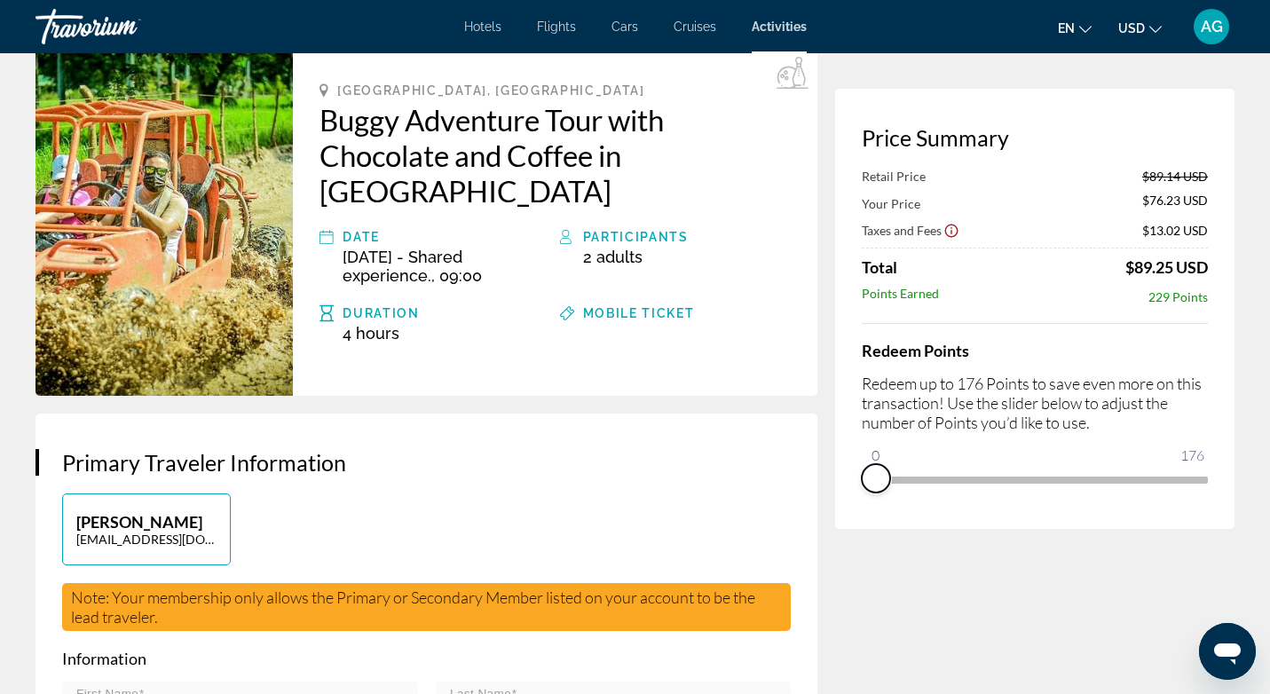
drag, startPoint x: 1193, startPoint y: 497, endPoint x: 813, endPoint y: 387, distance: 395.5
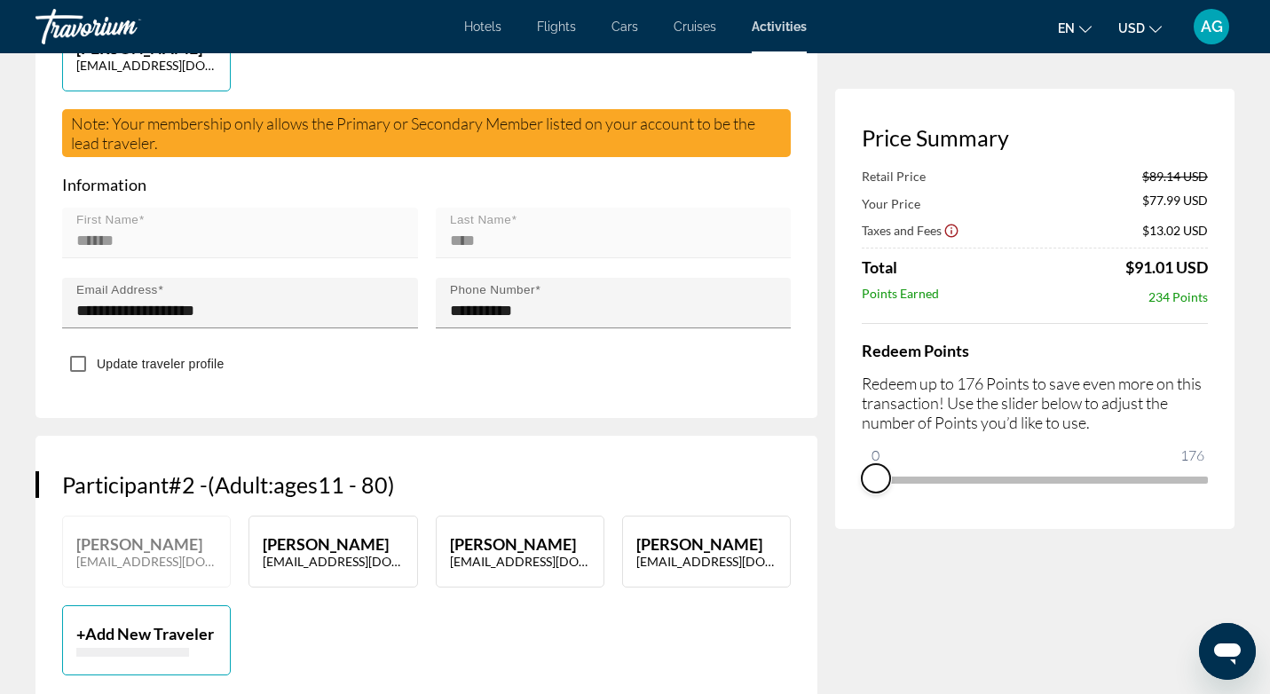
scroll to position [572, 0]
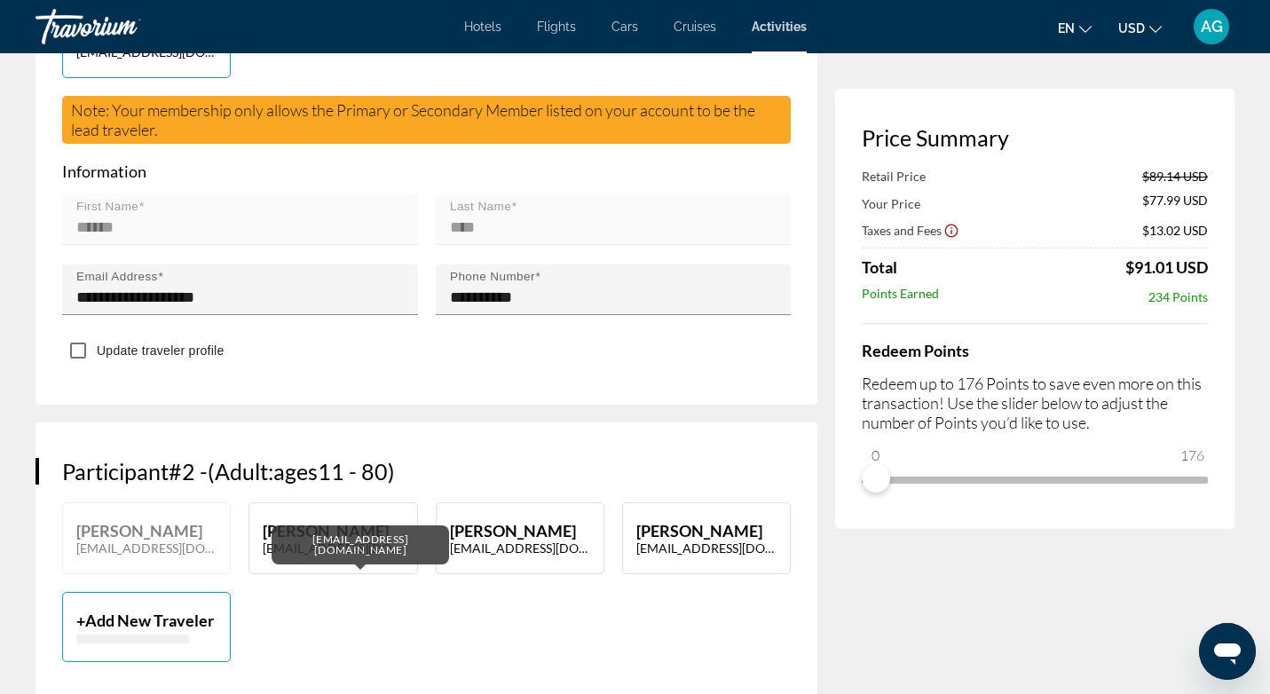
click at [319, 525] on div "[EMAIL_ADDRESS][DOMAIN_NAME]" at bounding box center [360, 546] width 177 height 43
click at [359, 521] on p "[PERSON_NAME]" at bounding box center [333, 531] width 140 height 20
type input "******"
type input "****"
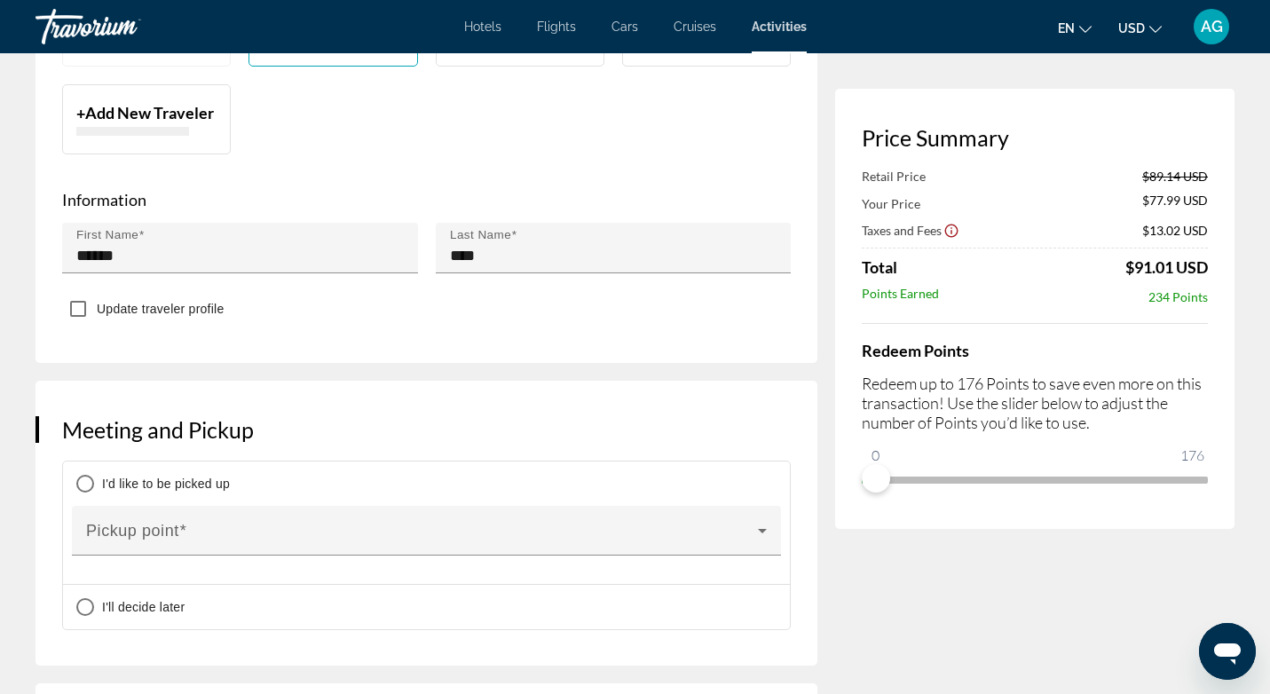
scroll to position [1090, 0]
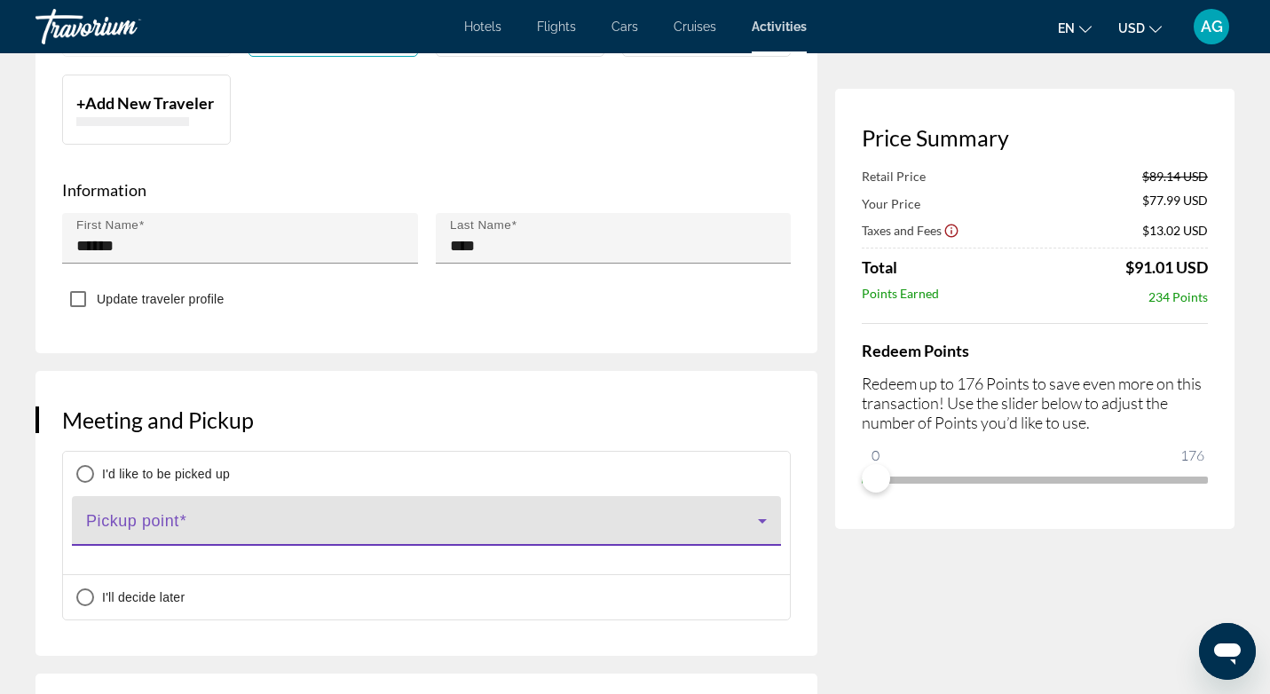
click at [359, 517] on span "Main content" at bounding box center [422, 527] width 672 height 21
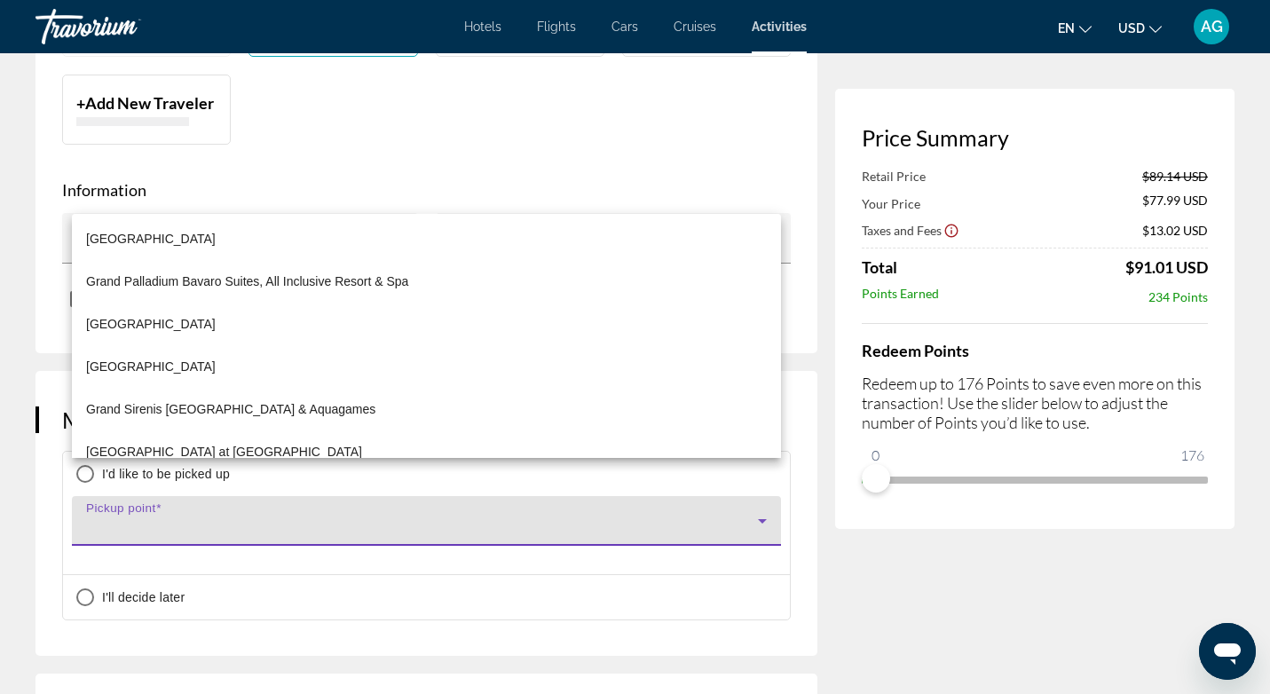
scroll to position [2987, 0]
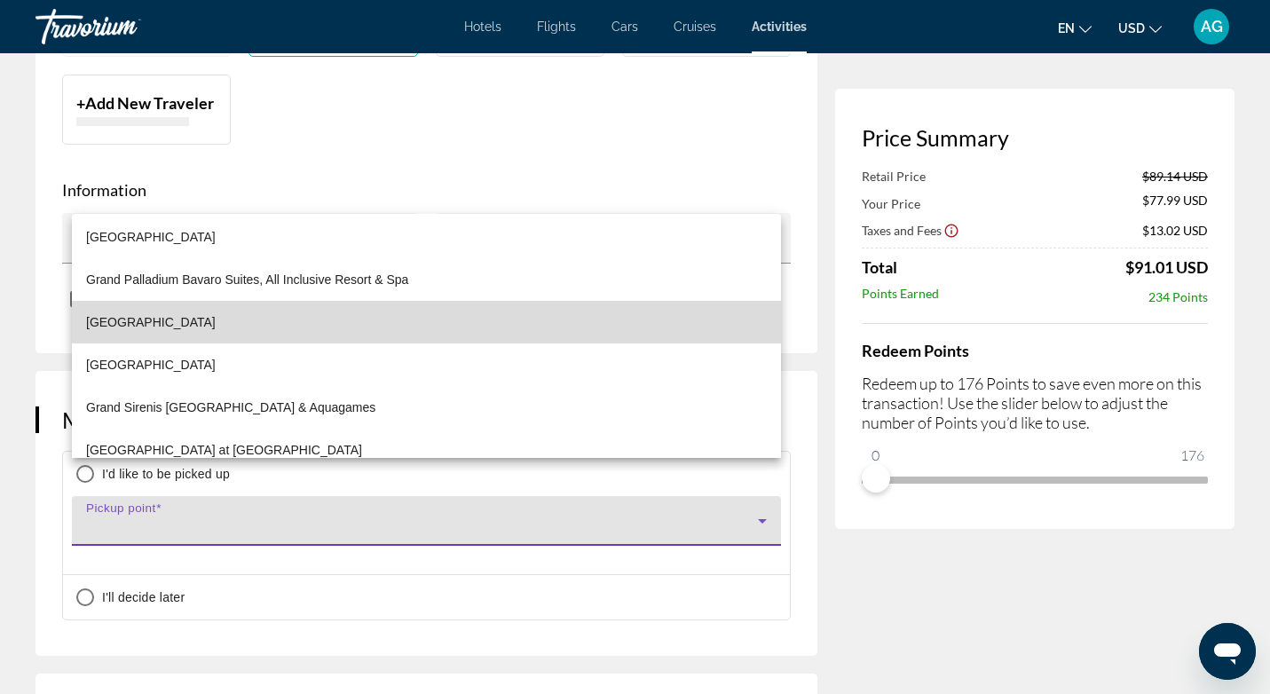
click at [216, 323] on span "[GEOGRAPHIC_DATA]" at bounding box center [151, 322] width 130 height 21
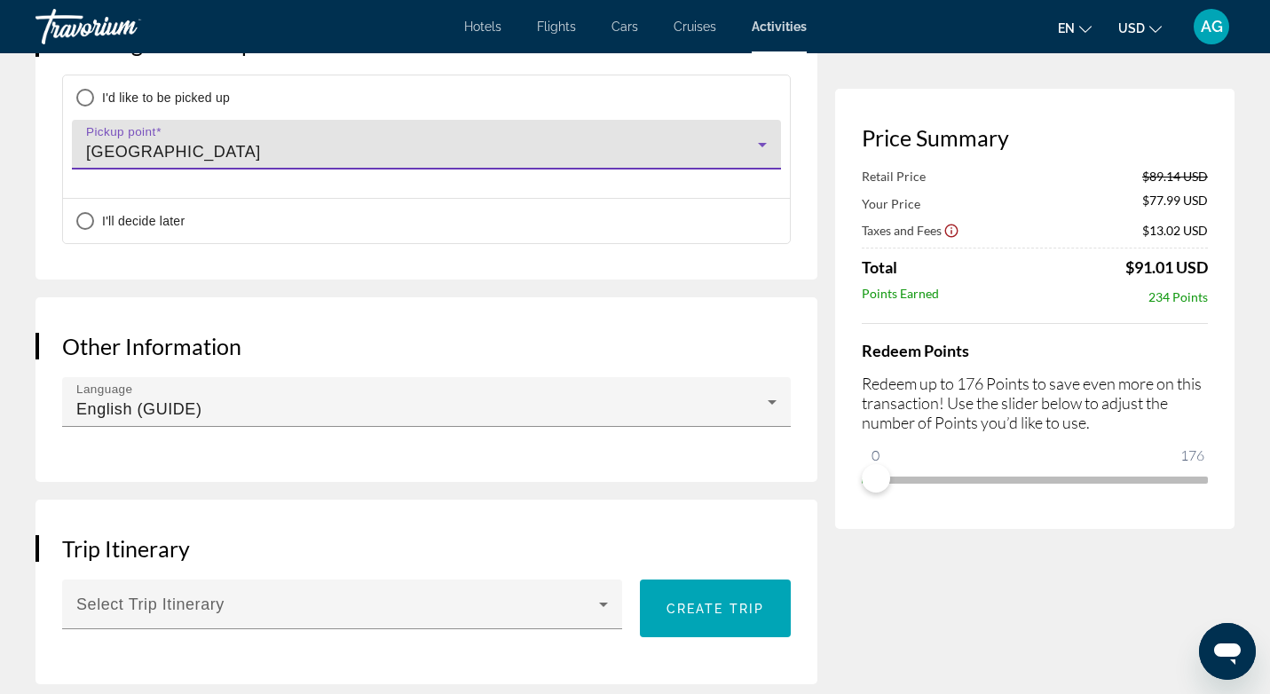
scroll to position [1468, 0]
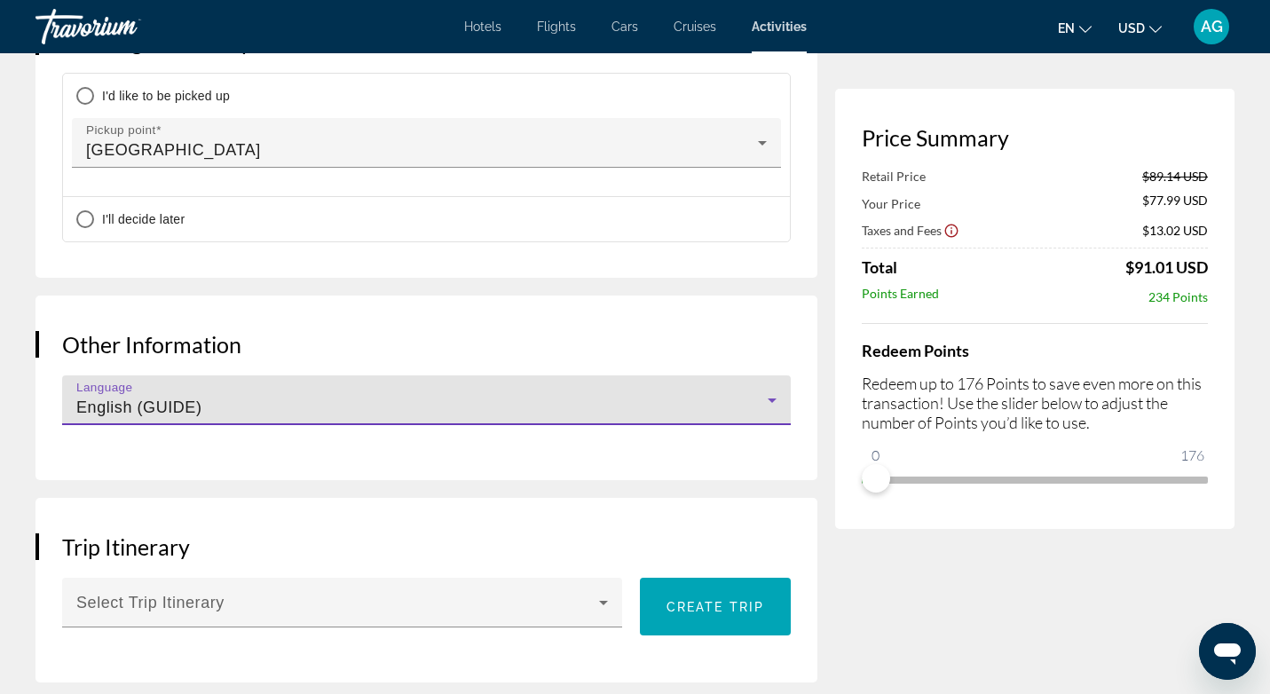
click at [771, 398] on icon "Main content" at bounding box center [772, 400] width 9 height 4
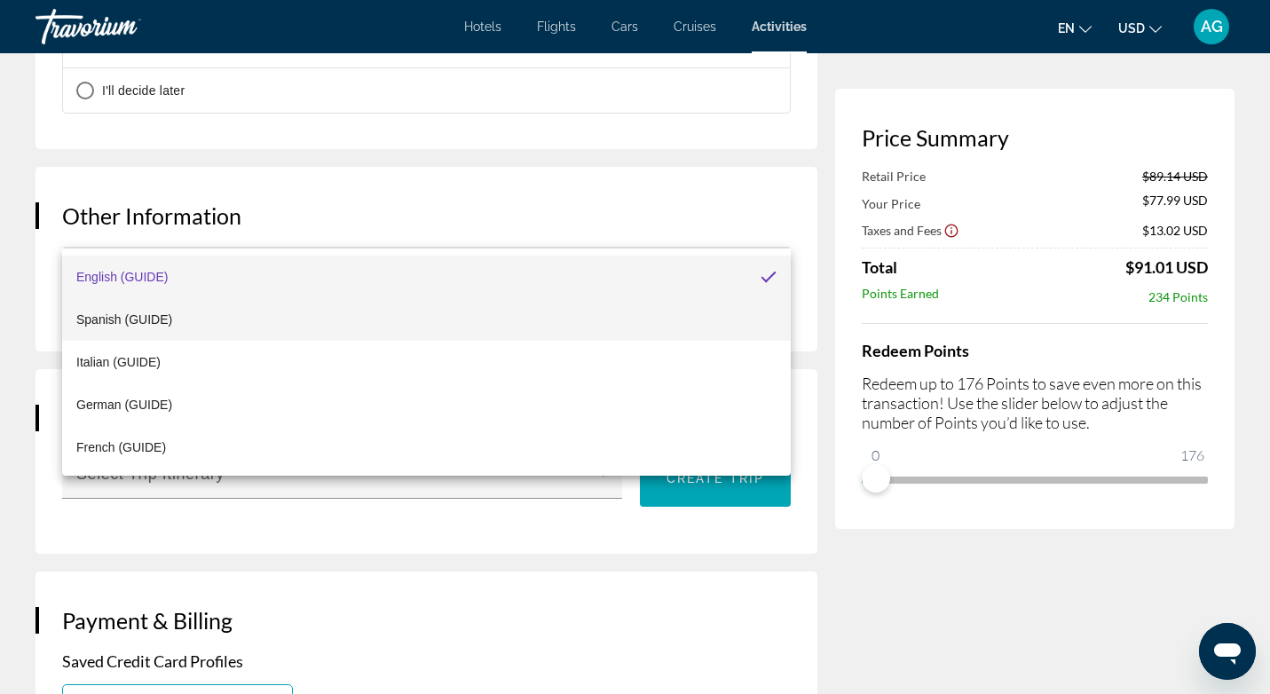
scroll to position [1612, 0]
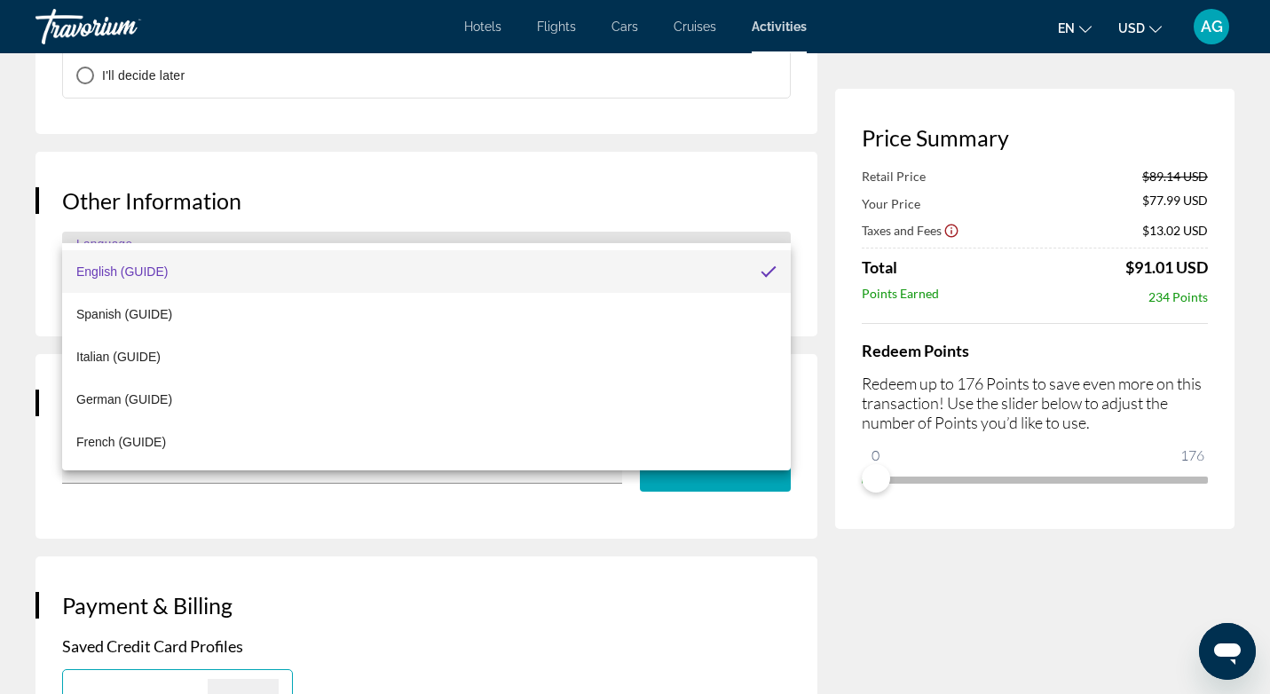
click at [737, 199] on div at bounding box center [635, 347] width 1270 height 694
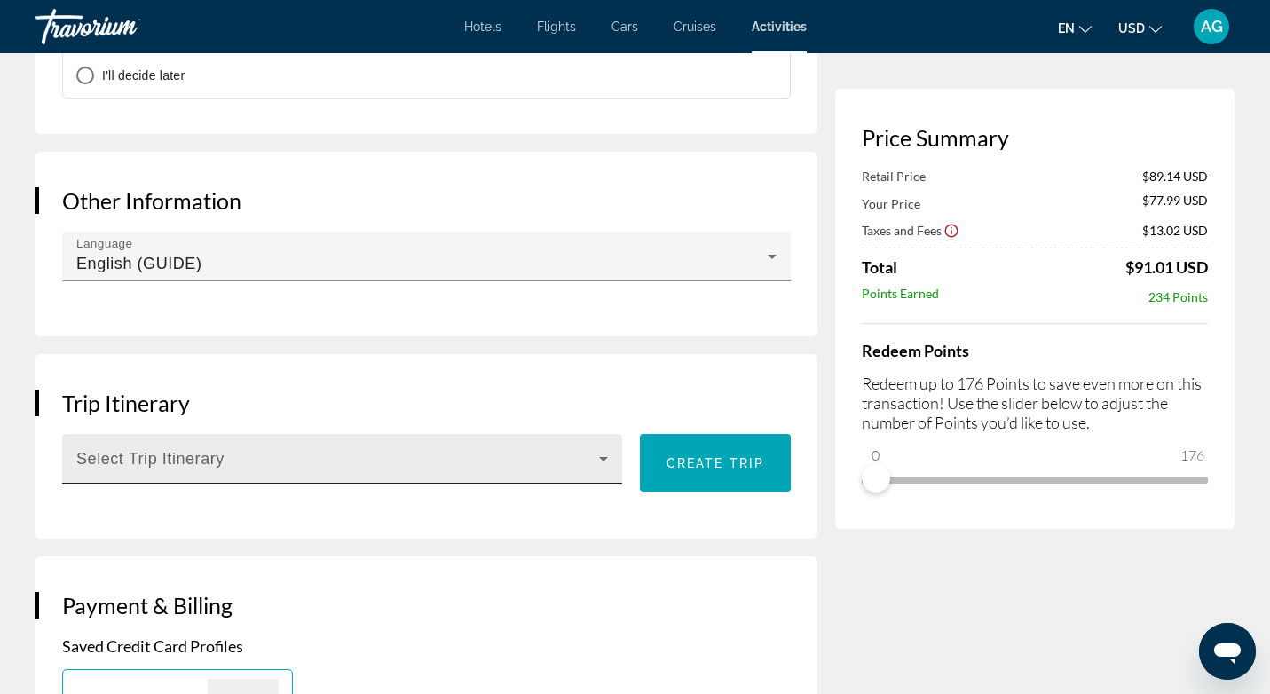
click at [599, 448] on icon "Main content" at bounding box center [603, 458] width 21 height 21
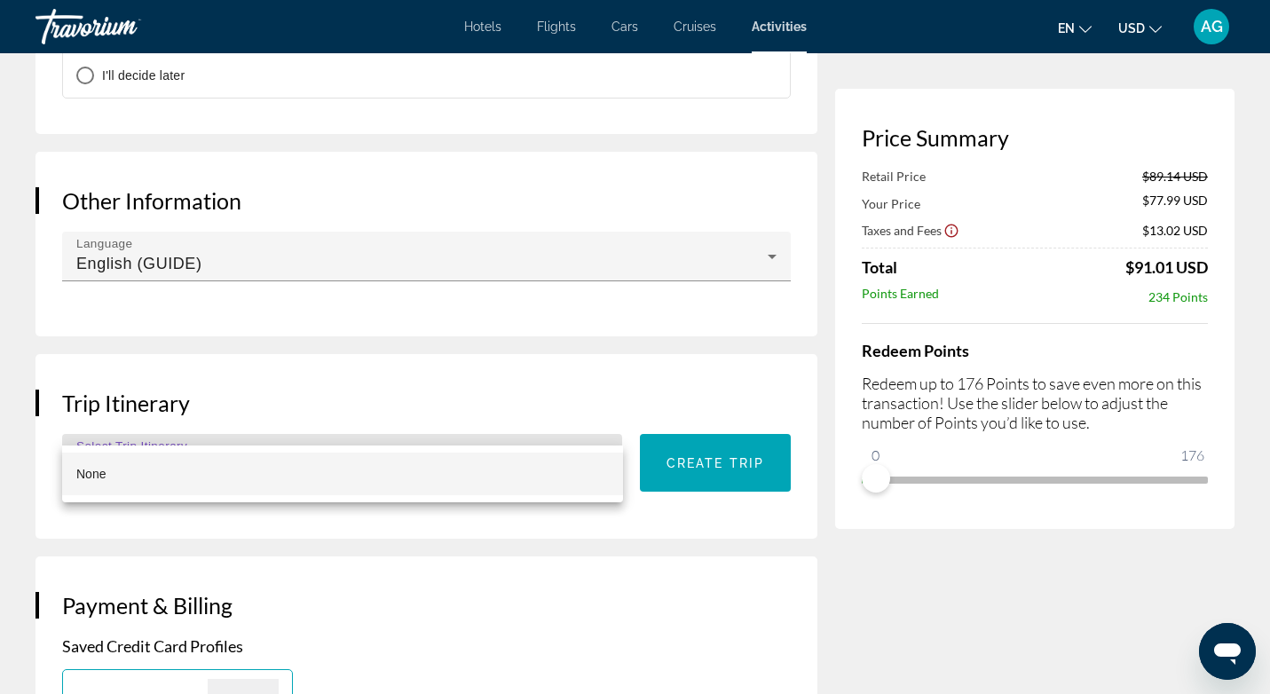
click at [599, 421] on div at bounding box center [635, 347] width 1270 height 694
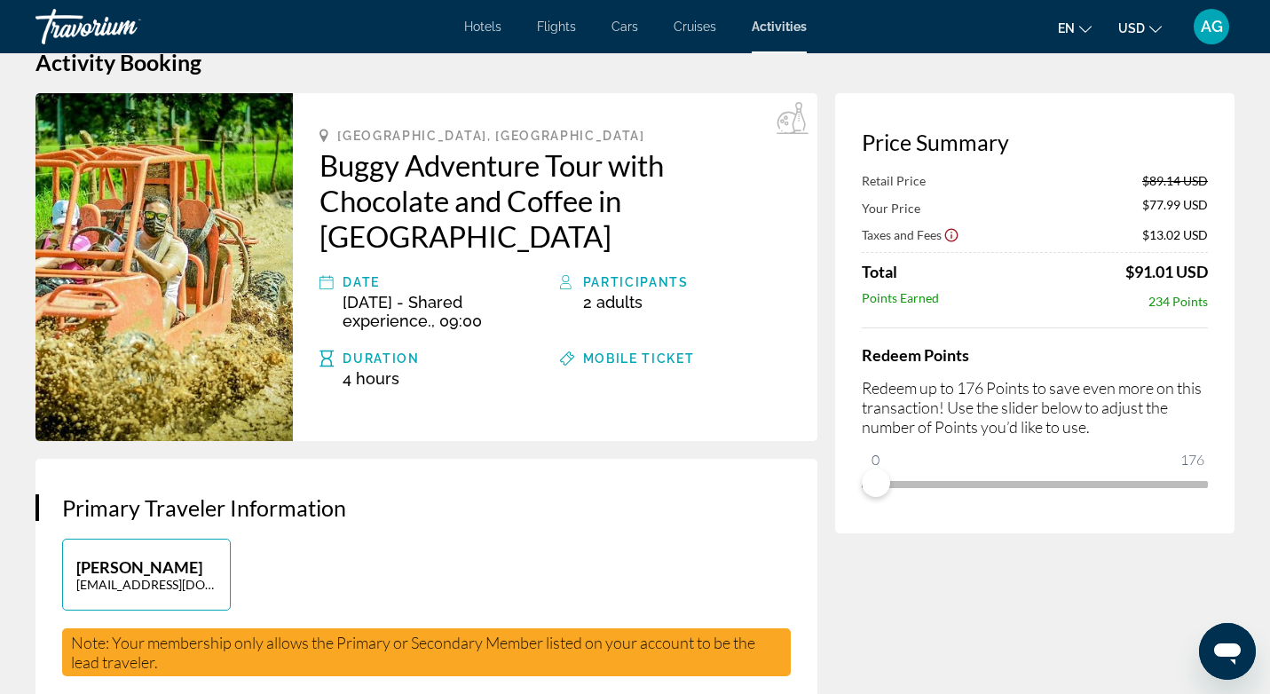
scroll to position [38, 0]
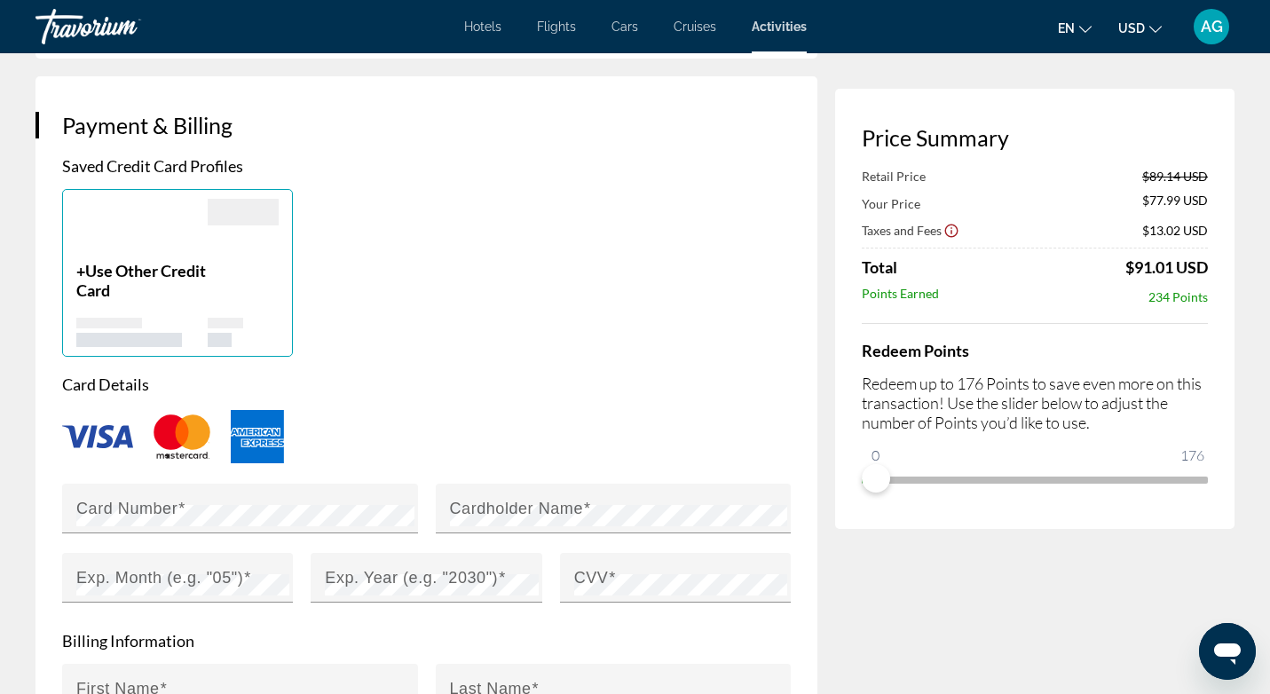
scroll to position [2094, 0]
click at [490, 497] on mat-label "Cardholder Name" at bounding box center [517, 506] width 134 height 18
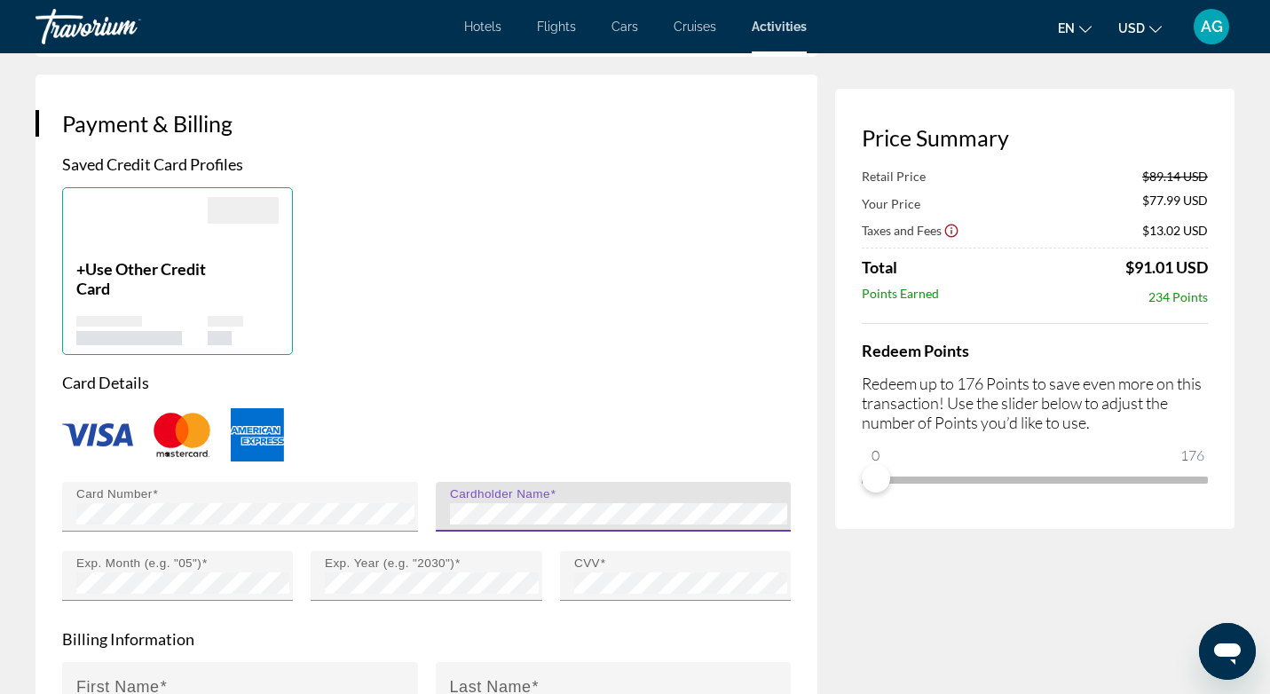
click at [635, 187] on div "+ Use Other Credit Card" at bounding box center [426, 271] width 746 height 168
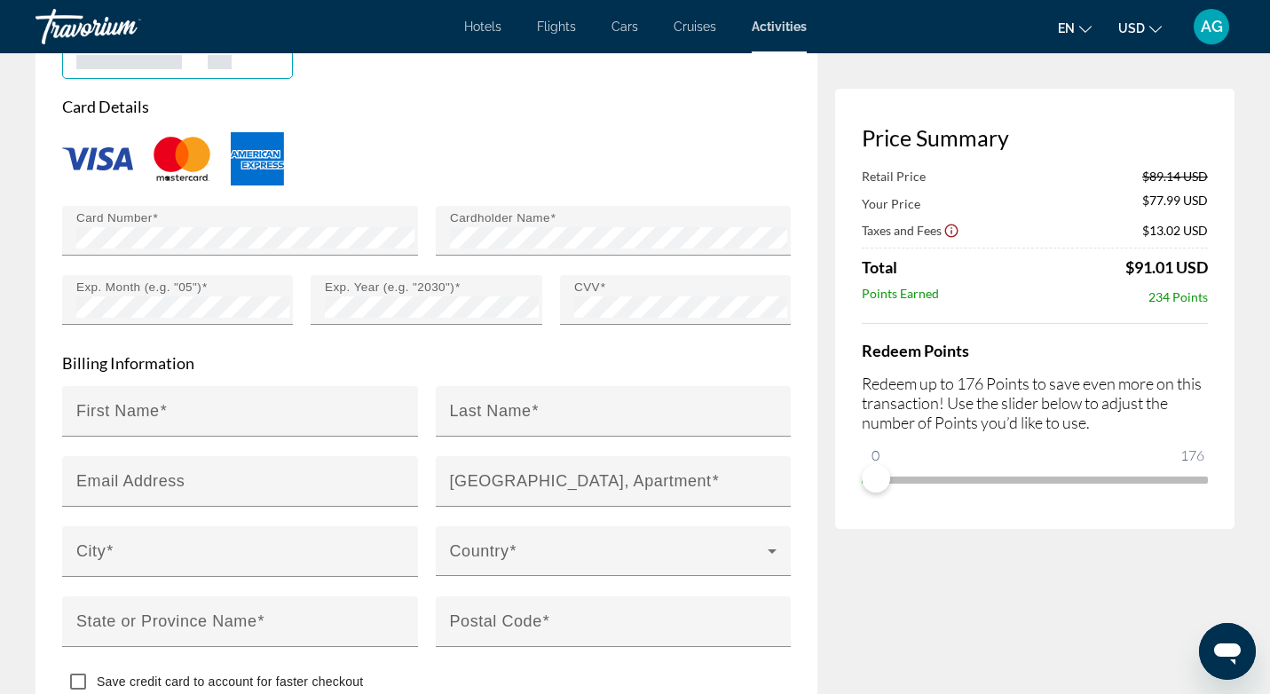
scroll to position [2378, 0]
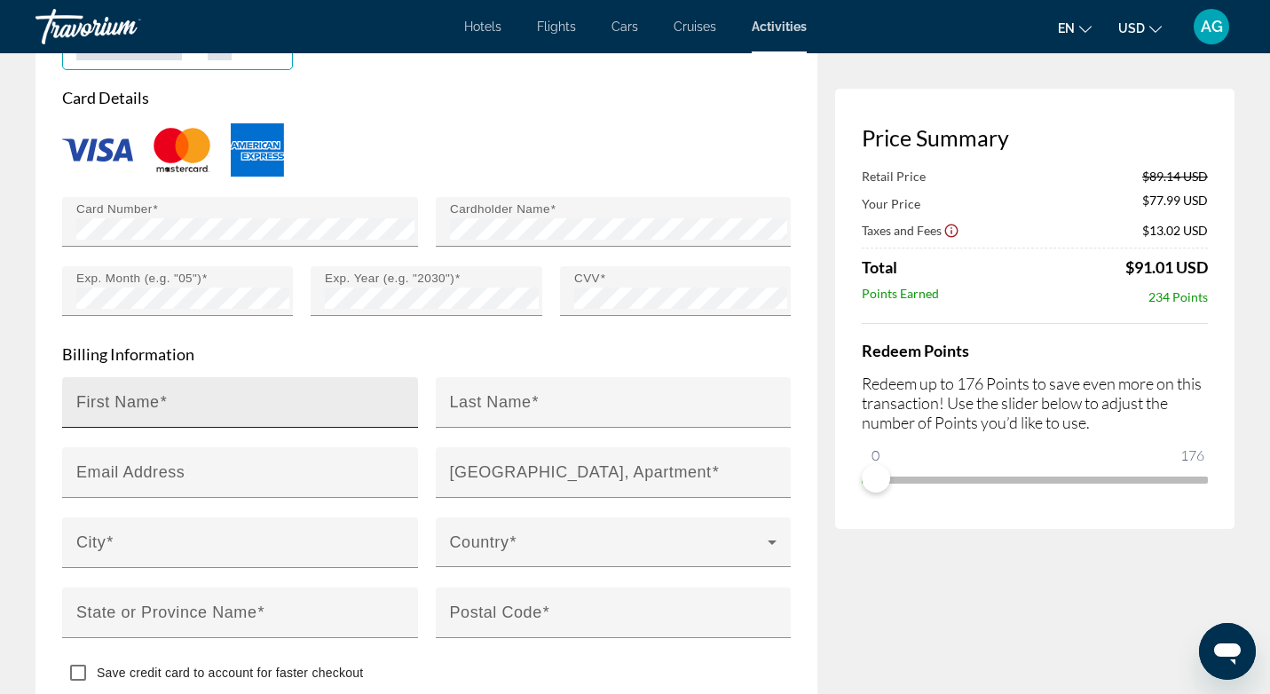
click at [332, 377] on div "First Name" at bounding box center [245, 402] width 338 height 51
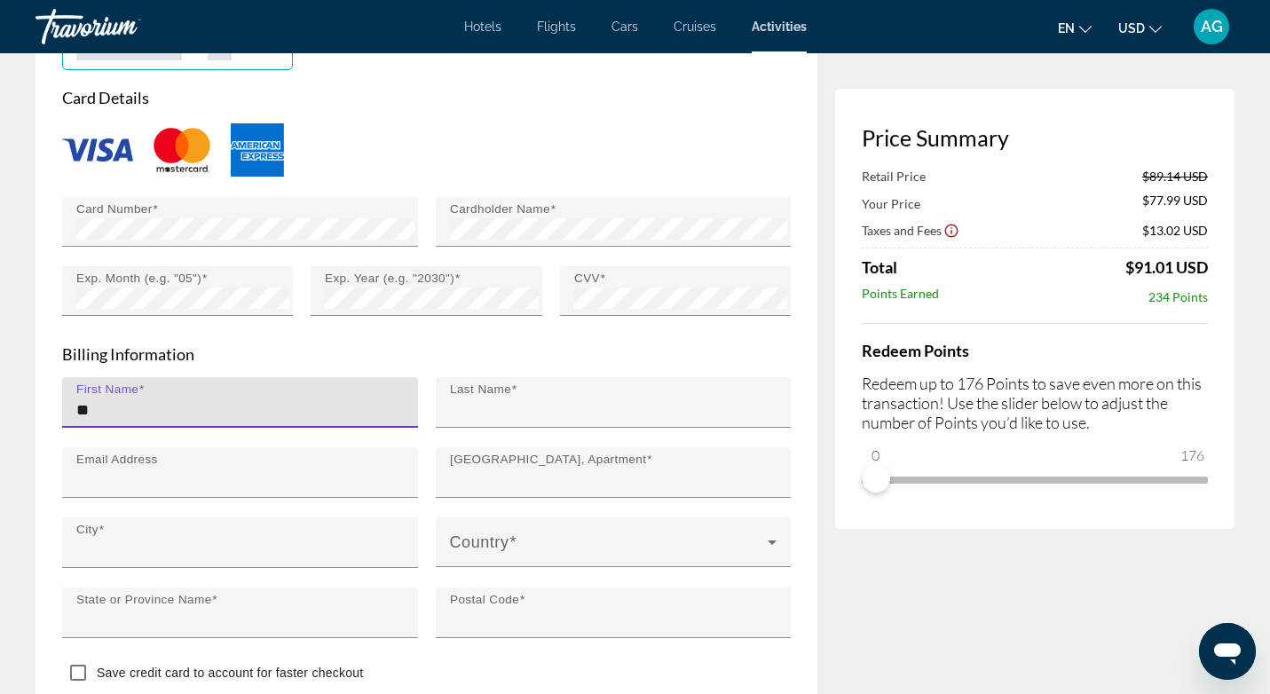
type input "******"
type input "****"
type input "**********"
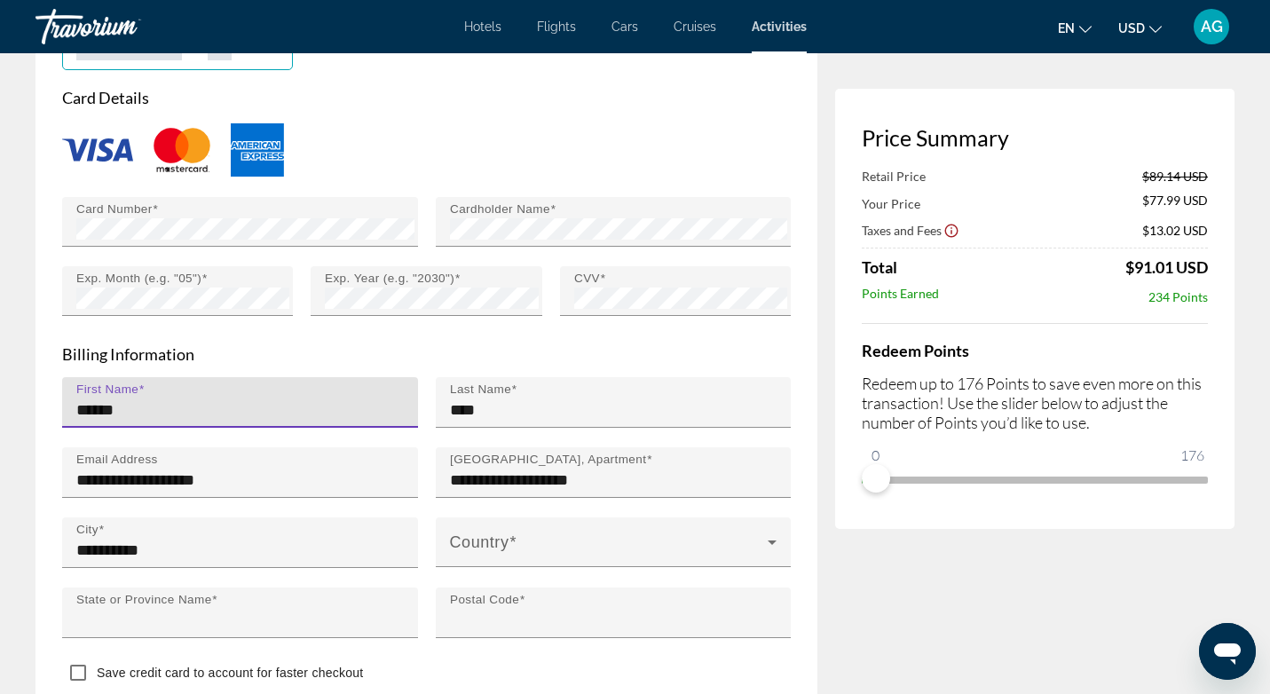
type input "**"
type input "*****"
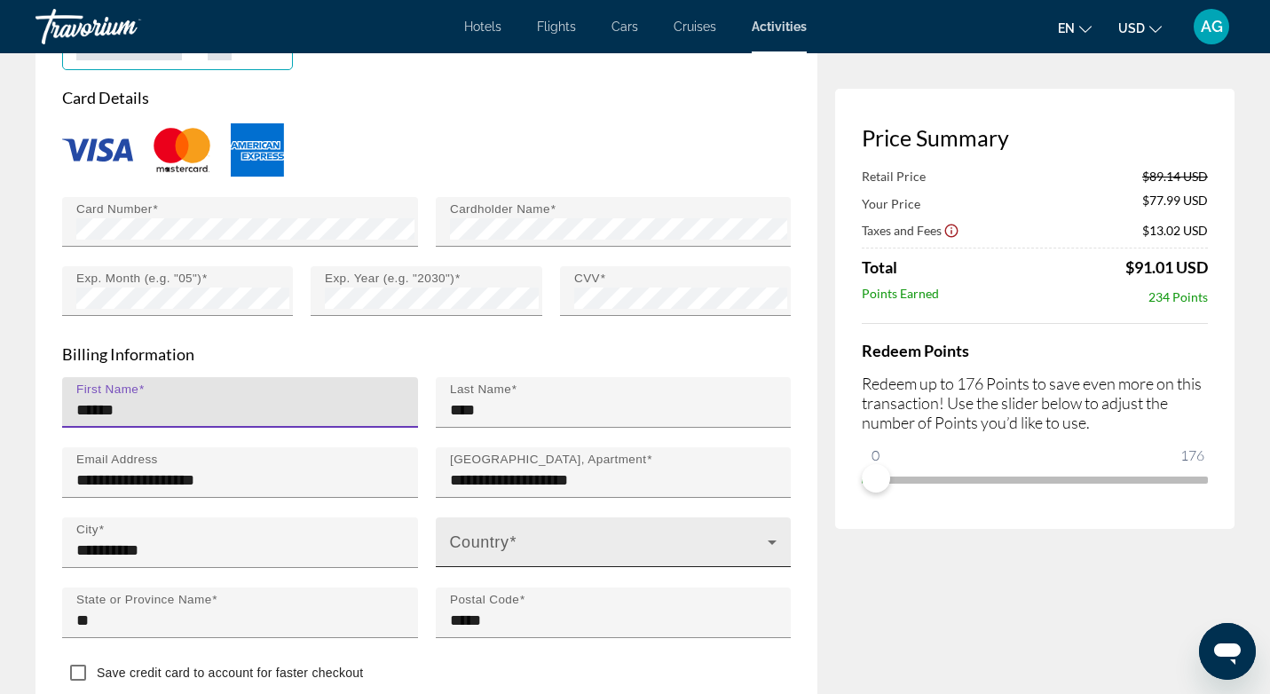
click at [482, 539] on span "Main content" at bounding box center [609, 549] width 319 height 21
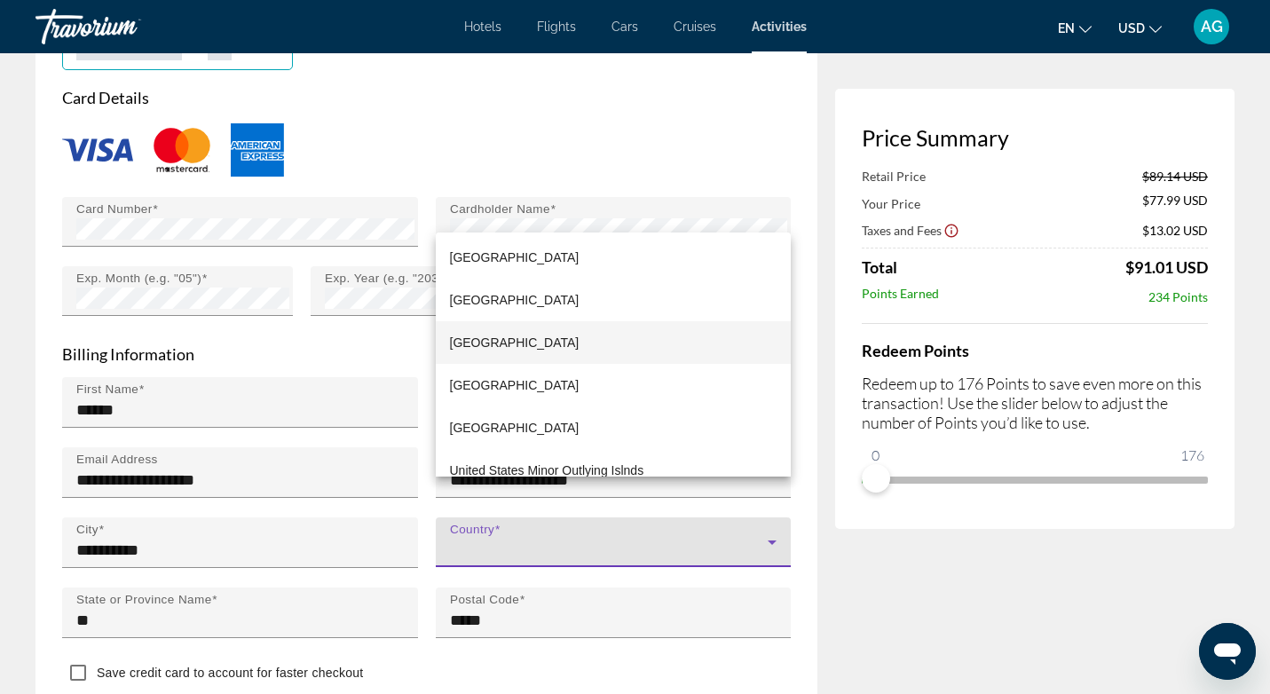
scroll to position [10145, 0]
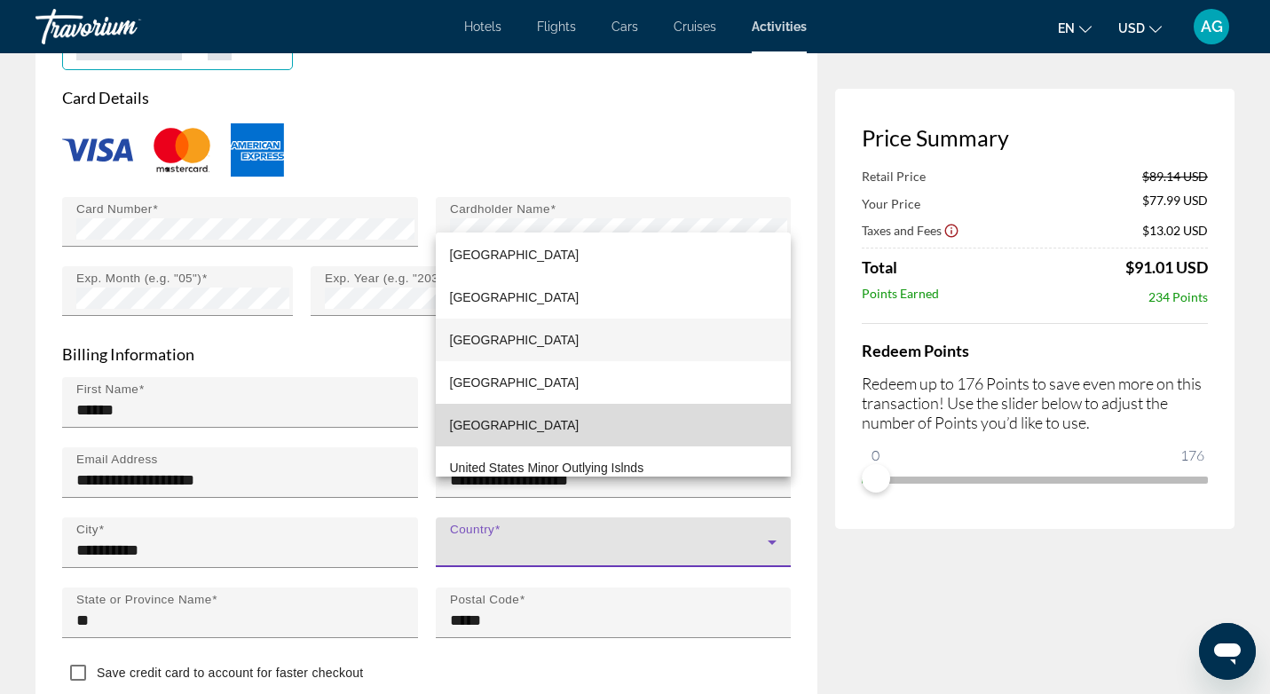
click at [520, 432] on span "[GEOGRAPHIC_DATA]" at bounding box center [515, 424] width 130 height 21
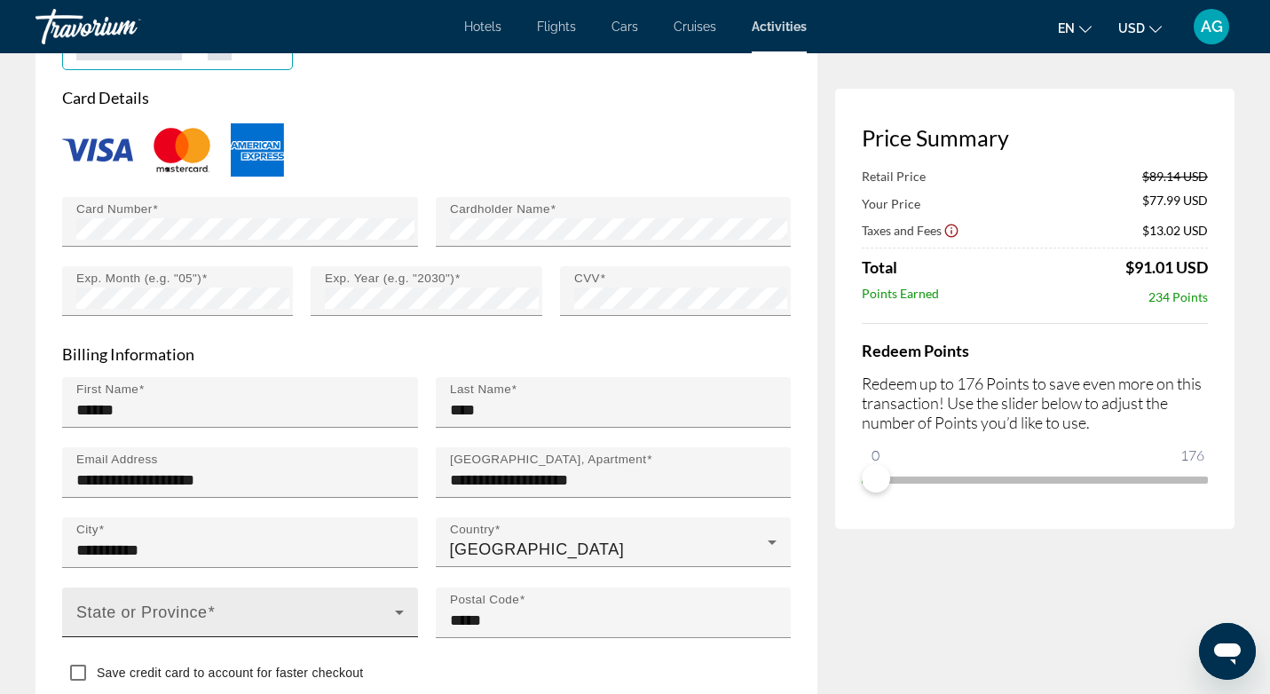
click at [342, 588] on div "State or Province" at bounding box center [239, 613] width 327 height 50
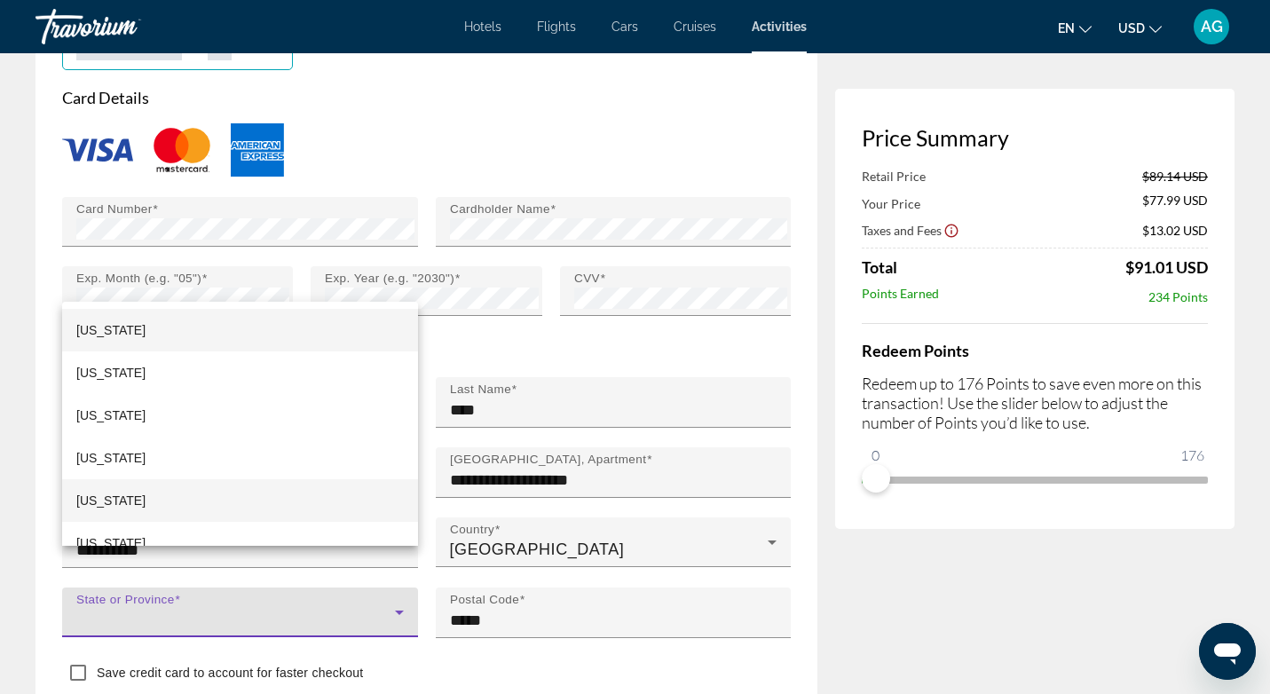
scroll to position [1637, 0]
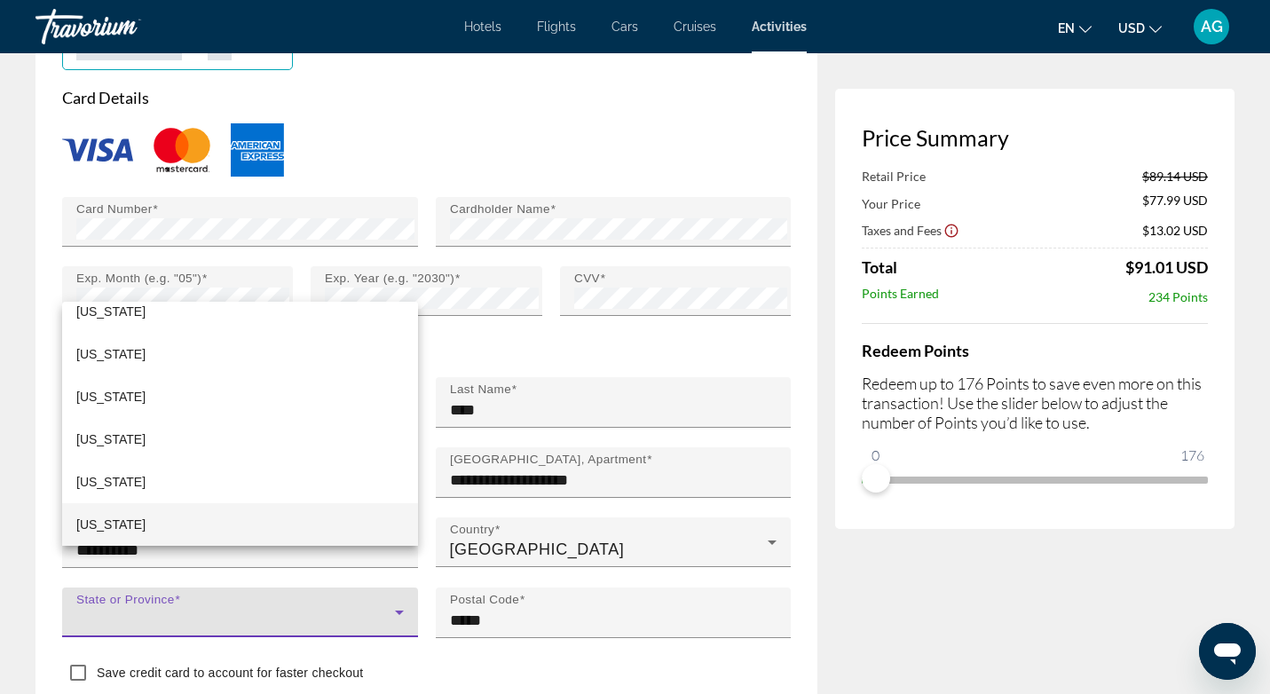
click at [297, 521] on mat-option "[US_STATE]" at bounding box center [240, 524] width 356 height 43
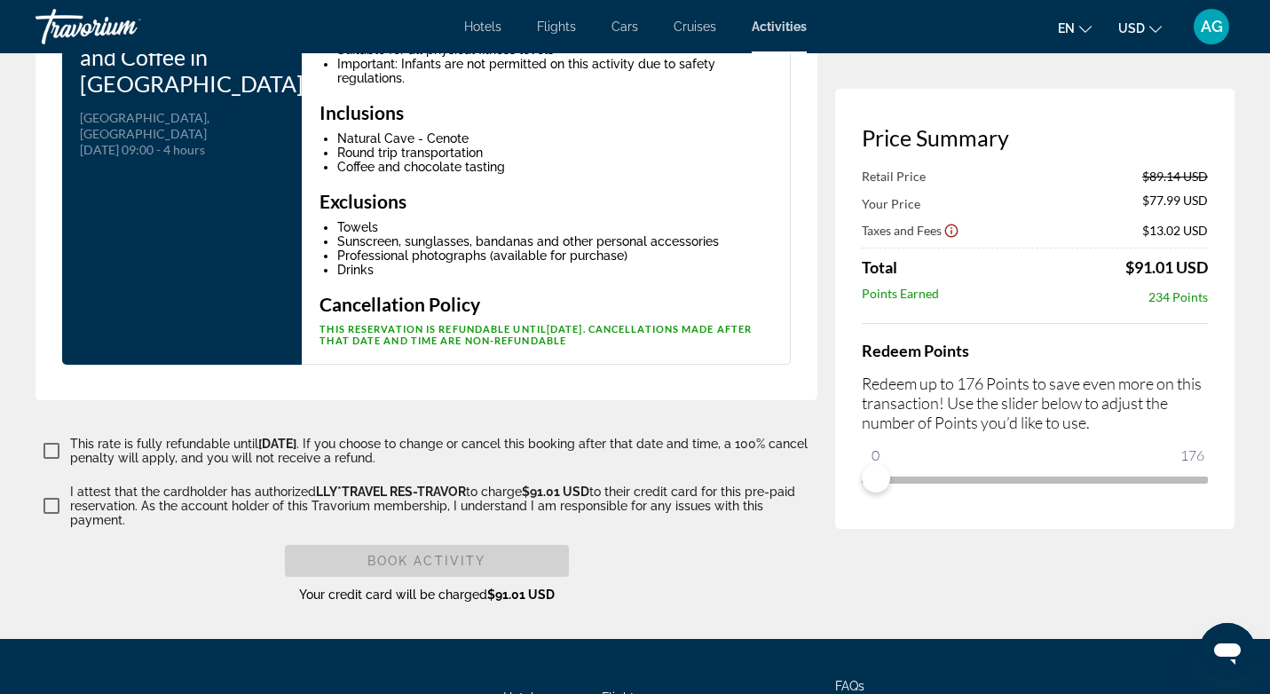
scroll to position [3237, 0]
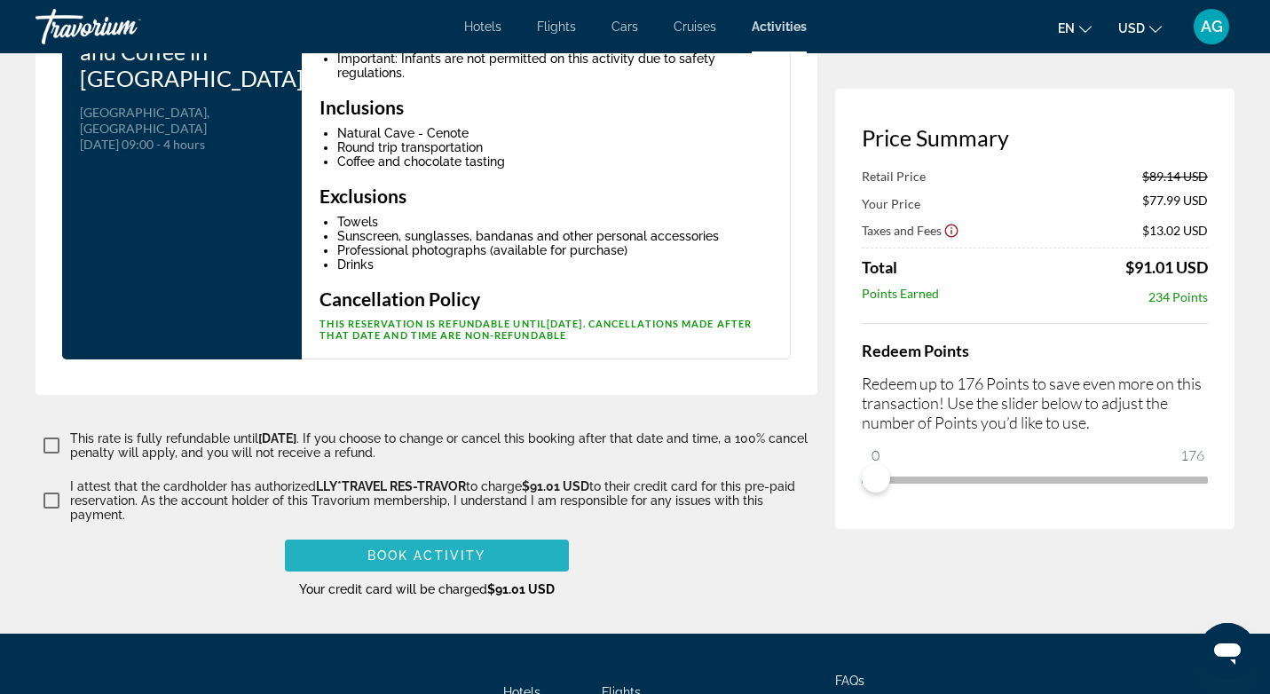
click at [413, 548] on span "Book Activity" at bounding box center [426, 555] width 118 height 14
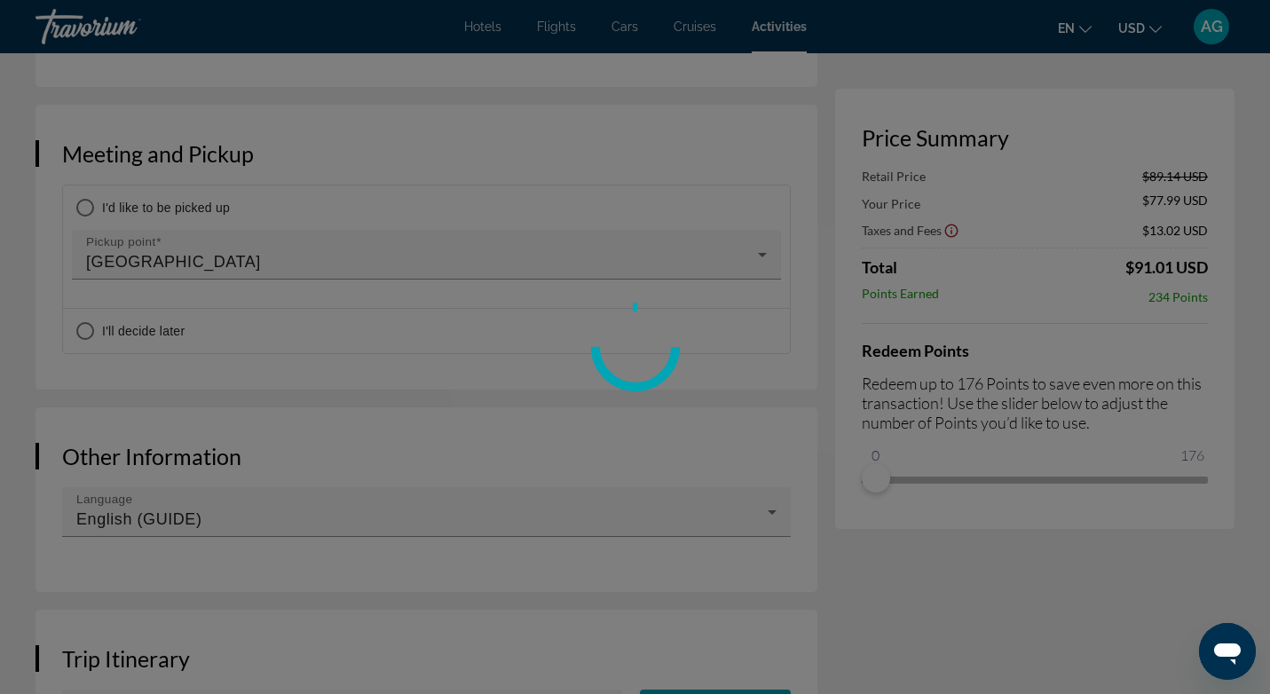
scroll to position [1345, 0]
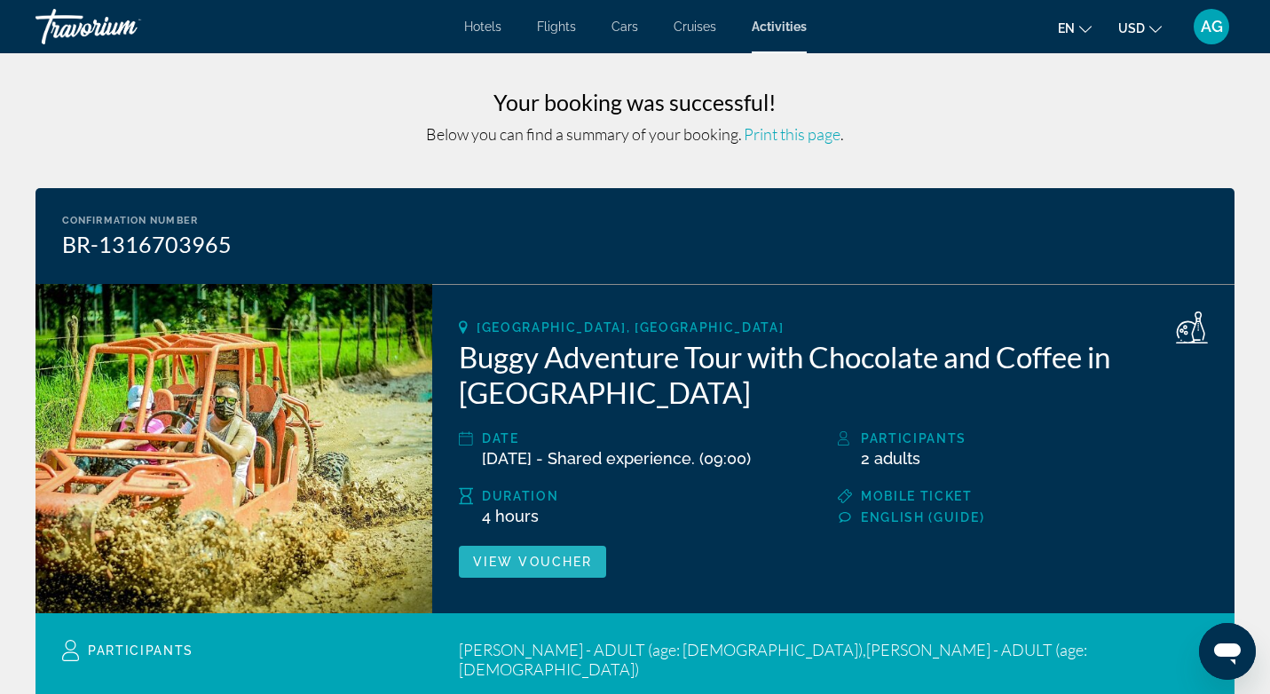
click at [558, 569] on span "View Voucher" at bounding box center [532, 562] width 119 height 14
